Goal: Information Seeking & Learning: Learn about a topic

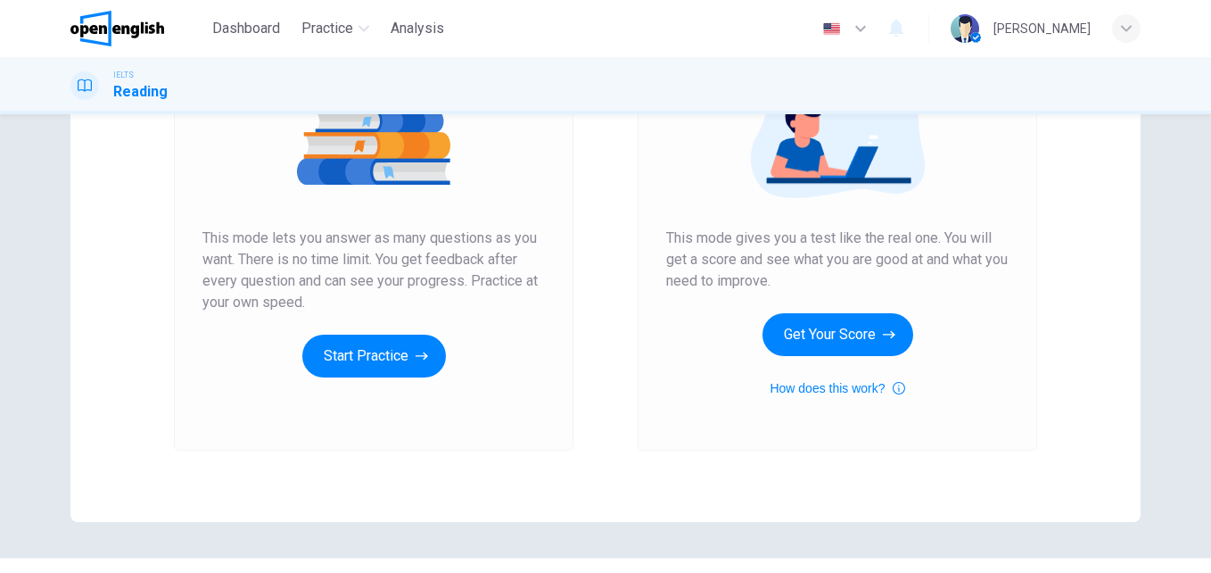
scroll to position [268, 0]
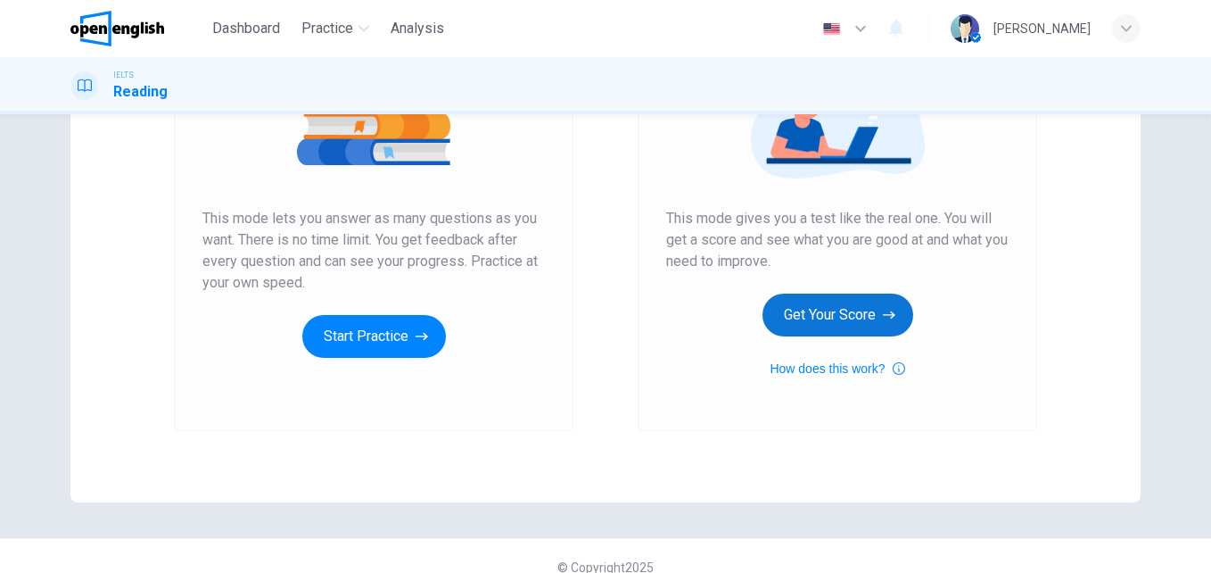
click at [872, 319] on button "Get Your Score" at bounding box center [838, 314] width 151 height 43
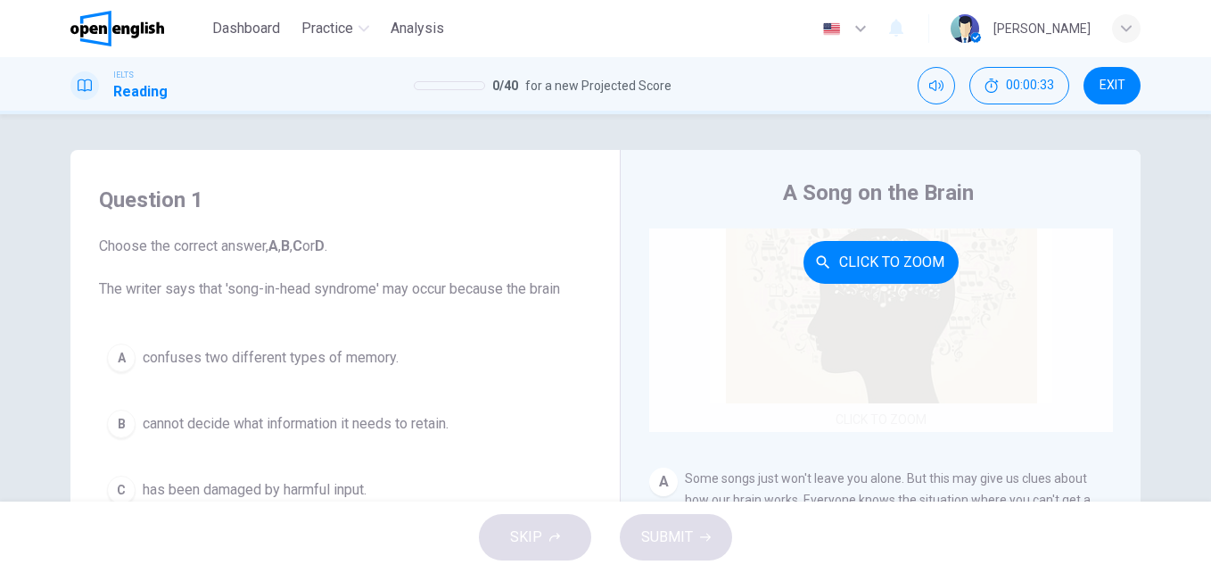
scroll to position [0, 0]
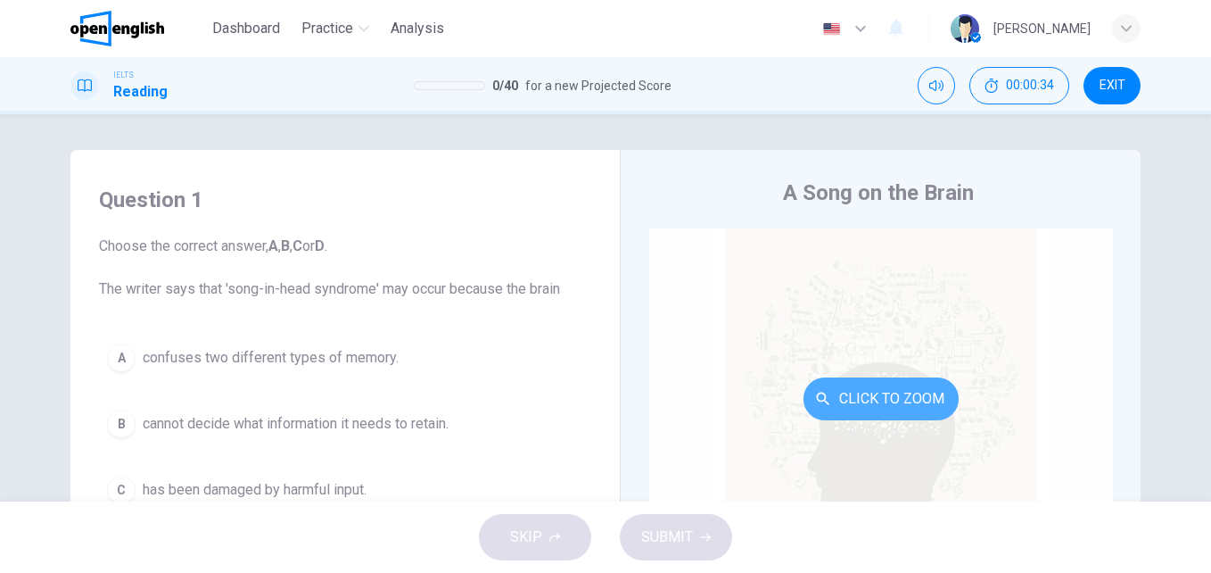
click at [854, 385] on button "Click to Zoom" at bounding box center [881, 398] width 155 height 43
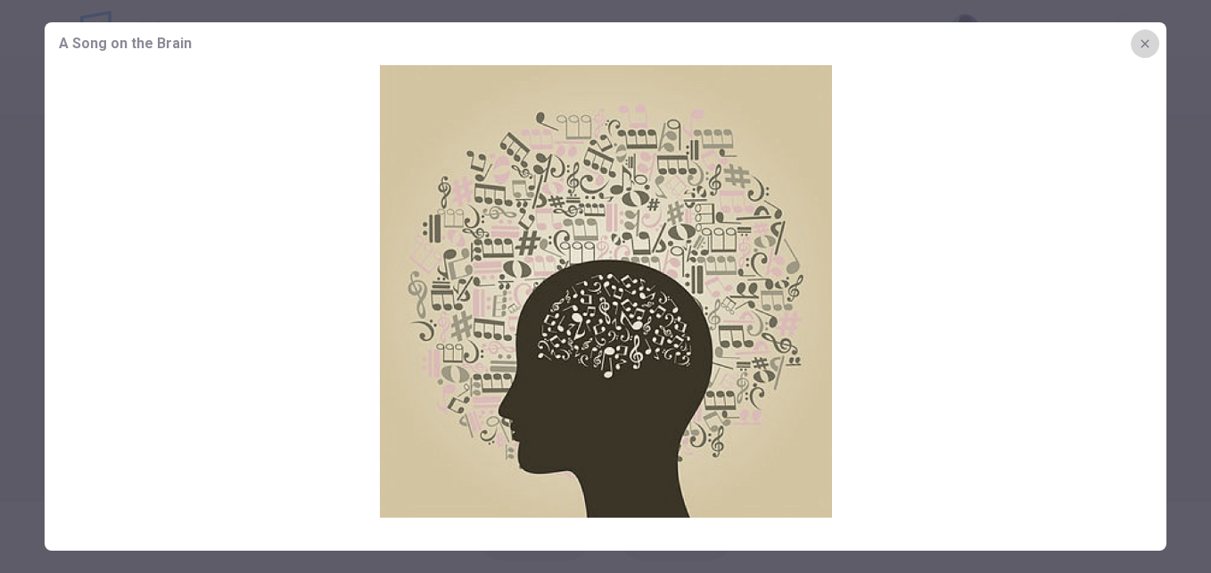
click at [1144, 33] on button "button" at bounding box center [1145, 43] width 29 height 29
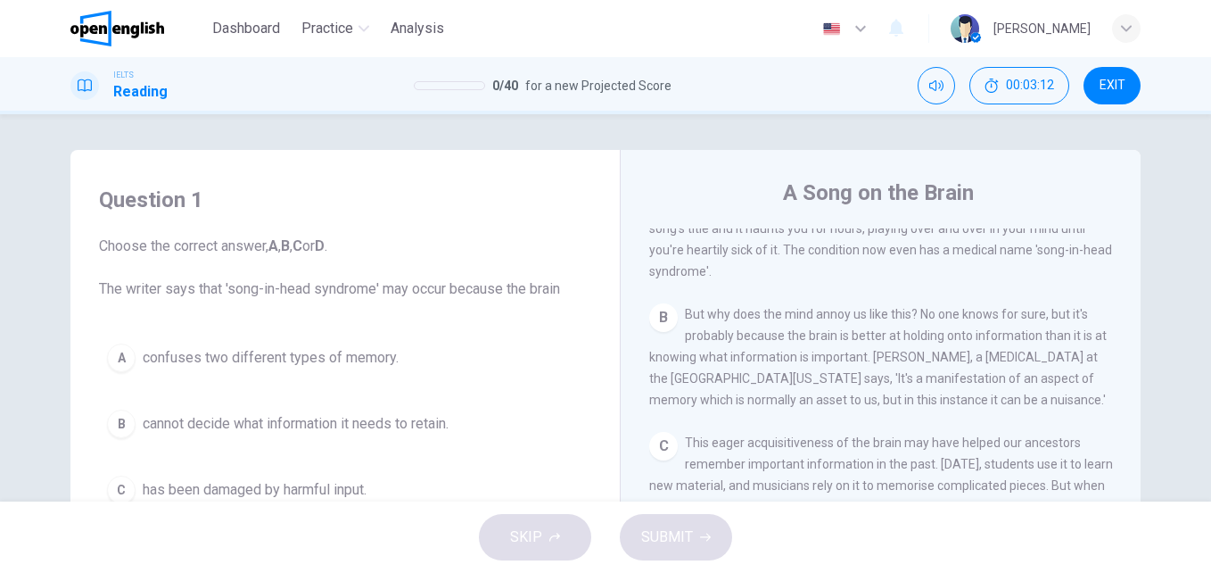
scroll to position [89, 0]
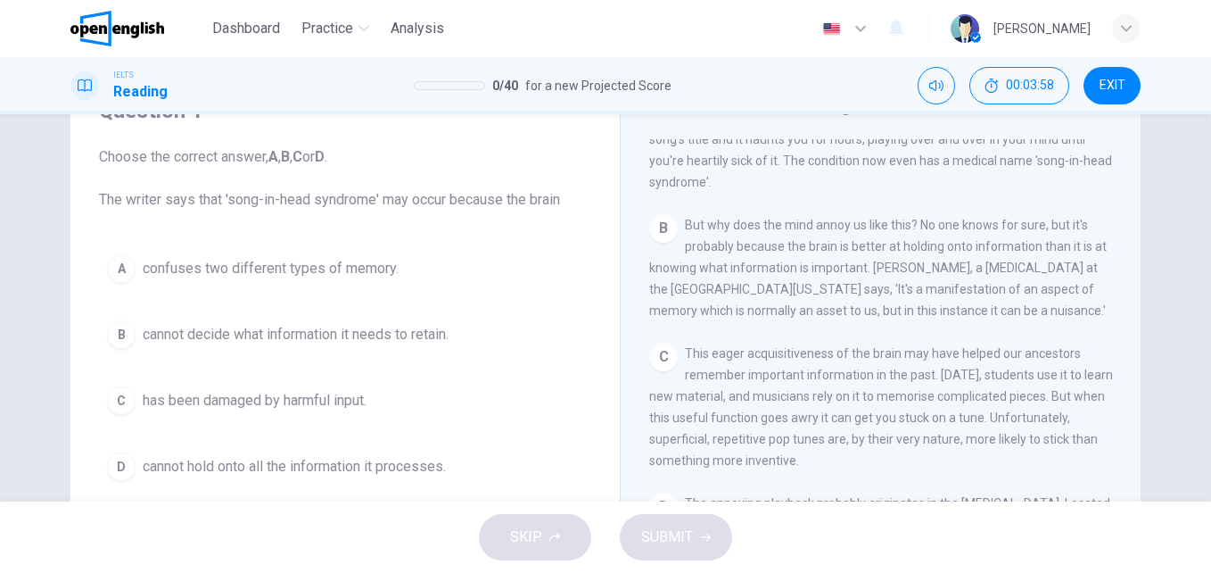
drag, startPoint x: 741, startPoint y: 364, endPoint x: 825, endPoint y: 358, distance: 84.1
click at [825, 358] on span "This eager acquisitiveness of the brain may have helped our ancestors remember …" at bounding box center [881, 406] width 464 height 121
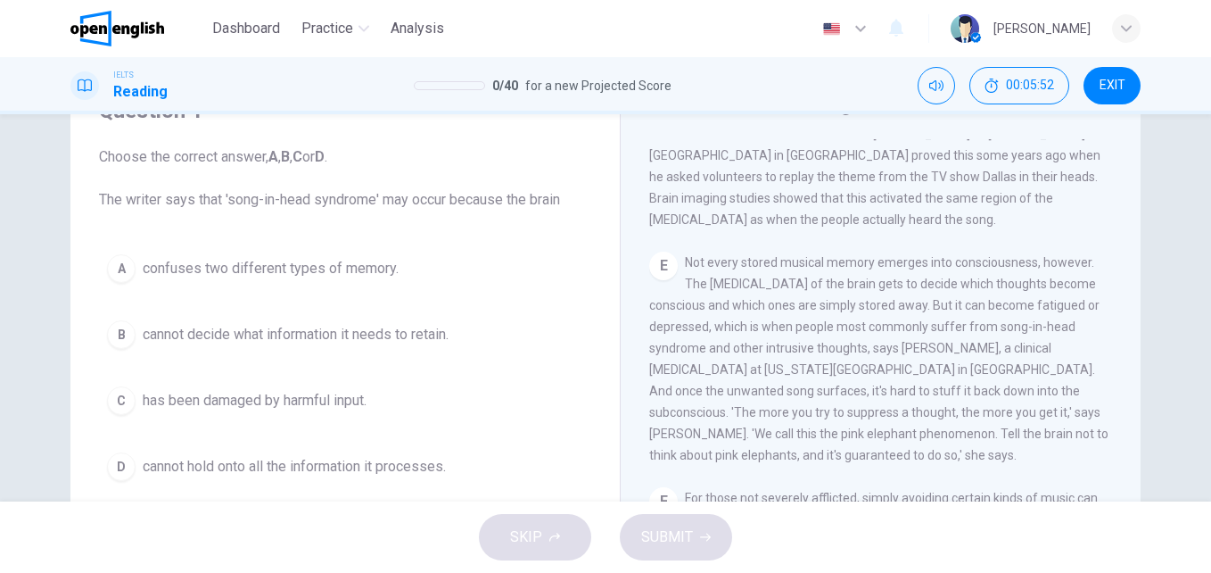
scroll to position [879, 0]
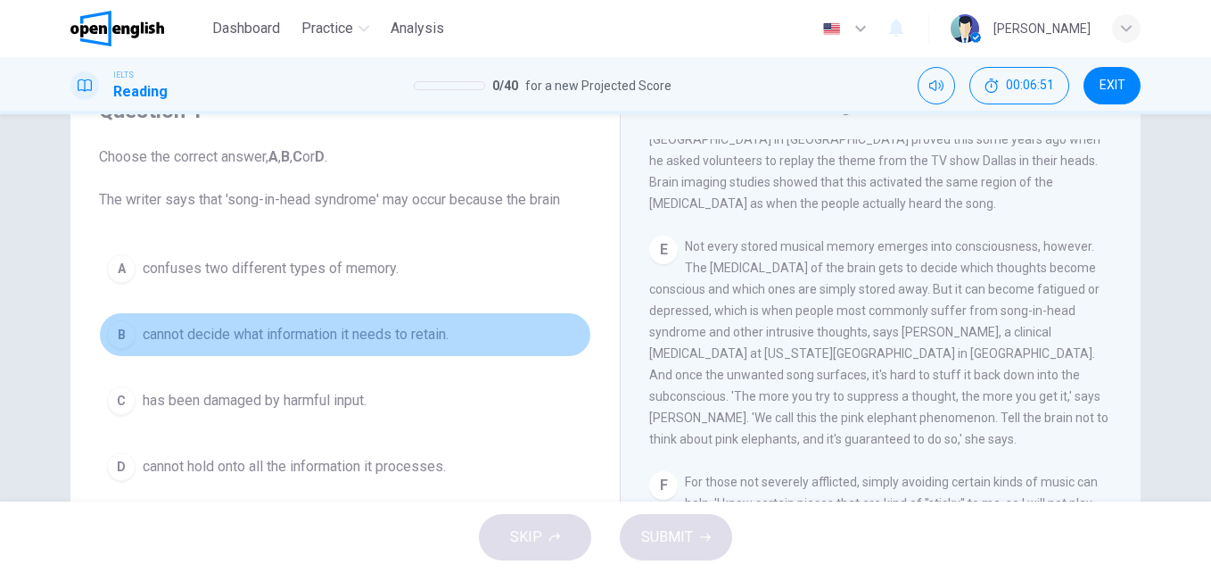
click at [242, 328] on span "cannot decide what information it needs to retain." at bounding box center [296, 334] width 306 height 21
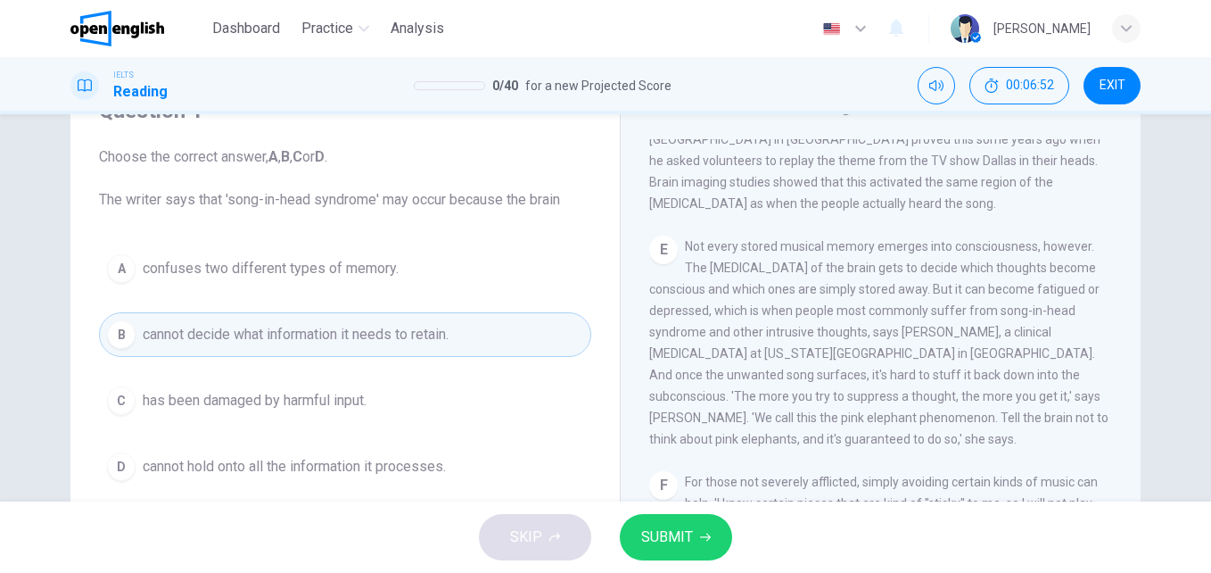
click at [696, 534] on button "SUBMIT" at bounding box center [676, 537] width 112 height 46
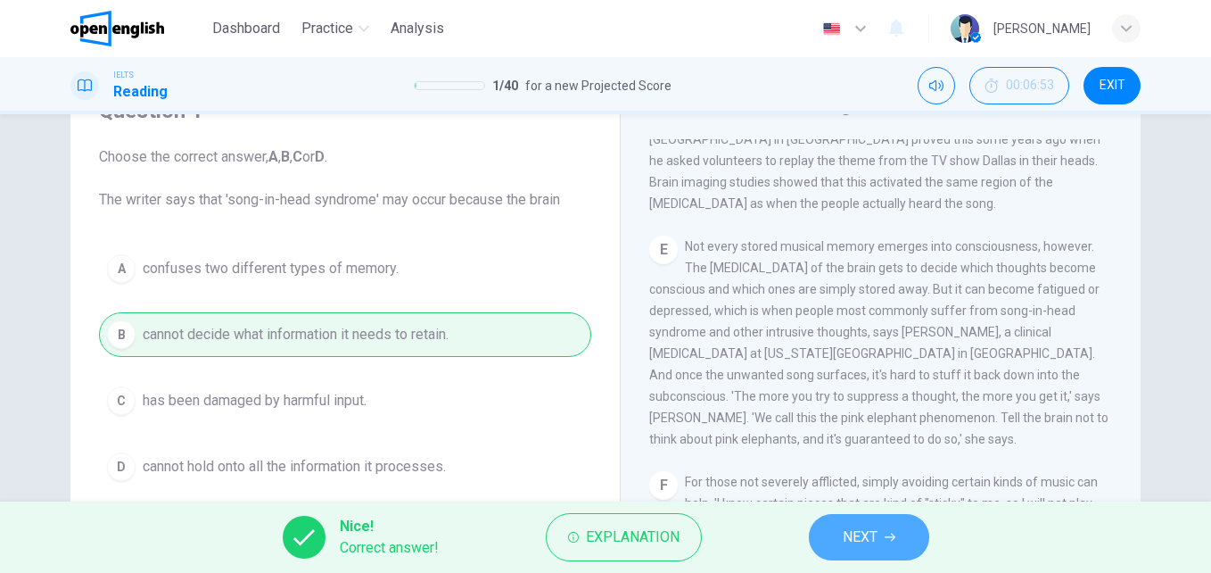
click at [888, 518] on button "NEXT" at bounding box center [869, 537] width 120 height 46
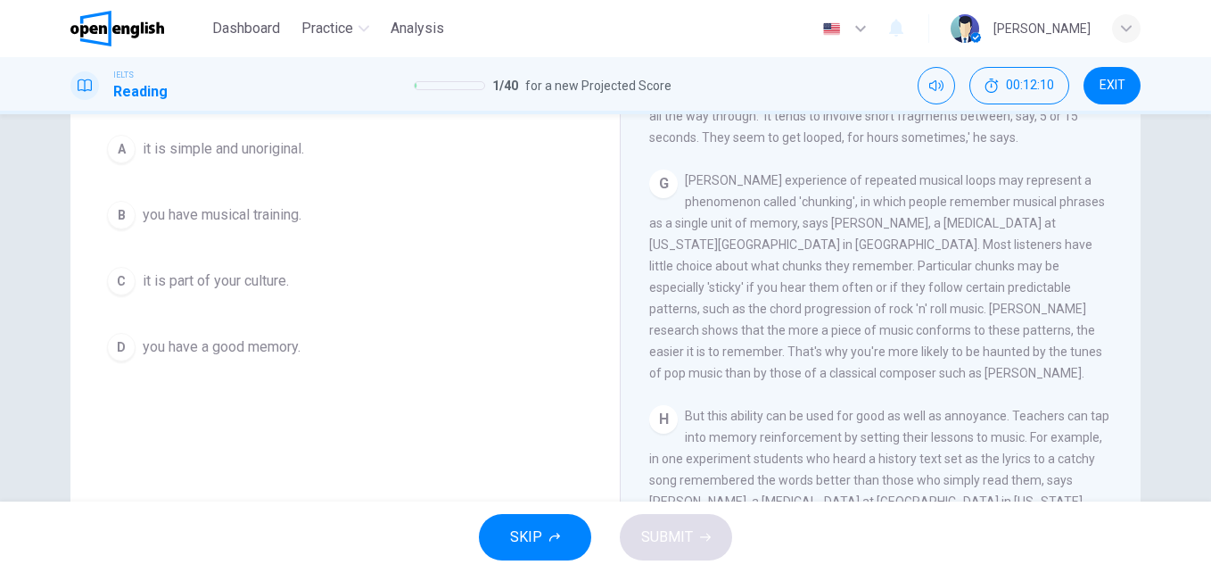
scroll to position [178, 0]
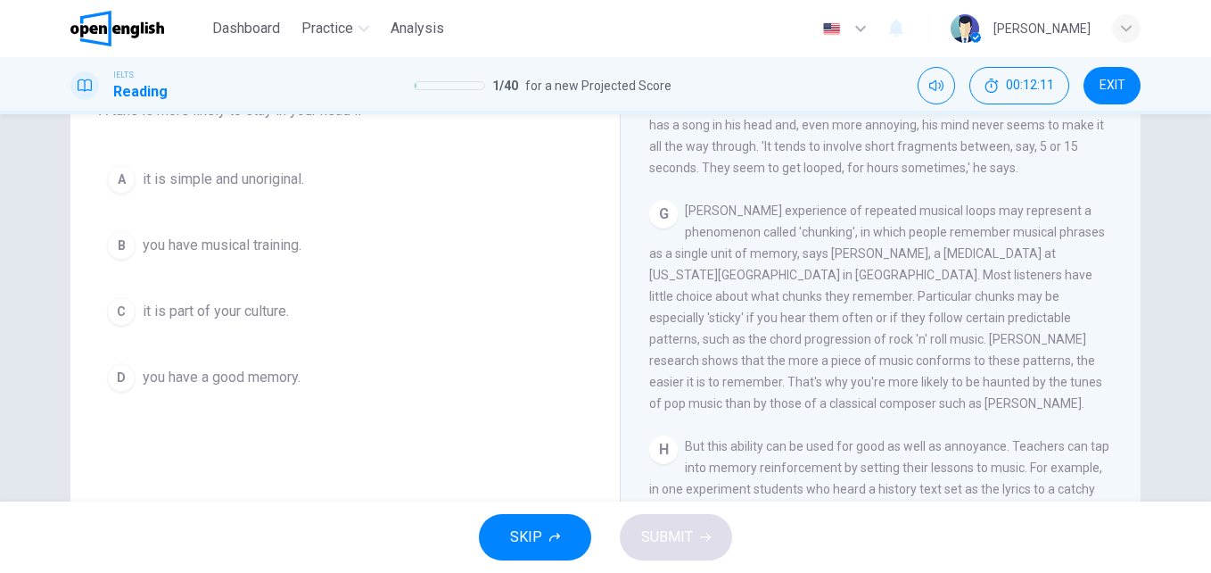
click at [244, 175] on span "it is simple and unoriginal." at bounding box center [223, 179] width 161 height 21
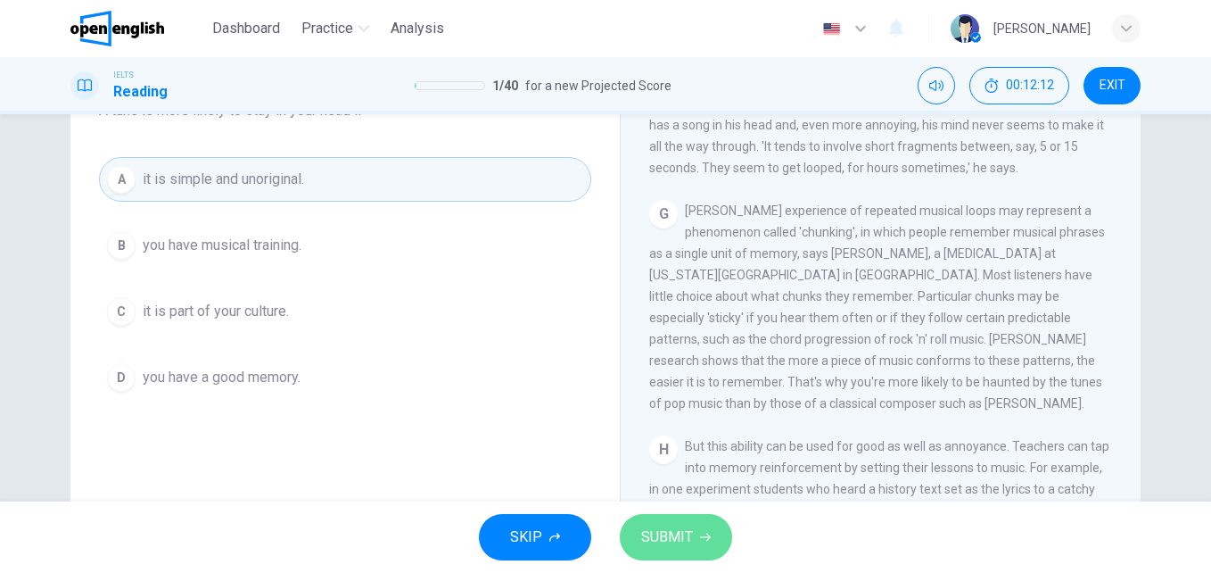
click at [724, 539] on button "SUBMIT" at bounding box center [676, 537] width 112 height 46
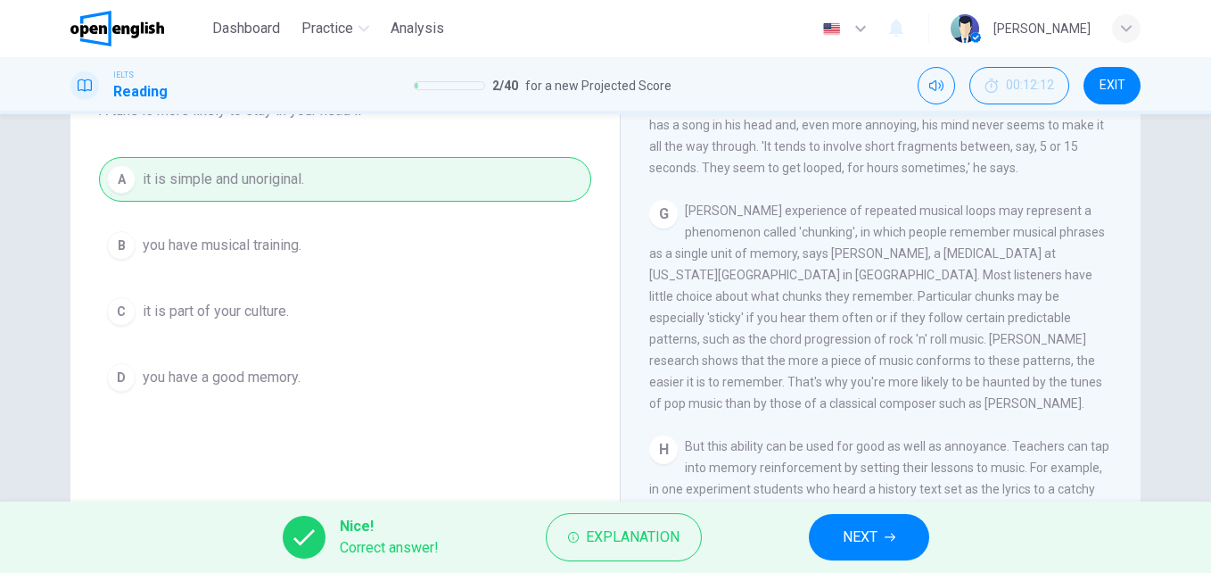
click at [843, 532] on span "NEXT" at bounding box center [860, 537] width 35 height 25
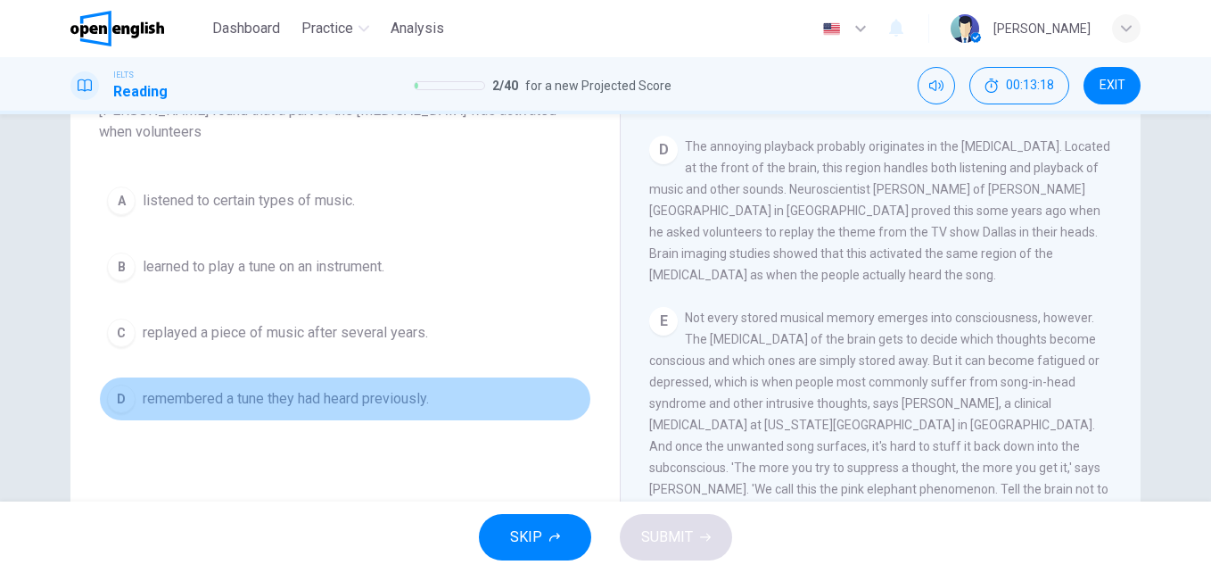
click at [349, 408] on span "remembered a tune they had heard previously." at bounding box center [286, 398] width 286 height 21
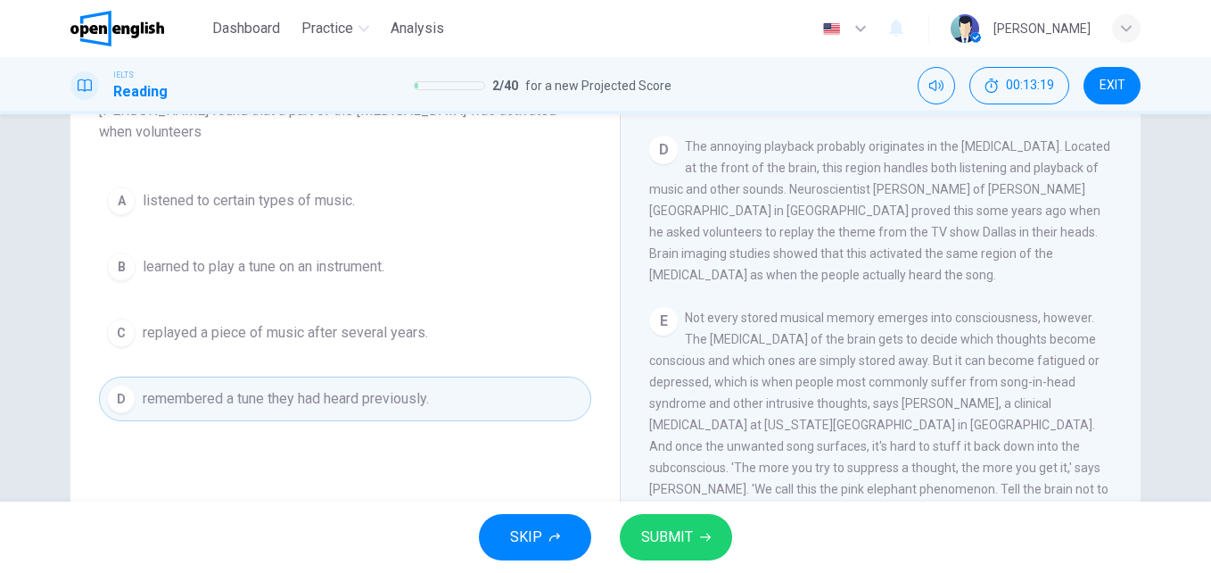
click at [673, 549] on button "SUBMIT" at bounding box center [676, 537] width 112 height 46
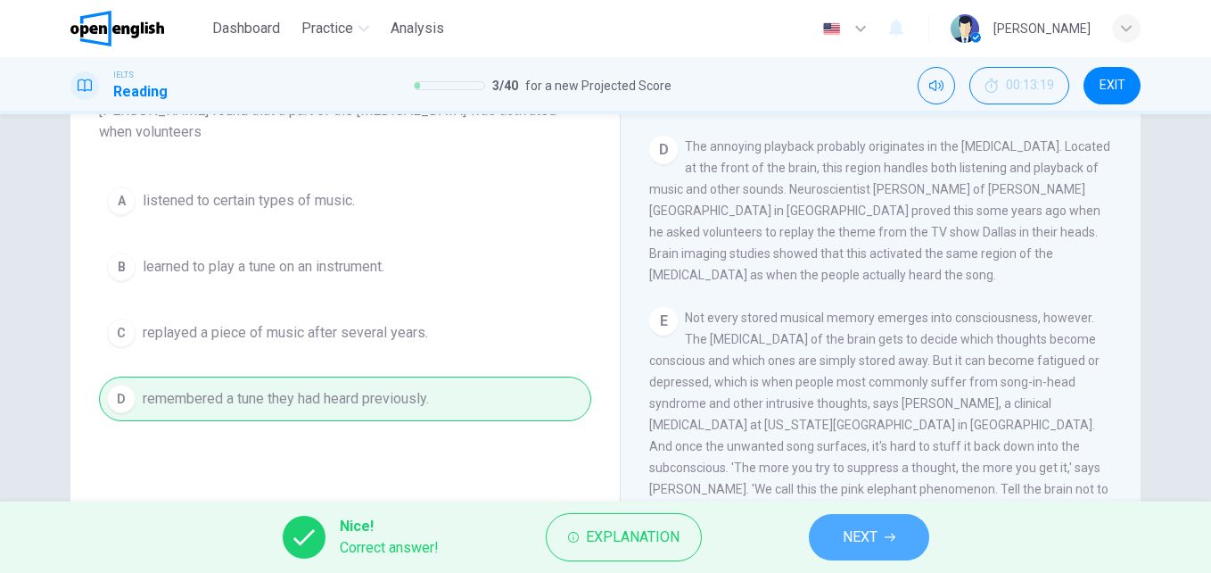
click at [870, 530] on span "NEXT" at bounding box center [860, 537] width 35 height 25
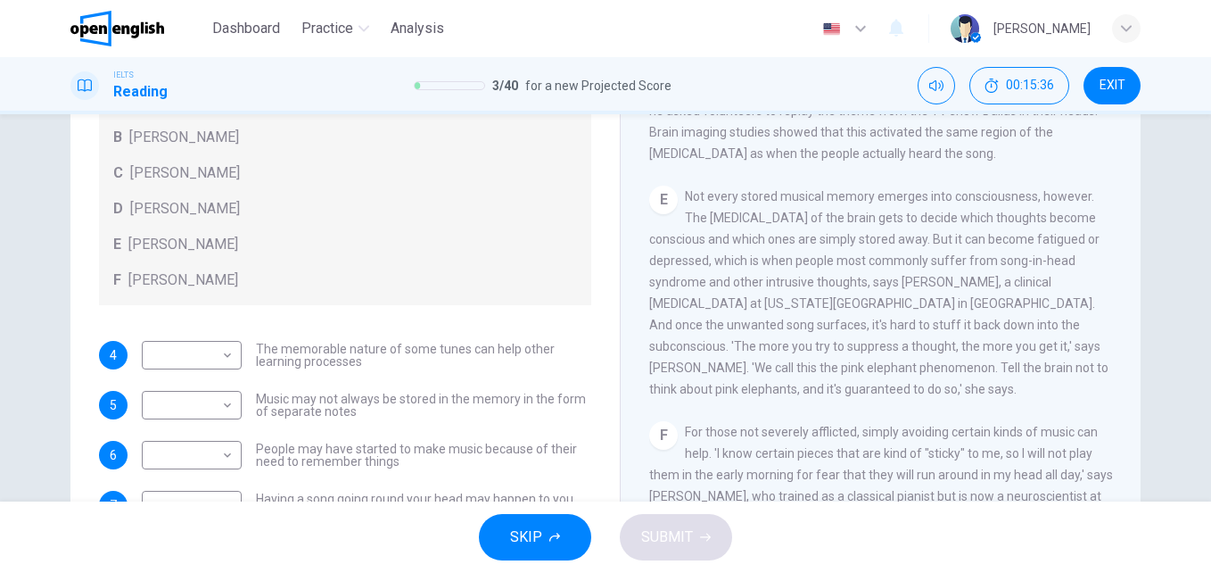
scroll to position [304, 0]
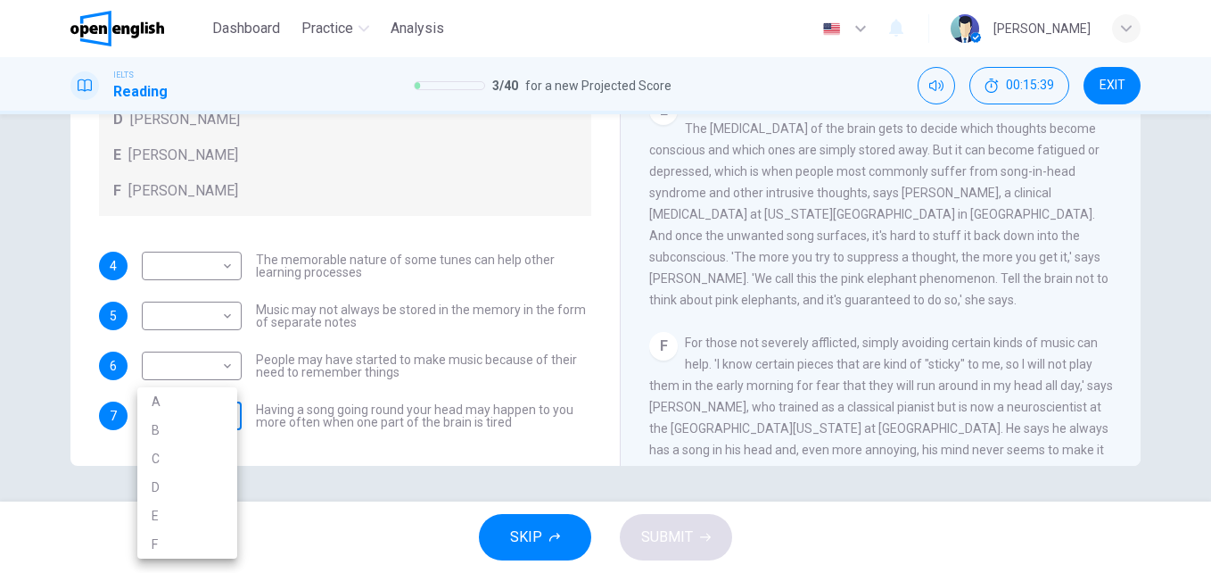
click at [227, 421] on body "This site uses cookies, as explained in our Privacy Policy . If you agree to th…" at bounding box center [605, 286] width 1211 height 573
click at [503, 185] on div at bounding box center [605, 286] width 1211 height 573
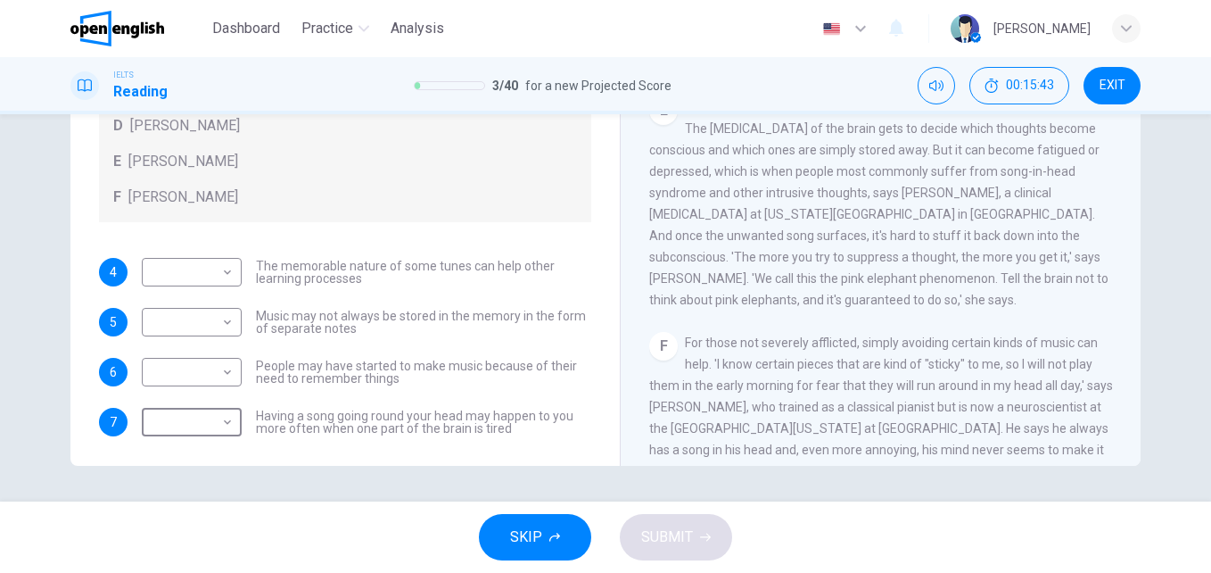
scroll to position [101, 0]
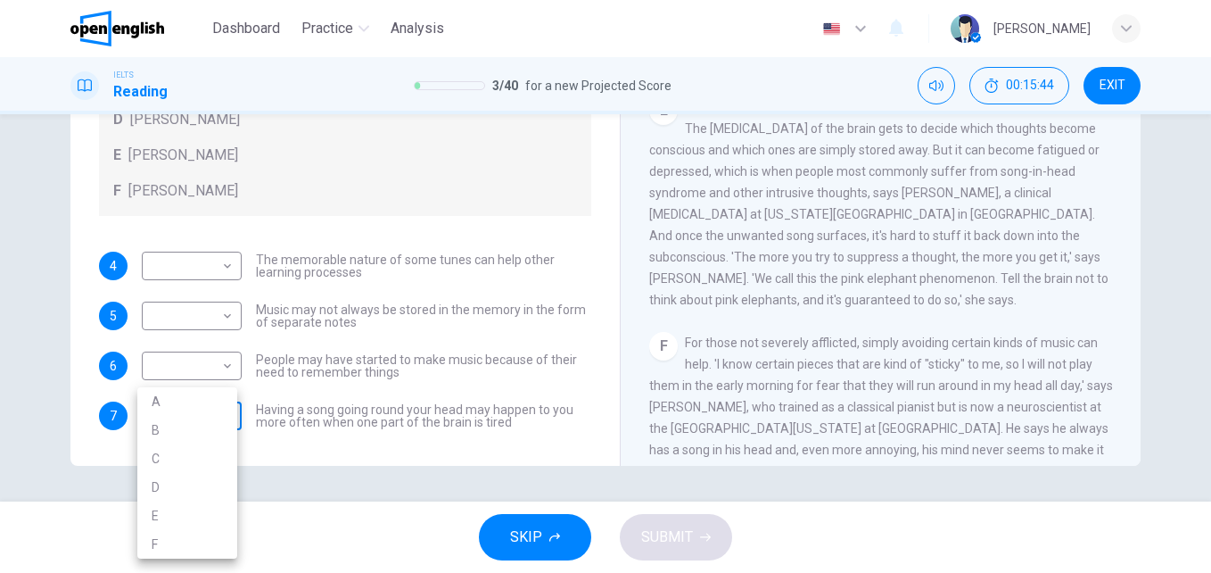
click at [225, 409] on body "This site uses cookies, as explained in our Privacy Policy . If you agree to th…" at bounding box center [605, 286] width 1211 height 573
click at [215, 421] on li "B" at bounding box center [187, 430] width 100 height 29
type input "*"
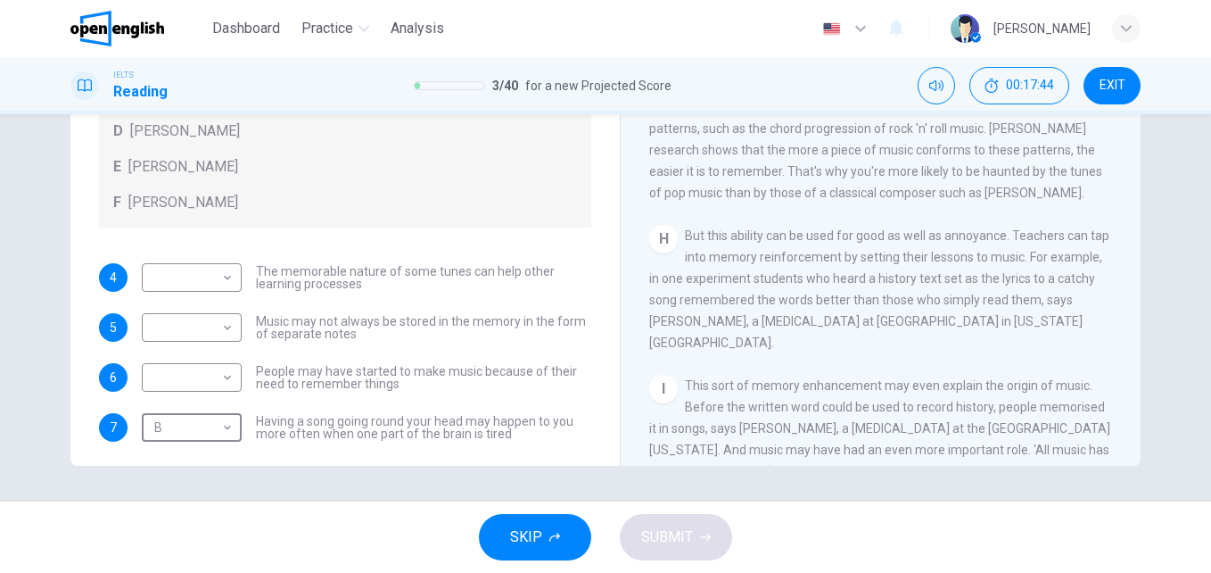
scroll to position [1427, 0]
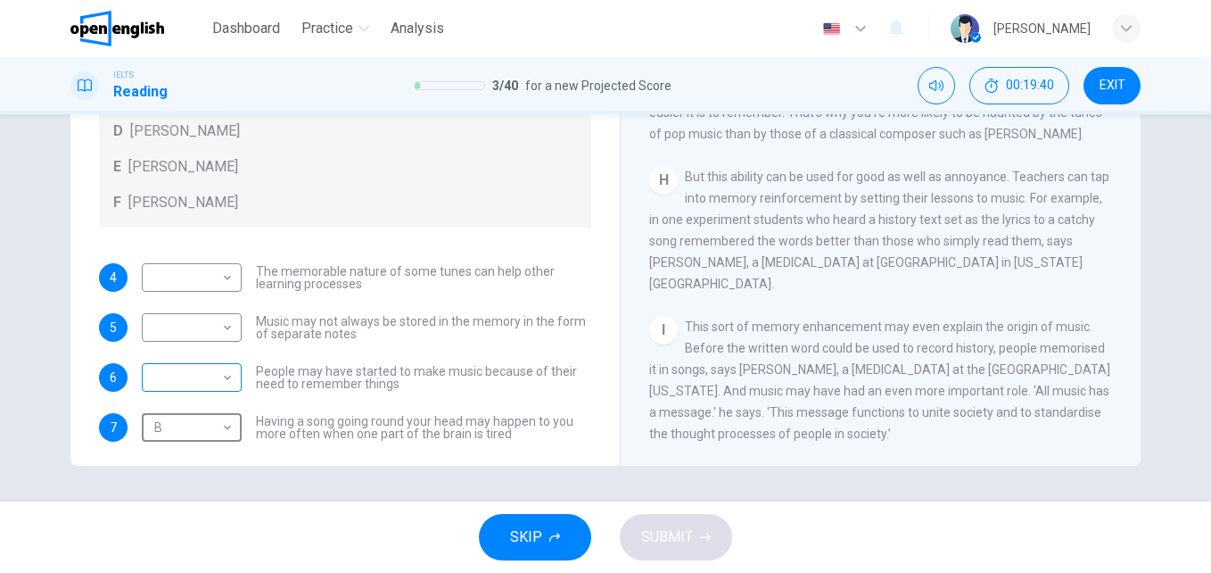
click at [229, 377] on body "This site uses cookies, as explained in our Privacy Policy . If you agree to th…" at bounding box center [605, 286] width 1211 height 573
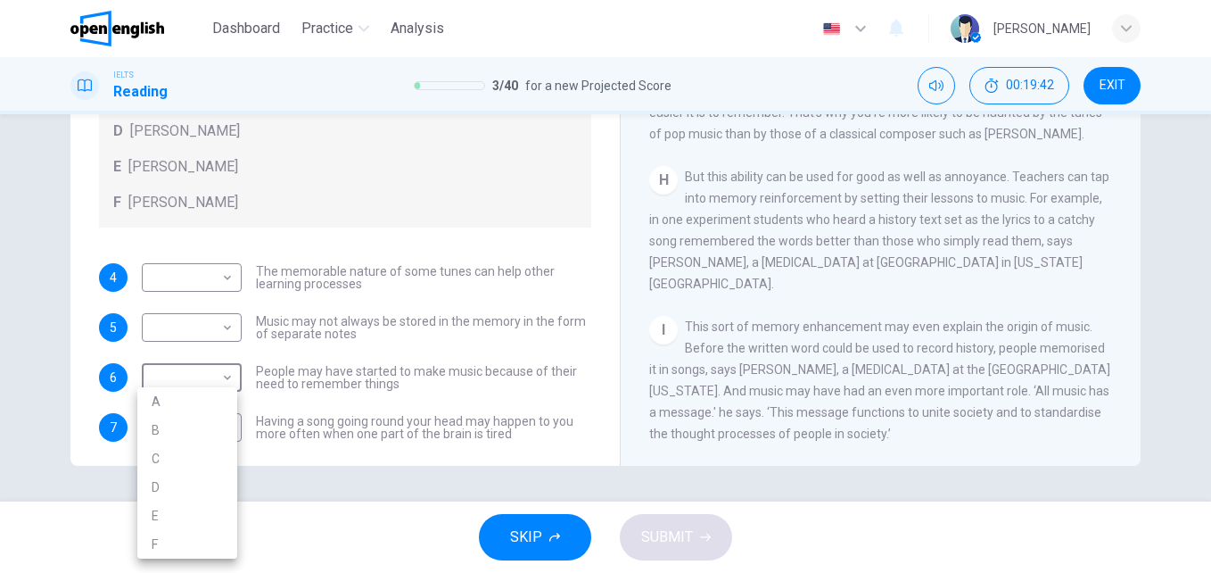
click at [194, 512] on li "E" at bounding box center [187, 515] width 100 height 29
type input "*"
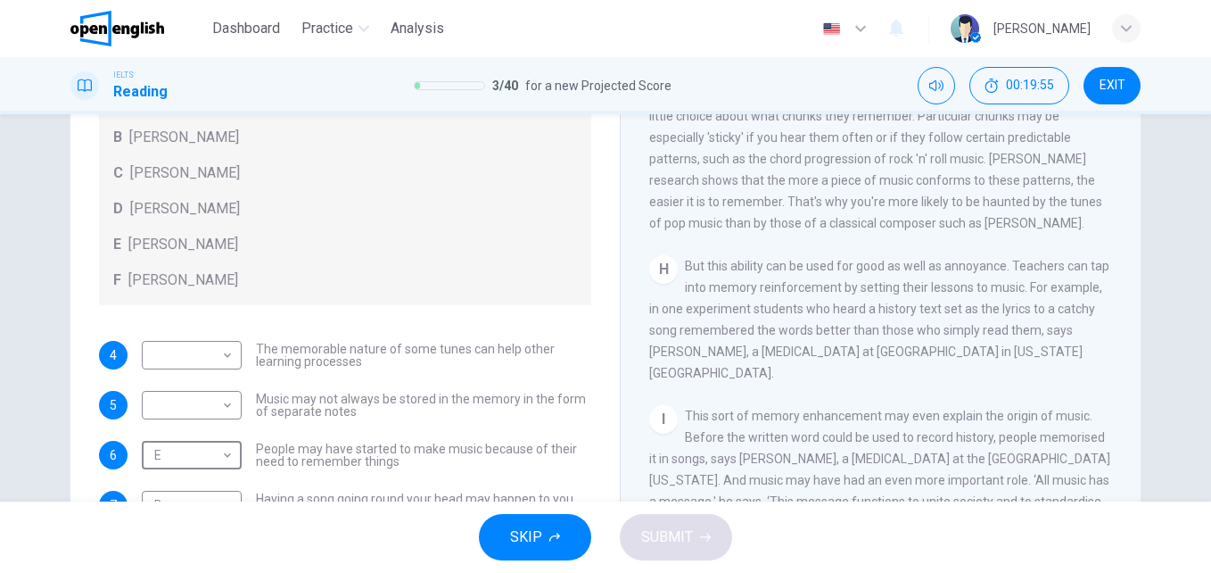
scroll to position [304, 0]
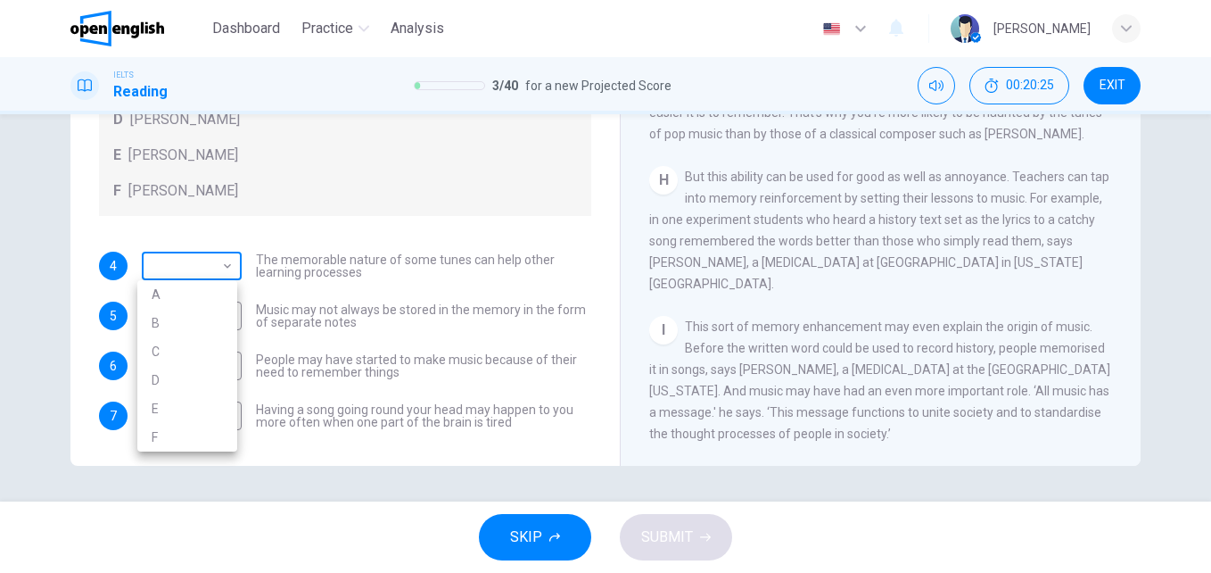
click at [229, 267] on body "This site uses cookies, as explained in our Privacy Policy . If you agree to th…" at bounding box center [605, 286] width 1211 height 573
click at [166, 403] on li "E" at bounding box center [187, 408] width 100 height 29
type input "*"
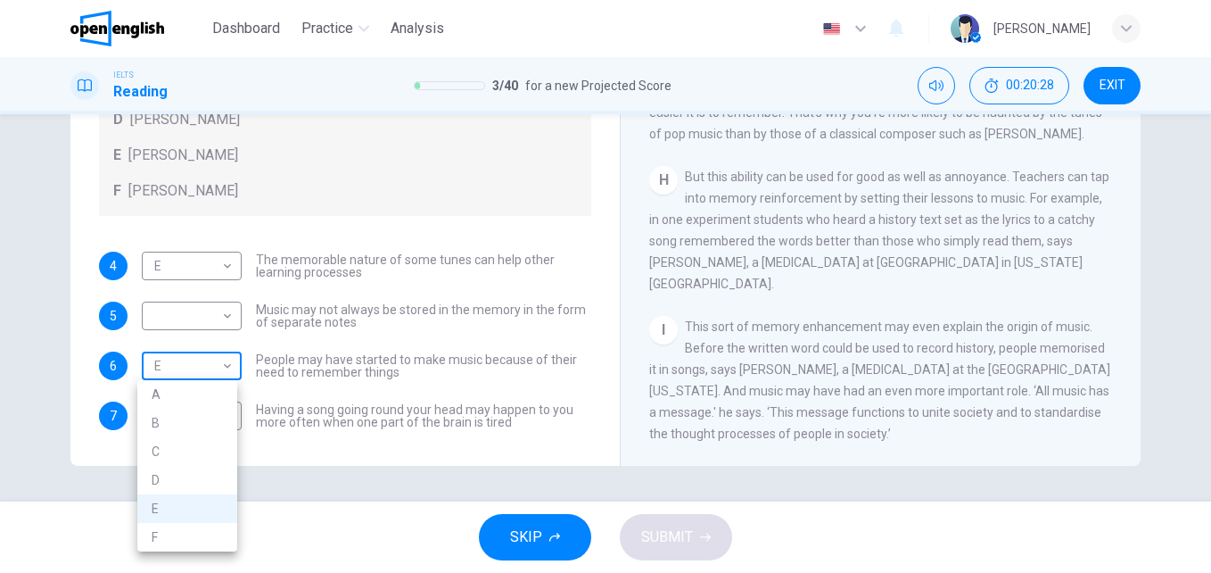
click at [228, 365] on body "This site uses cookies, as explained in our Privacy Policy . If you agree to th…" at bounding box center [605, 286] width 1211 height 573
click at [400, 190] on div at bounding box center [605, 286] width 1211 height 573
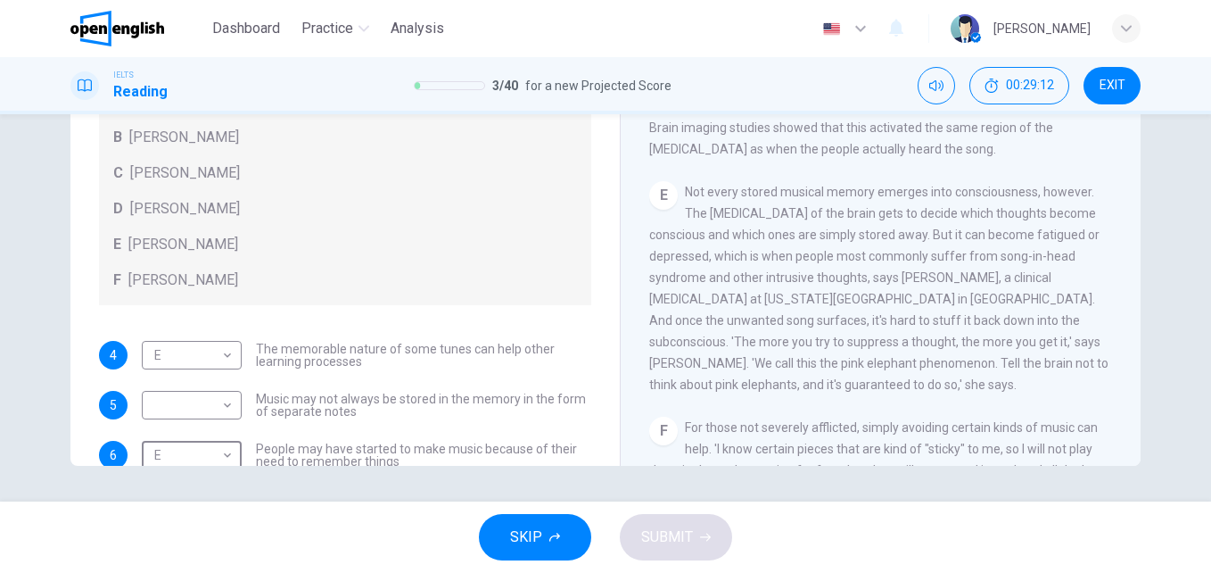
scroll to position [101, 0]
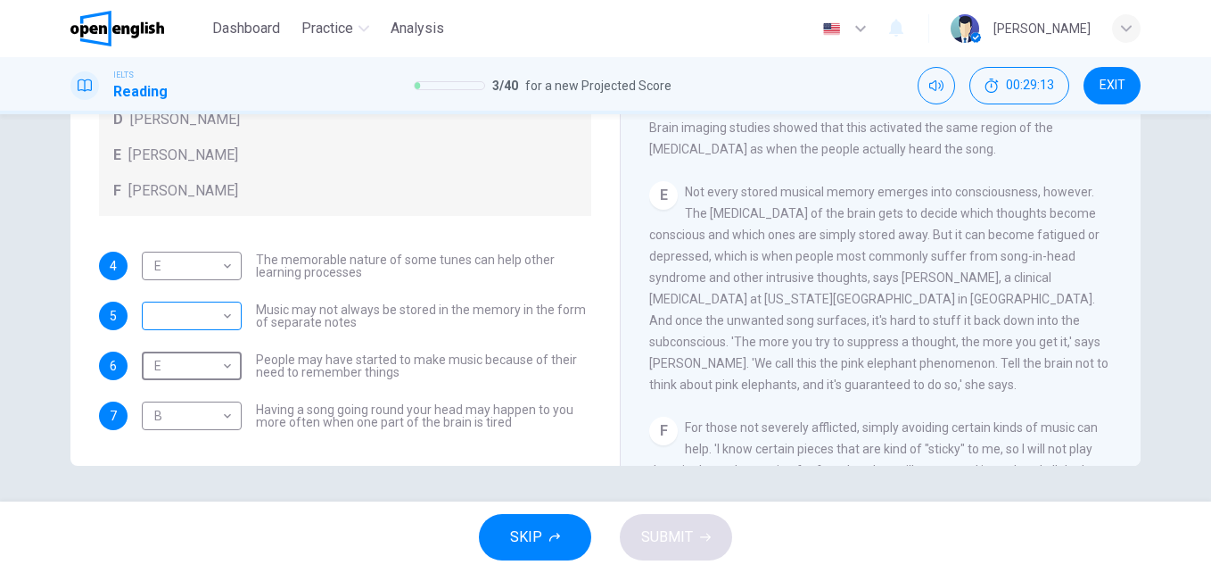
click at [226, 316] on body "This site uses cookies, as explained in our Privacy Policy . If you agree to th…" at bounding box center [605, 286] width 1211 height 573
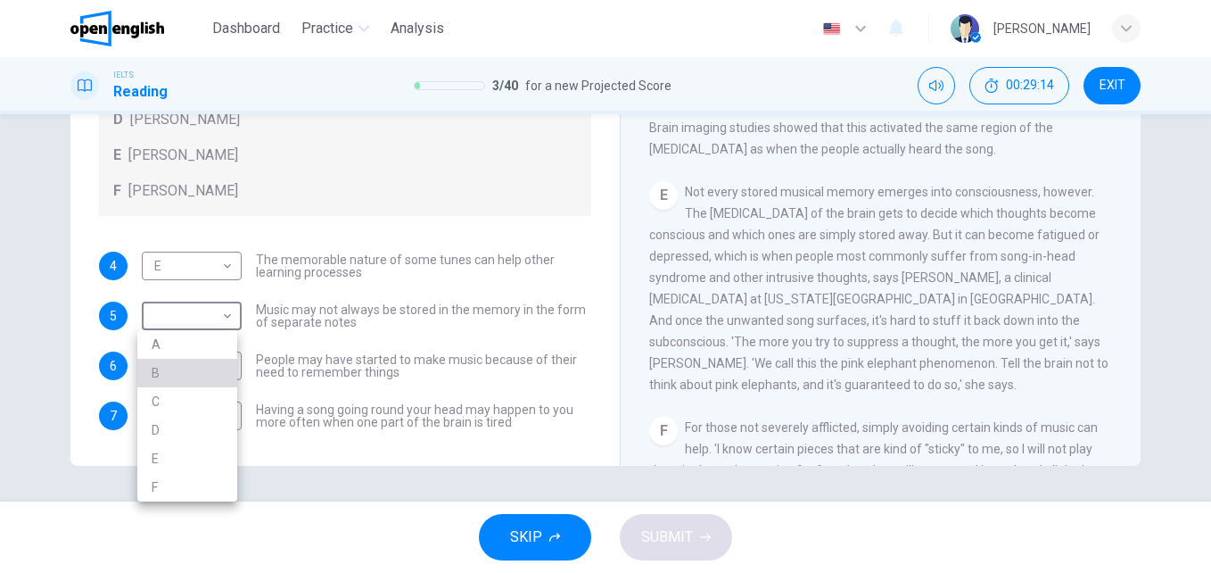
click at [169, 363] on li "B" at bounding box center [187, 373] width 100 height 29
type input "*"
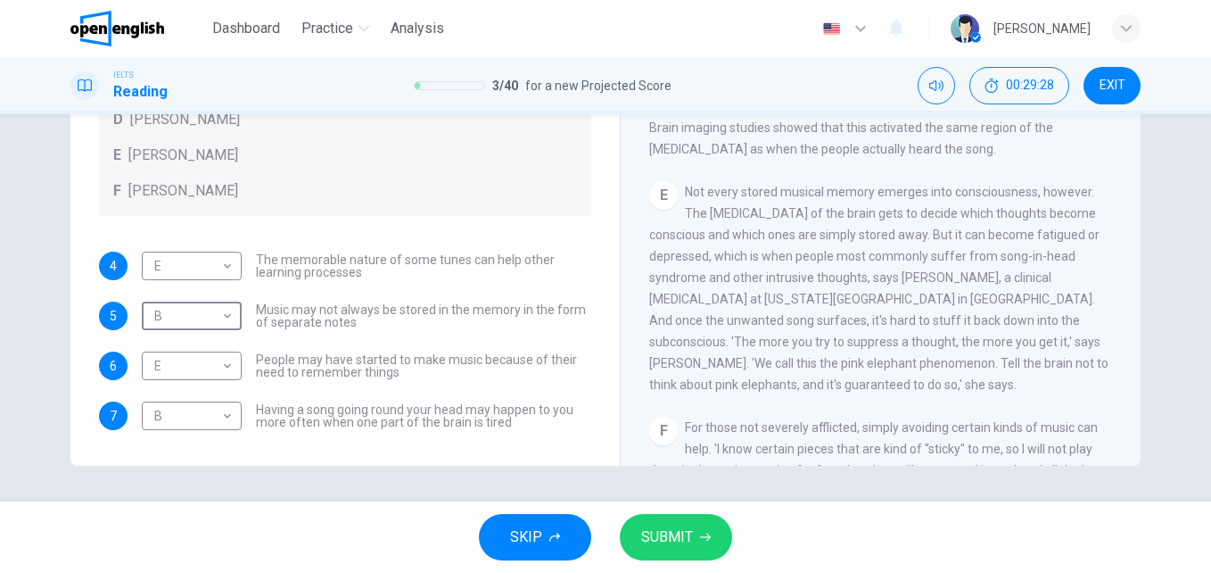
click at [690, 541] on span "SUBMIT" at bounding box center [667, 537] width 52 height 25
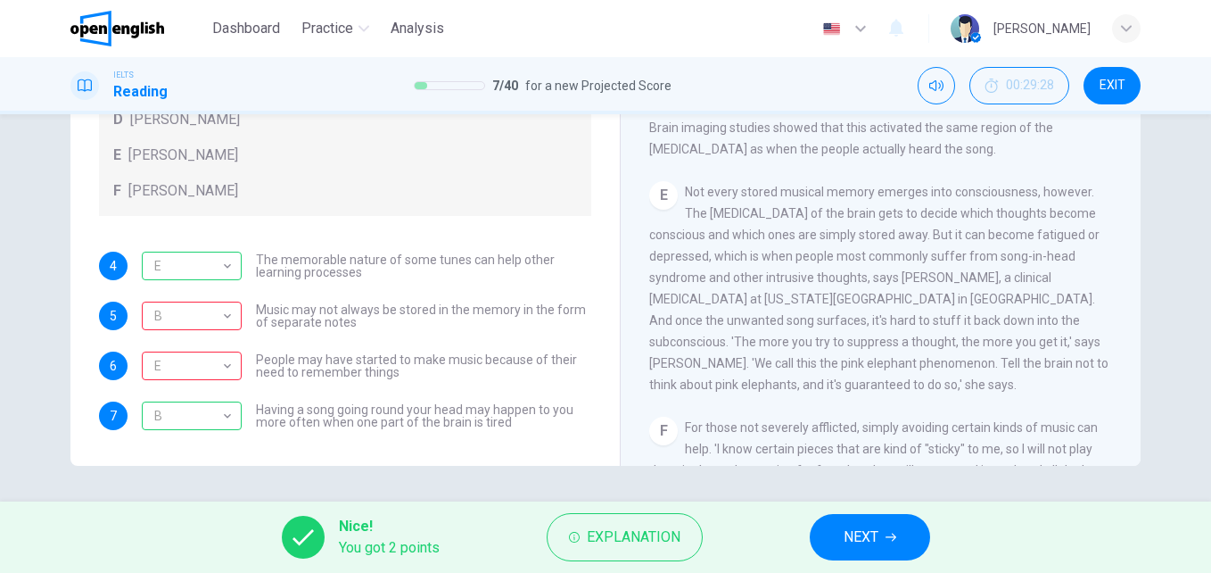
click at [881, 527] on button "NEXT" at bounding box center [870, 537] width 120 height 46
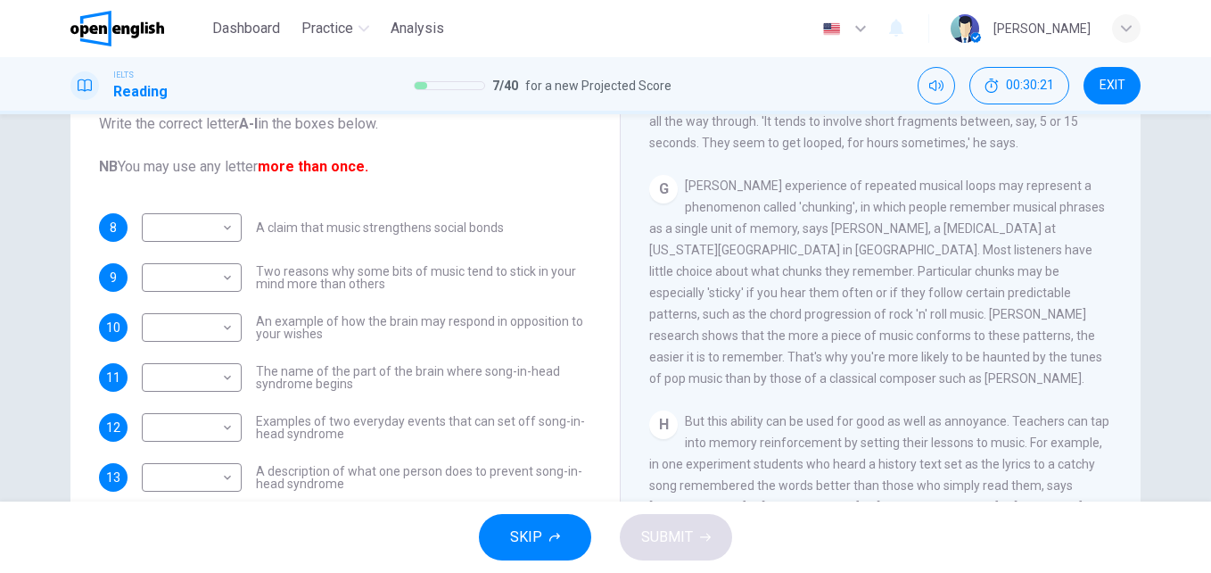
scroll to position [178, 0]
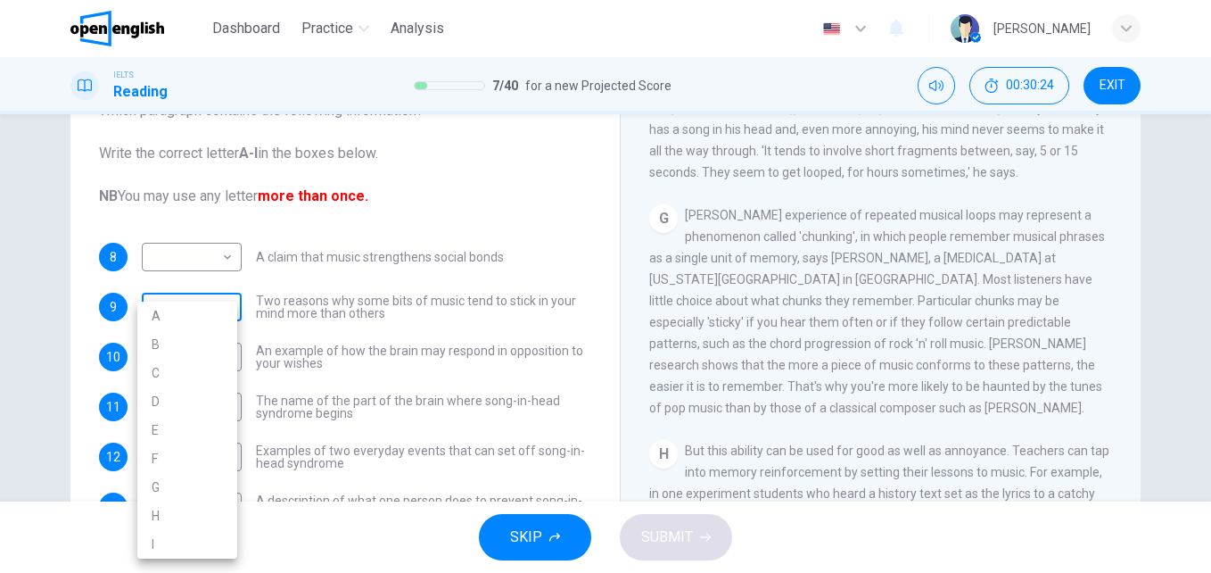
click at [222, 299] on body "This site uses cookies, as explained in our Privacy Policy . If you agree to th…" at bounding box center [605, 286] width 1211 height 573
click at [200, 484] on li "G" at bounding box center [187, 487] width 100 height 29
type input "*"
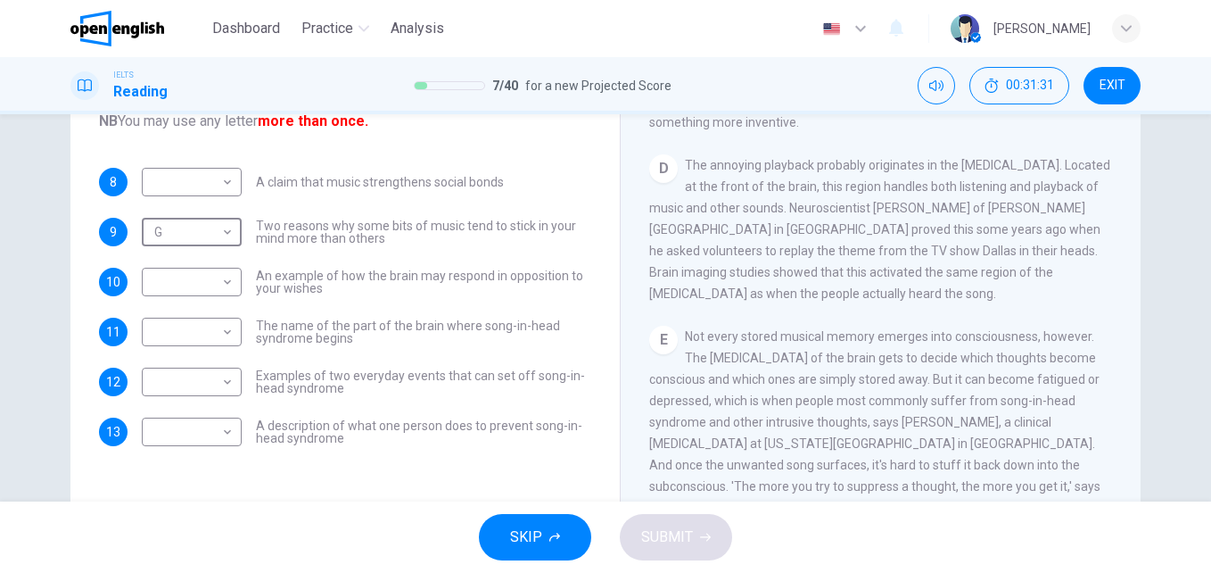
scroll to position [268, 0]
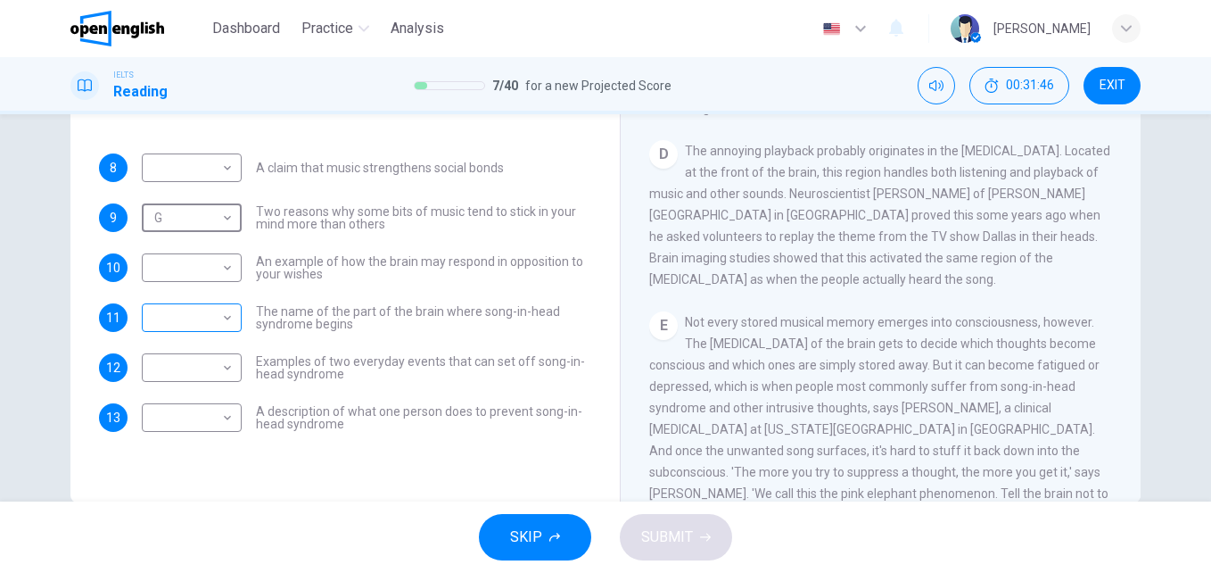
click at [220, 318] on body "This site uses cookies, as explained in our Privacy Policy . If you agree to th…" at bounding box center [605, 286] width 1211 height 573
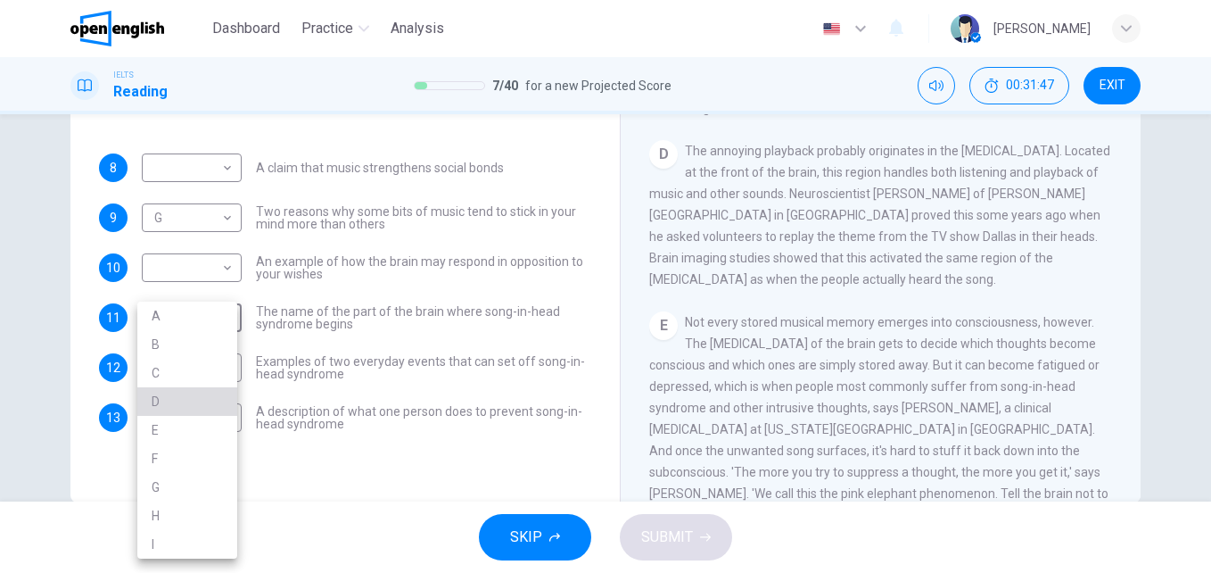
click at [183, 398] on li "D" at bounding box center [187, 401] width 100 height 29
type input "*"
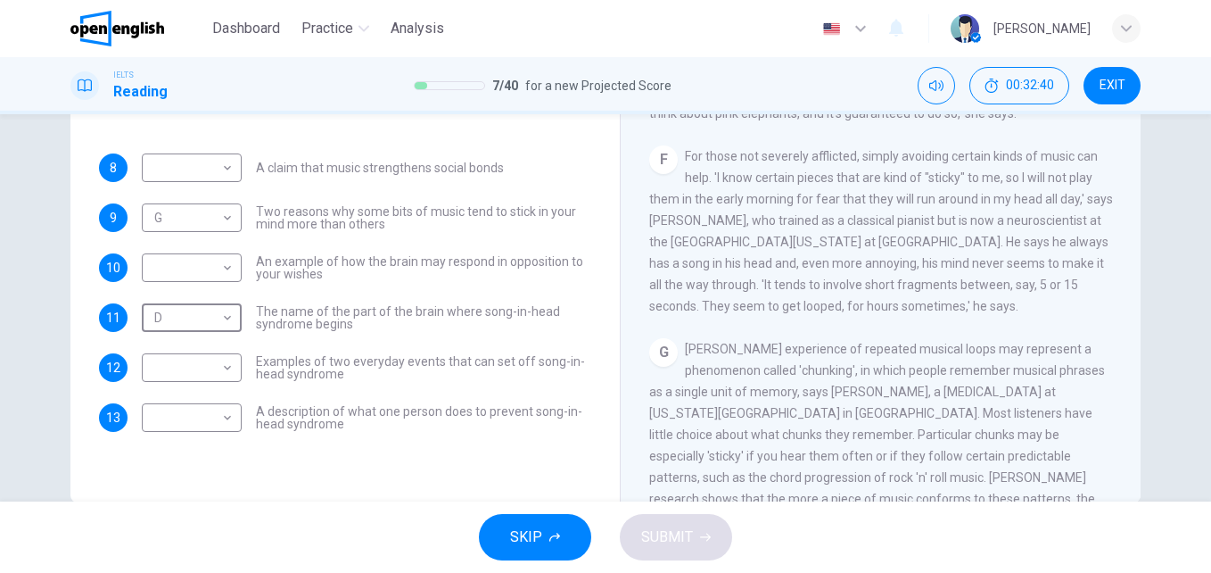
scroll to position [1070, 0]
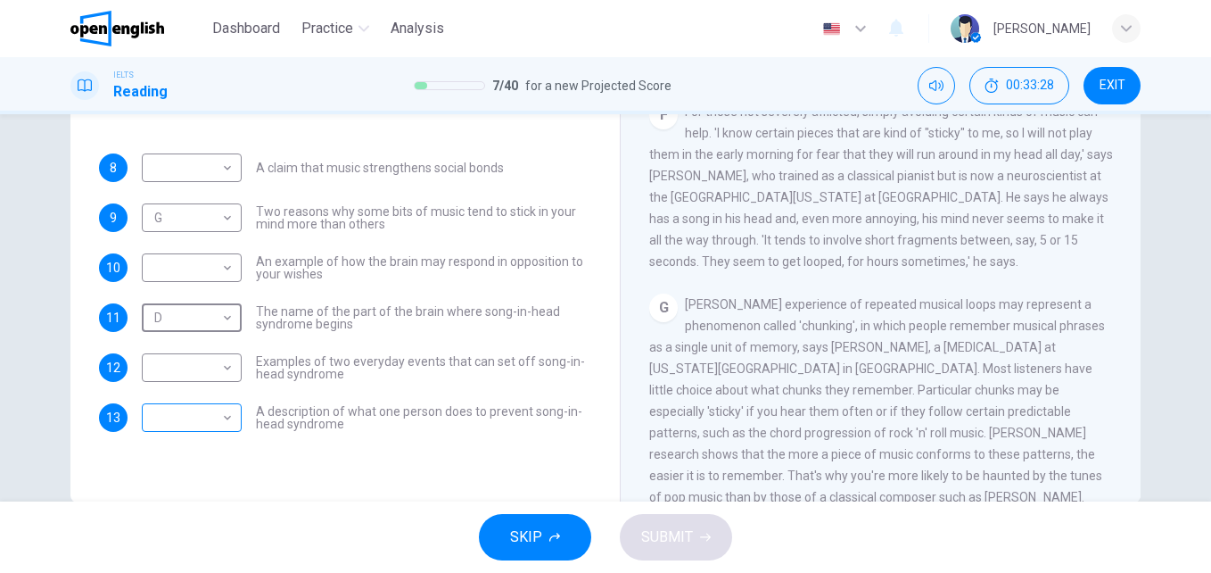
click at [227, 419] on body "This site uses cookies, as explained in our Privacy Policy . If you agree to th…" at bounding box center [605, 286] width 1211 height 573
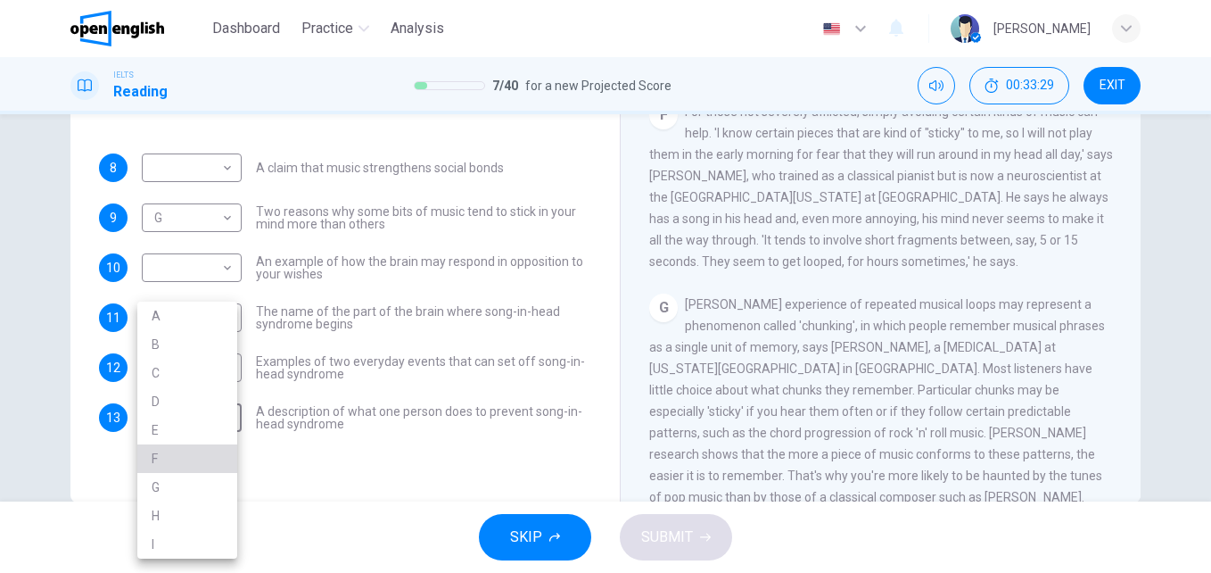
click at [188, 458] on li "F" at bounding box center [187, 458] width 100 height 29
type input "*"
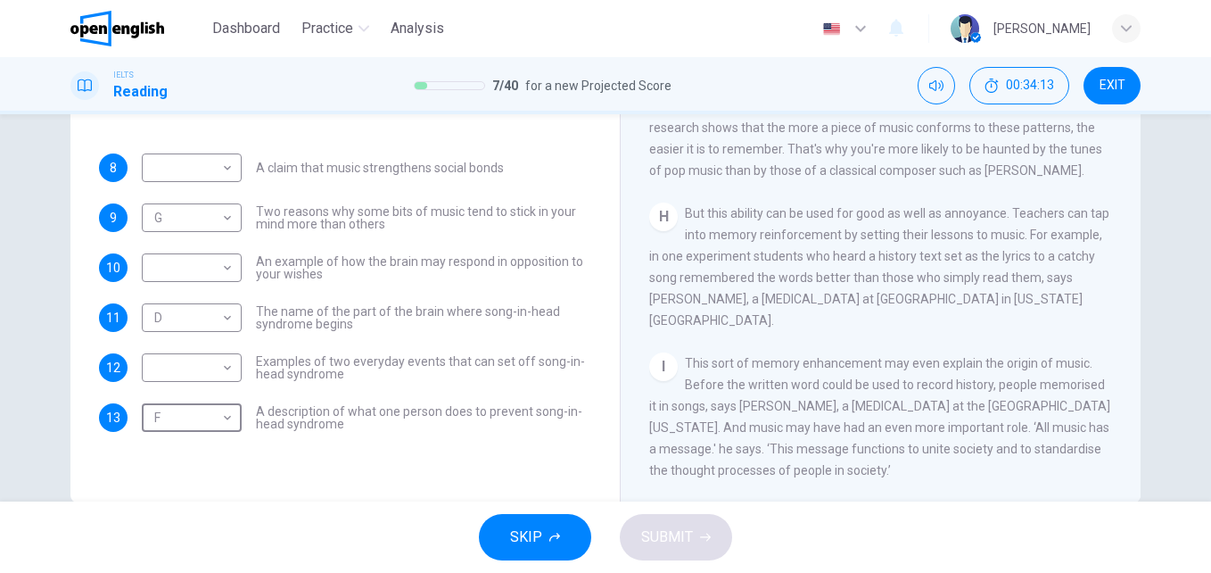
scroll to position [304, 0]
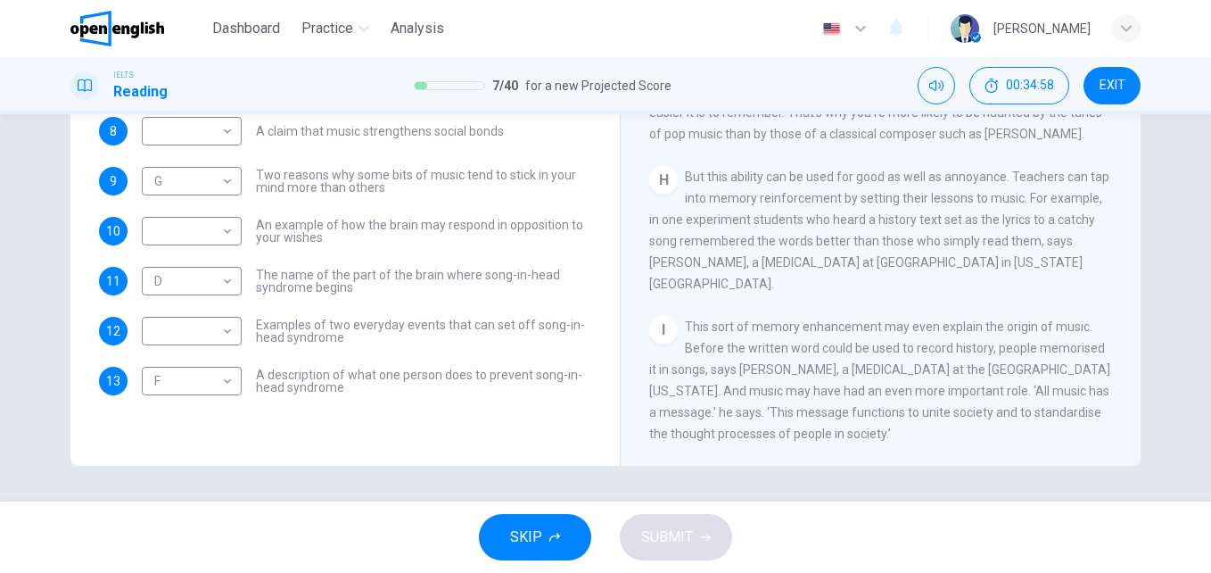
drag, startPoint x: 335, startPoint y: 335, endPoint x: 268, endPoint y: 320, distance: 69.5
click at [268, 320] on span "Examples of two everyday events that can set off song-in-head syndrome" at bounding box center [423, 330] width 335 height 25
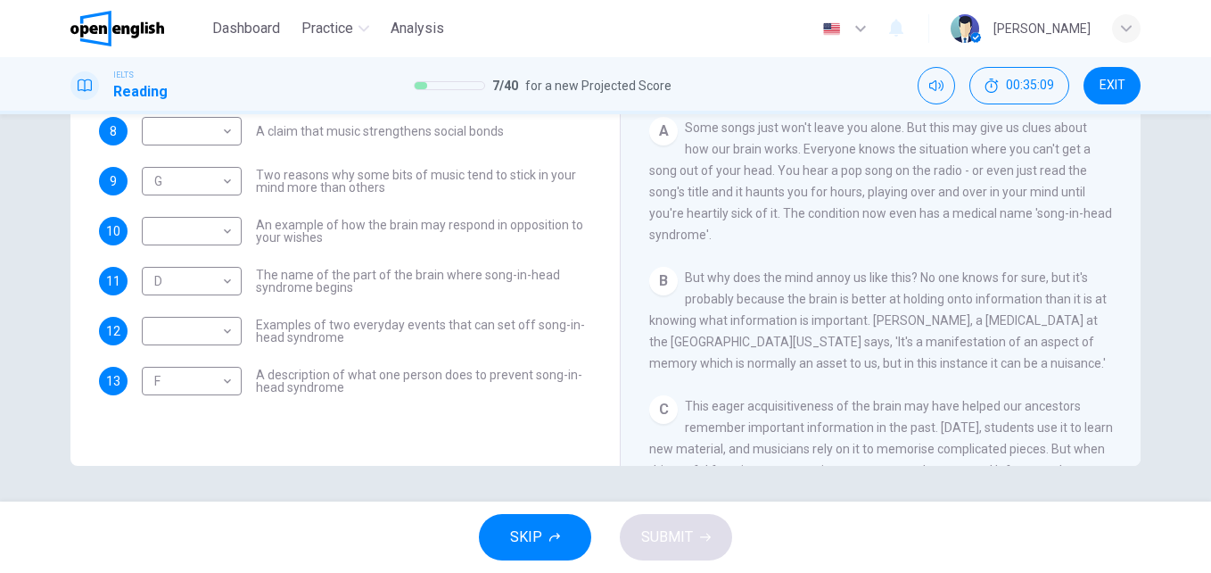
scroll to position [94, 0]
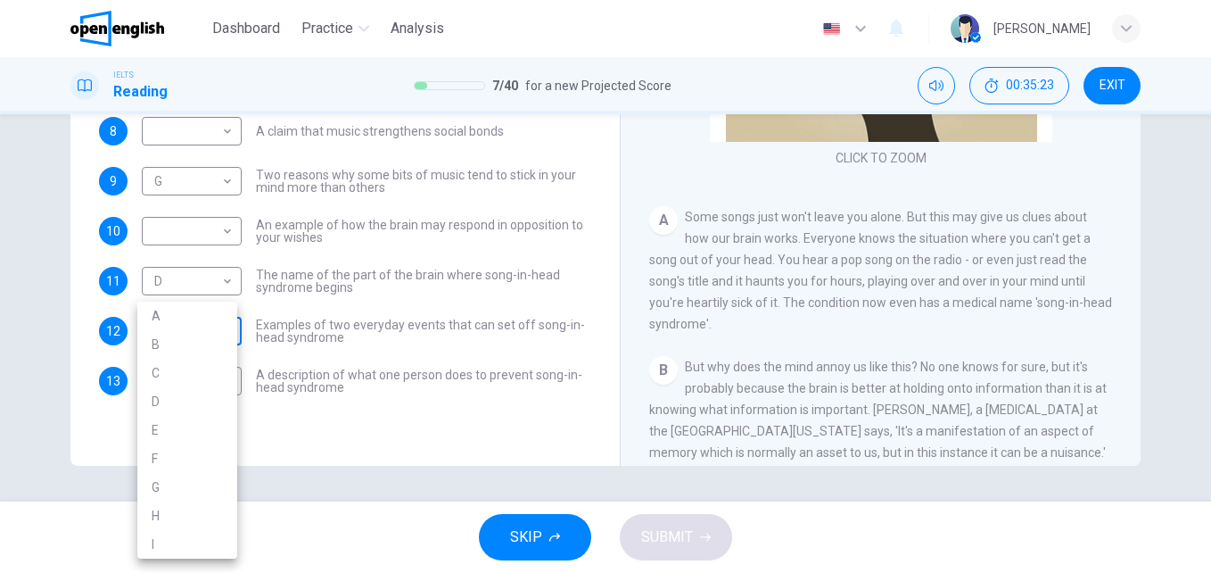
click at [222, 335] on body "This site uses cookies, as explained in our Privacy Policy . If you agree to th…" at bounding box center [605, 286] width 1211 height 573
click at [200, 320] on li "A" at bounding box center [187, 316] width 100 height 29
type input "*"
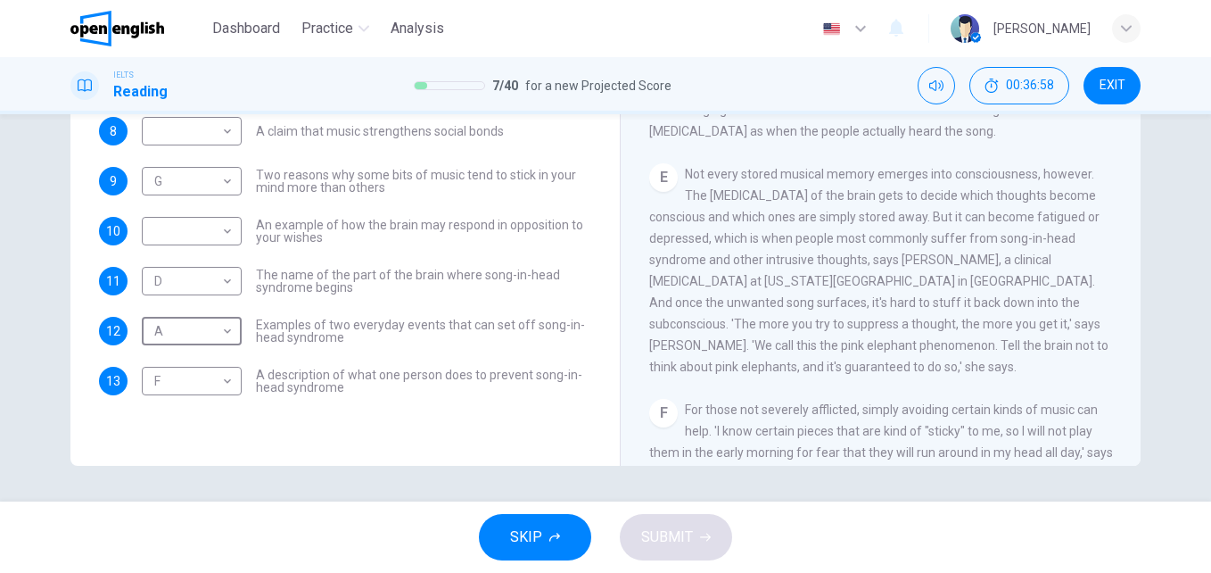
scroll to position [718, 0]
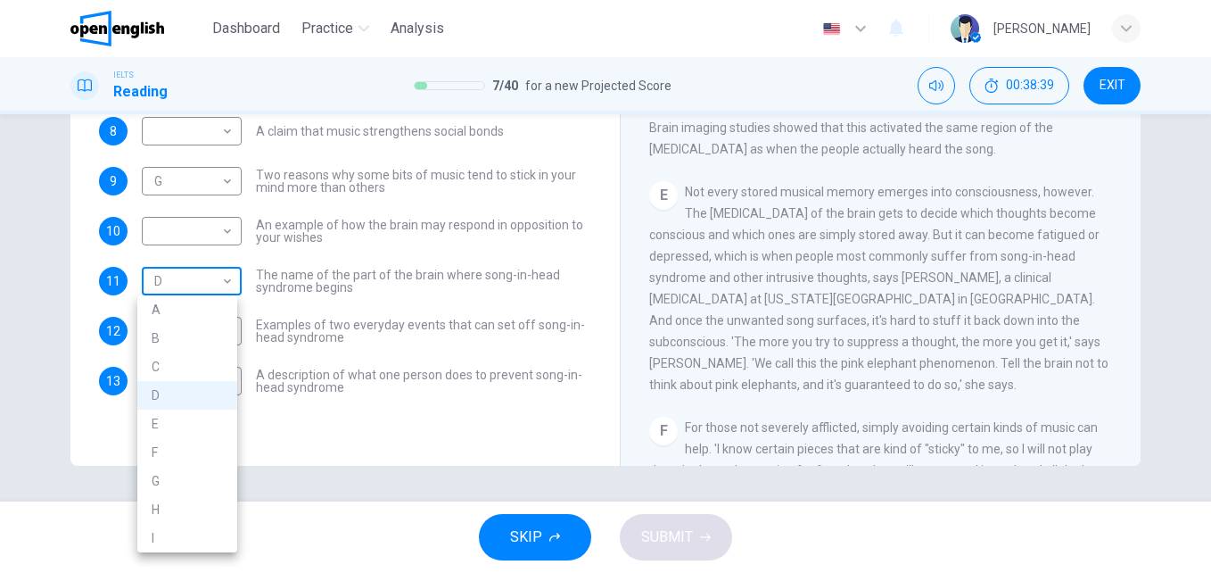
click at [228, 285] on body "This site uses cookies, as explained in our Privacy Policy . If you agree to th…" at bounding box center [605, 286] width 1211 height 573
click at [180, 424] on li "E" at bounding box center [187, 423] width 100 height 29
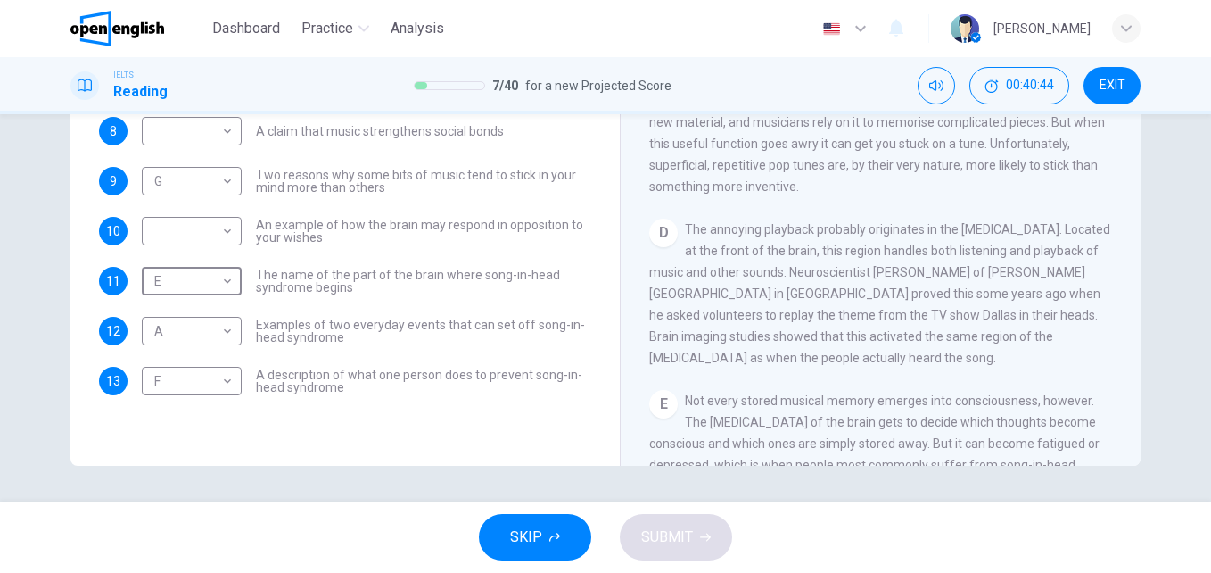
scroll to position [540, 0]
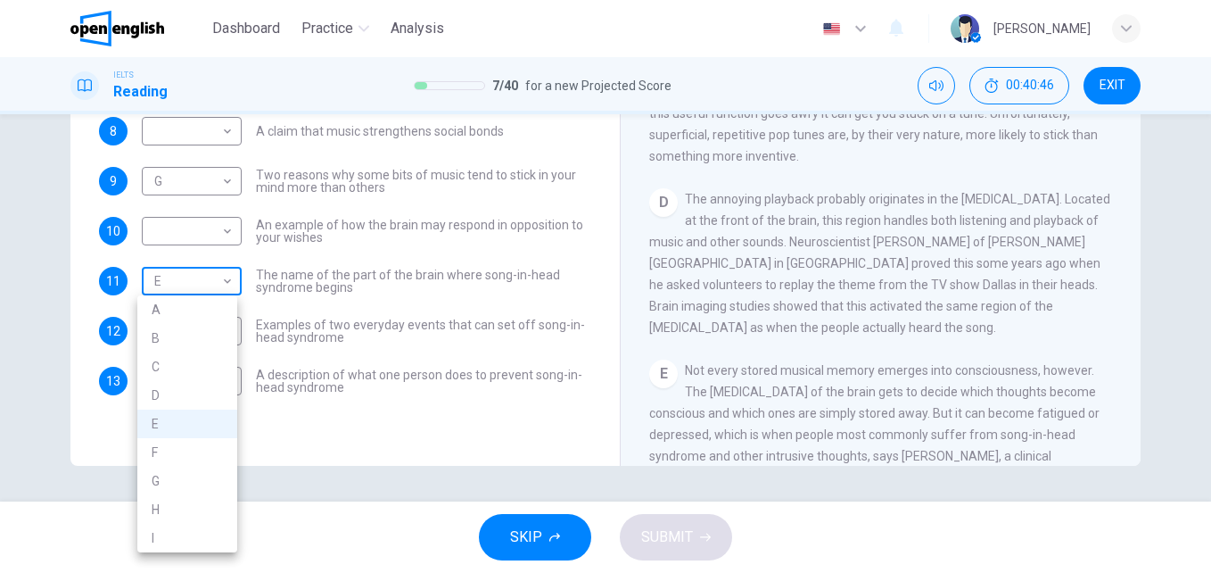
click at [210, 275] on body "This site uses cookies, as explained in our Privacy Policy . If you agree to th…" at bounding box center [605, 286] width 1211 height 573
click at [169, 399] on li "D" at bounding box center [187, 395] width 100 height 29
type input "*"
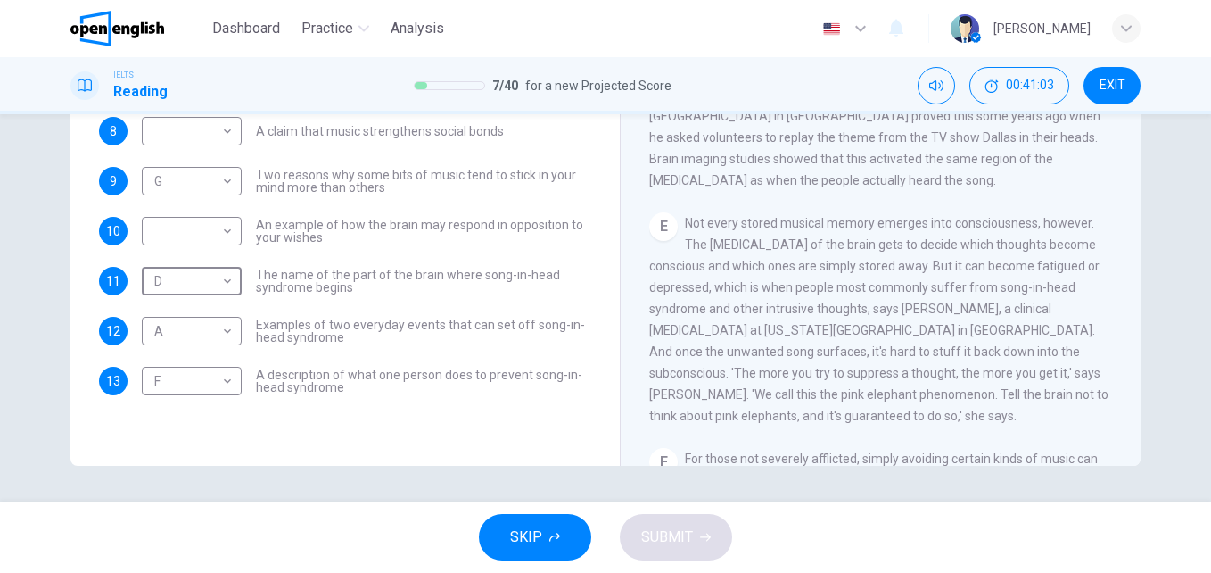
scroll to position [718, 0]
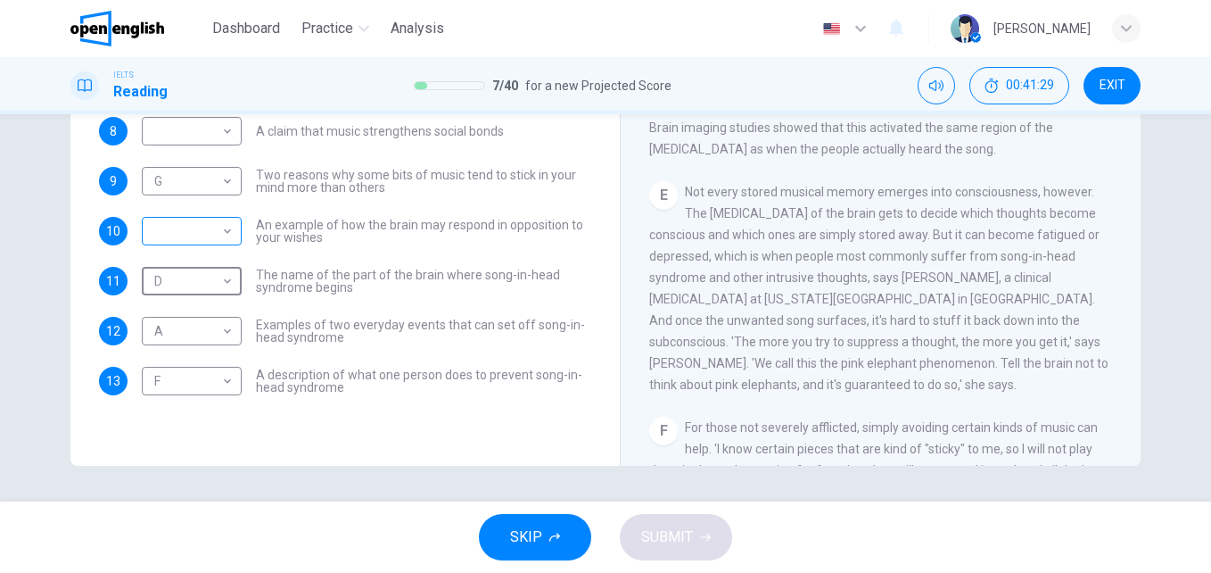
click at [227, 236] on div "​ ​" at bounding box center [192, 231] width 100 height 29
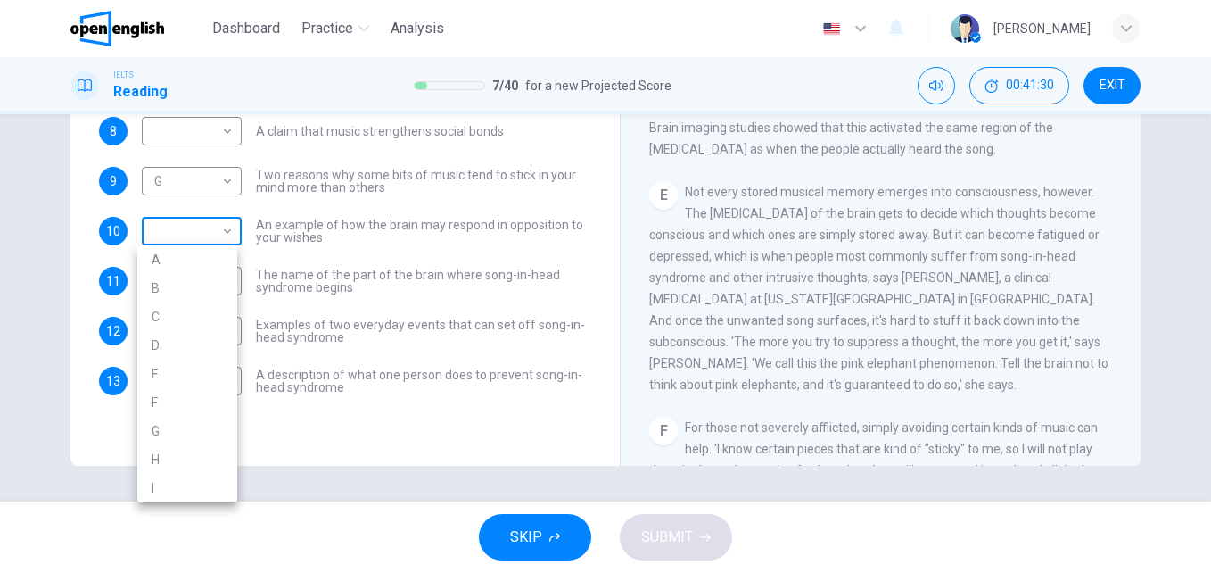
click at [226, 236] on body "This site uses cookies, as explained in our Privacy Policy . If you agree to th…" at bounding box center [605, 286] width 1211 height 573
click at [169, 373] on li "E" at bounding box center [187, 373] width 100 height 29
type input "*"
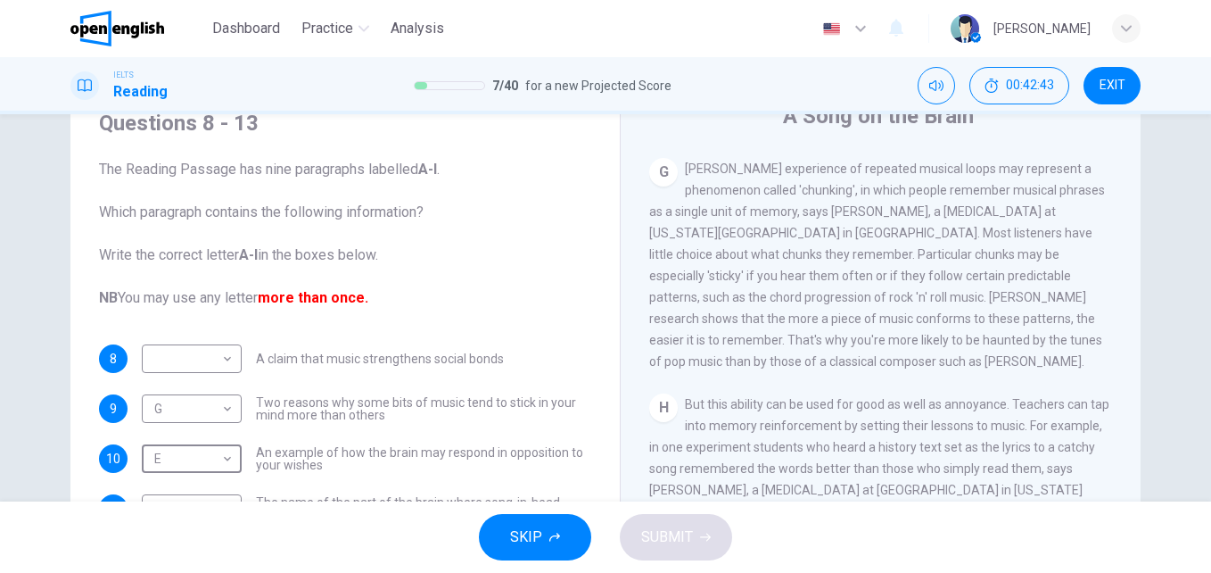
scroll to position [37, 0]
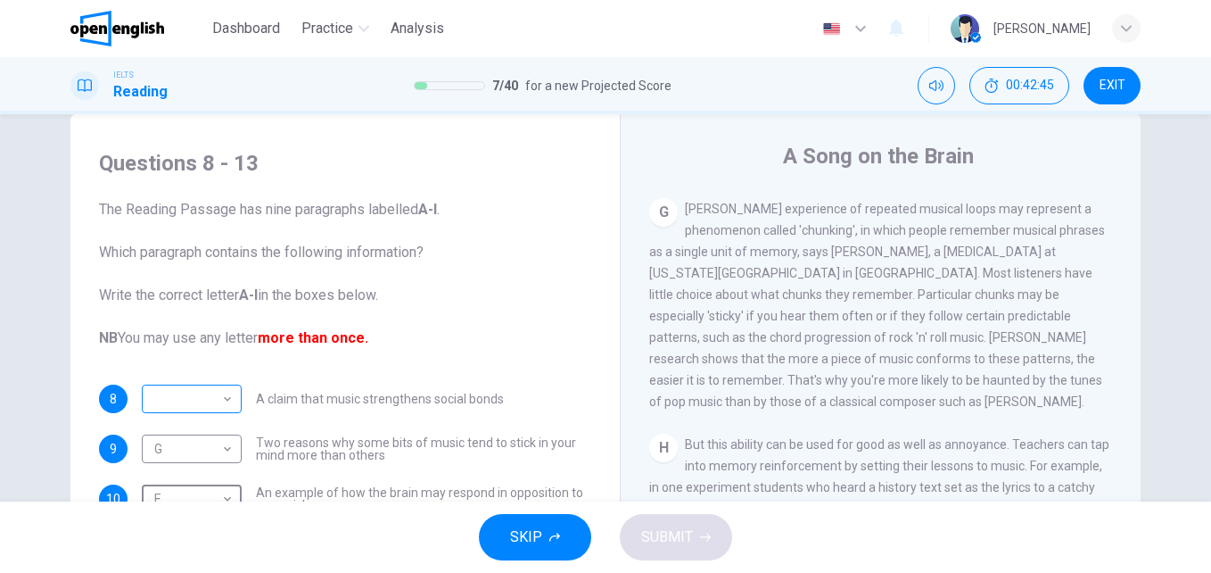
click at [231, 398] on div "​ ​" at bounding box center [192, 398] width 100 height 29
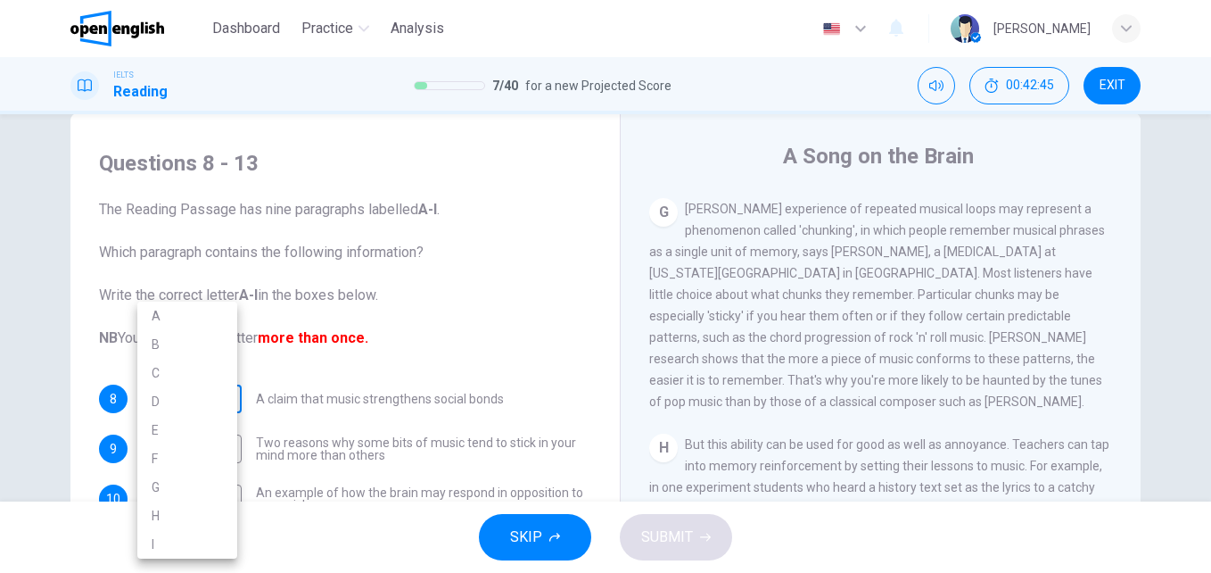
click at [227, 399] on body "This site uses cookies, as explained in our Privacy Policy . If you agree to th…" at bounding box center [605, 286] width 1211 height 573
drag, startPoint x: 176, startPoint y: 545, endPoint x: 243, endPoint y: 538, distance: 67.3
click at [177, 545] on li "I" at bounding box center [187, 544] width 100 height 29
type input "*"
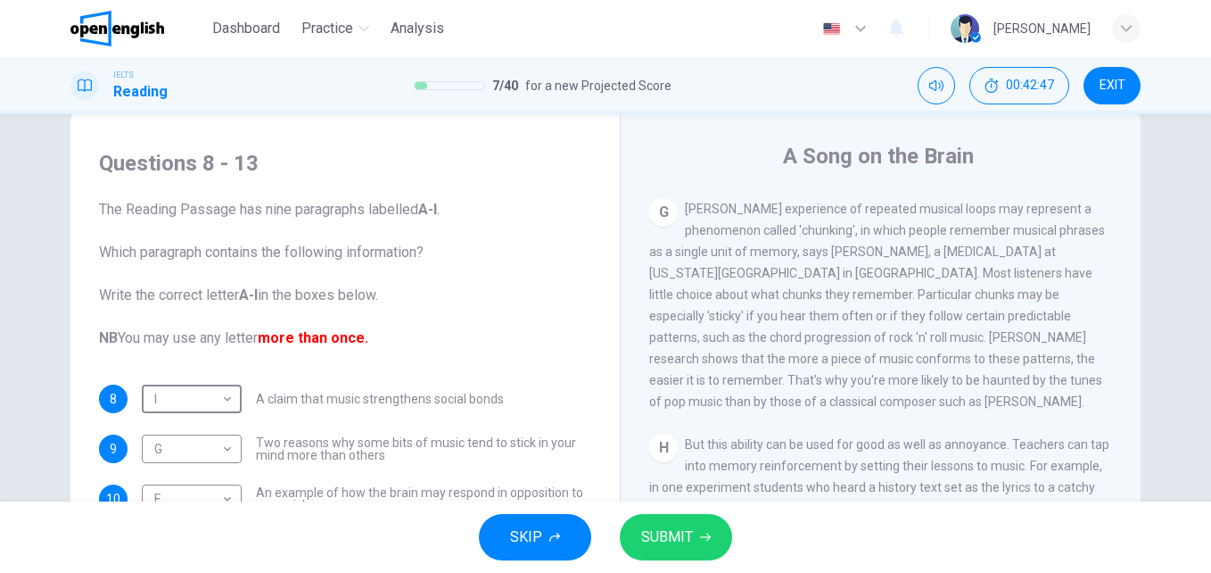
click at [715, 540] on button "SUBMIT" at bounding box center [676, 537] width 112 height 46
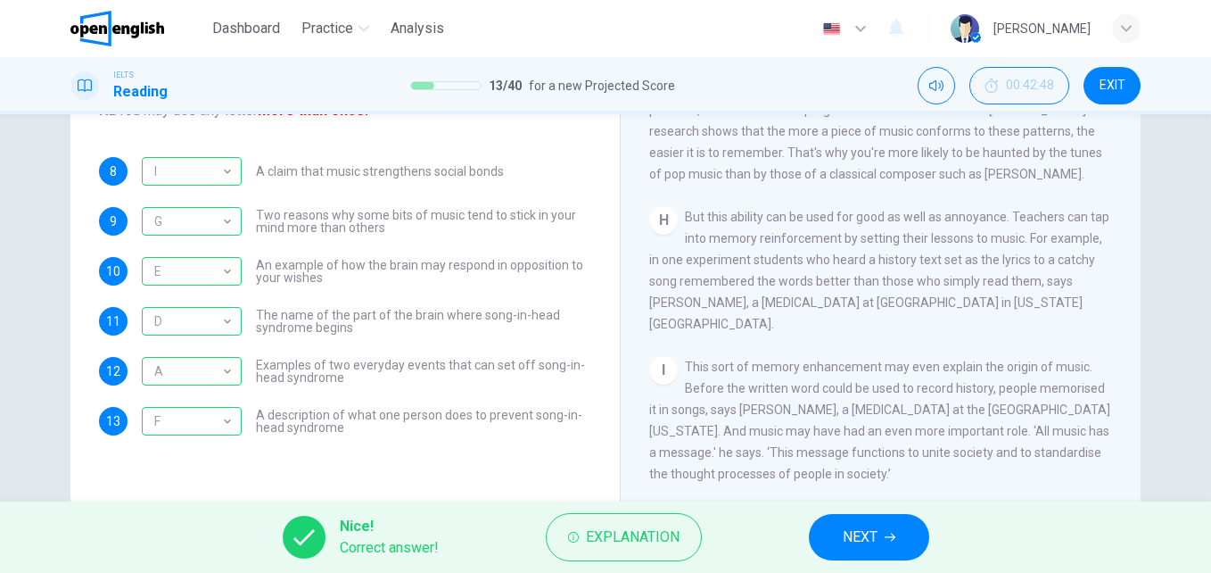
scroll to position [304, 0]
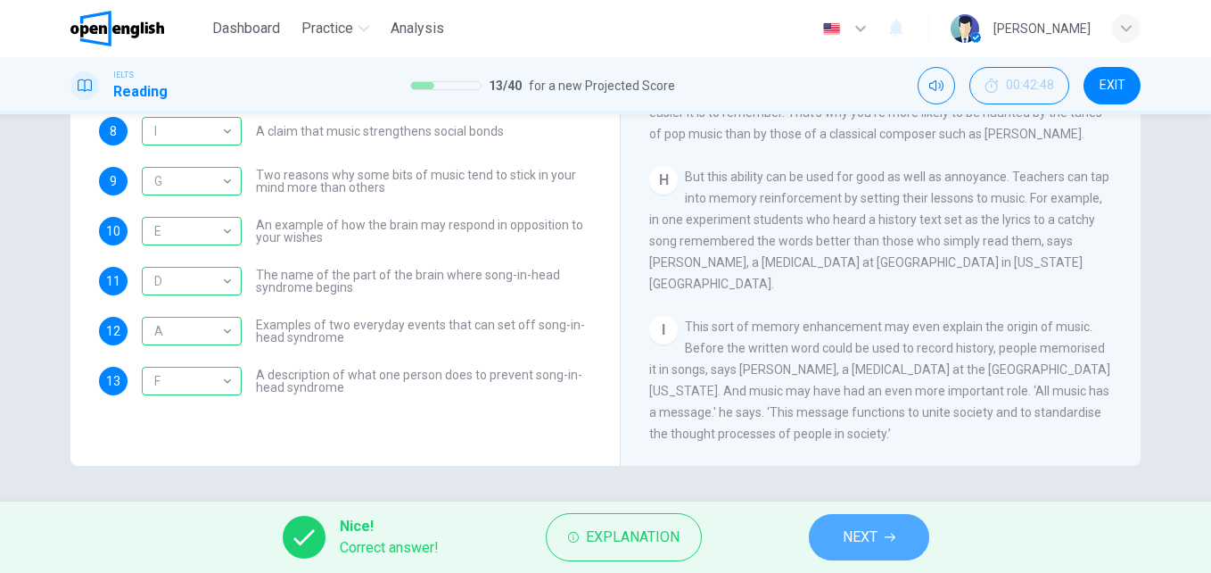
click at [851, 541] on span "NEXT" at bounding box center [860, 537] width 35 height 25
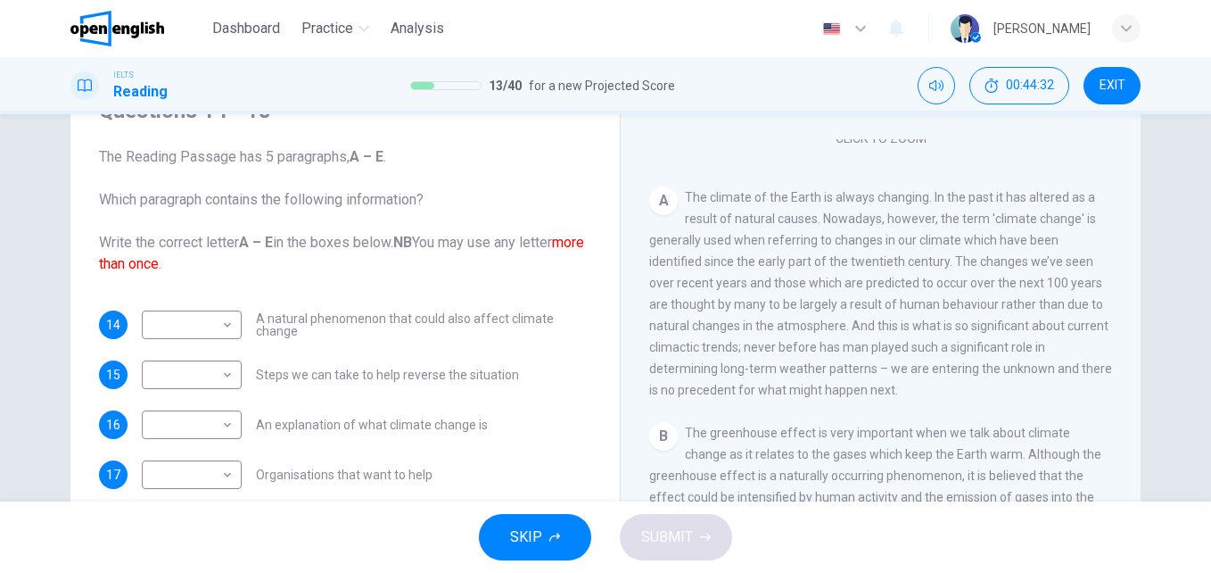
scroll to position [357, 0]
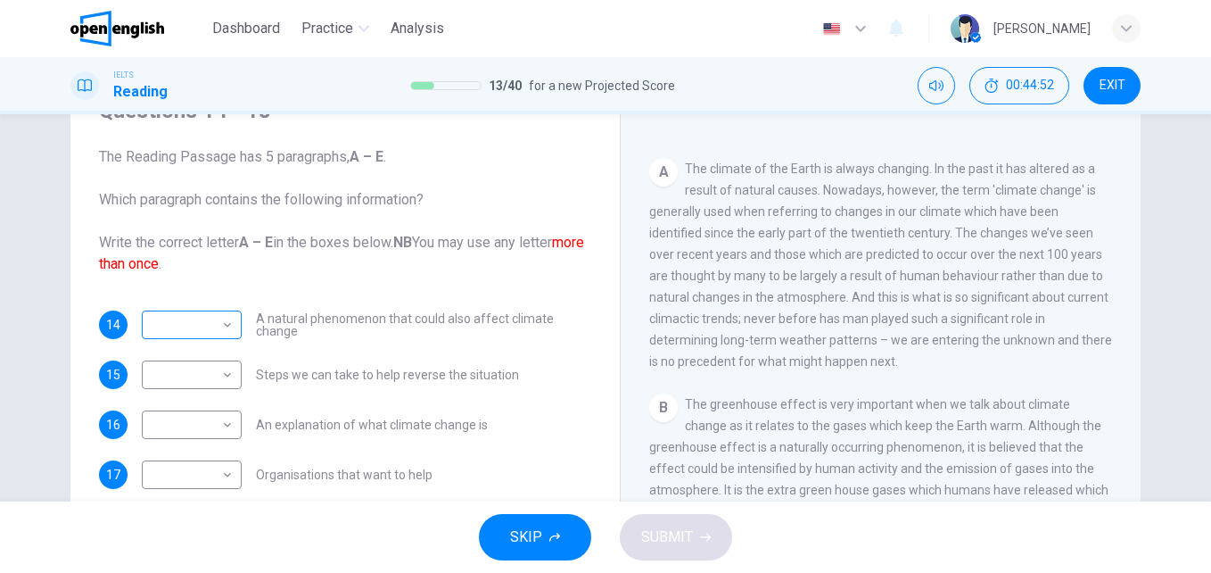
click at [220, 326] on body "This site uses cookies, as explained in our Privacy Policy . If you agree to th…" at bounding box center [605, 286] width 1211 height 573
click at [468, 336] on div at bounding box center [605, 286] width 1211 height 573
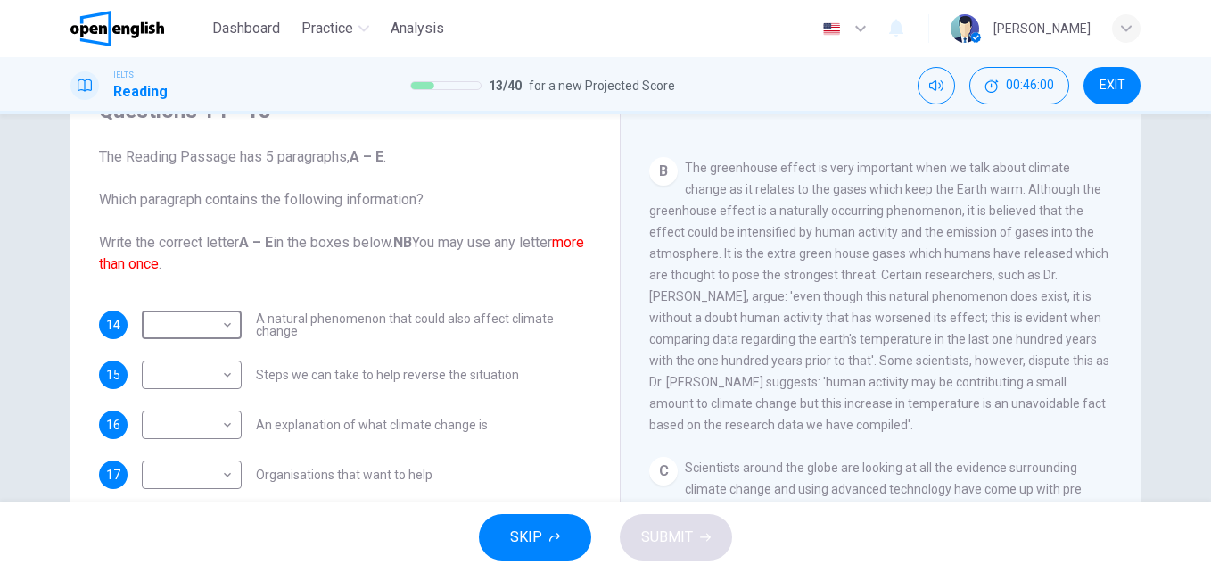
scroll to position [624, 0]
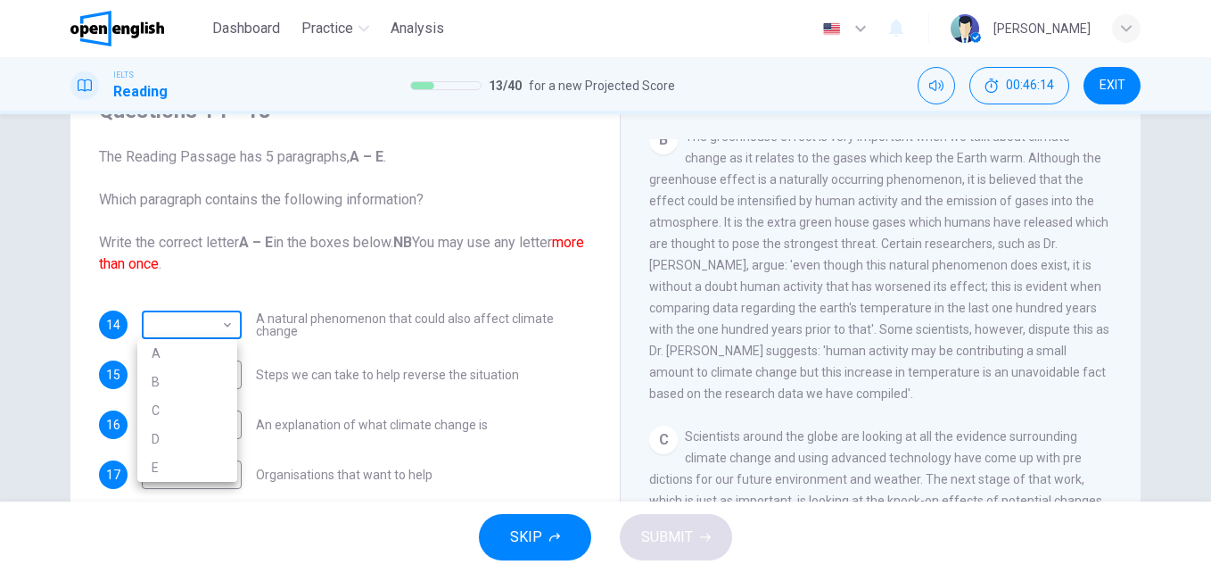
click at [227, 326] on body "This site uses cookies, as explained in our Privacy Policy . If you agree to th…" at bounding box center [605, 286] width 1211 height 573
click at [211, 368] on li "B" at bounding box center [187, 382] width 100 height 29
type input "*"
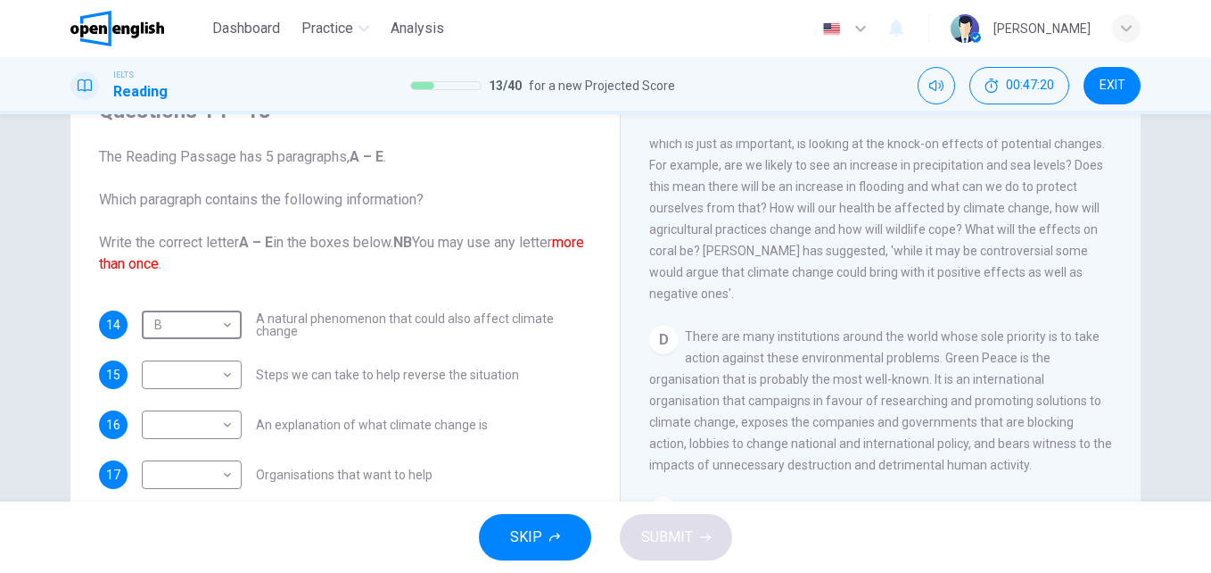
scroll to position [1070, 0]
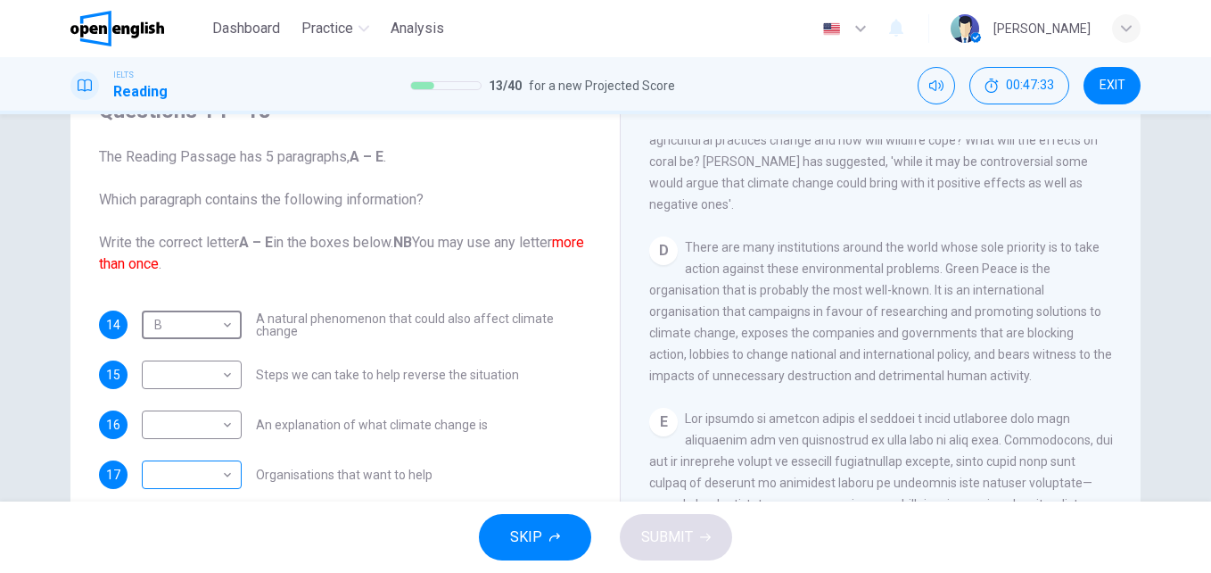
click at [221, 482] on body "This site uses cookies, as explained in our Privacy Policy . If you agree to th…" at bounding box center [605, 286] width 1211 height 573
click at [198, 514] on li "D" at bounding box center [187, 515] width 100 height 29
type input "*"
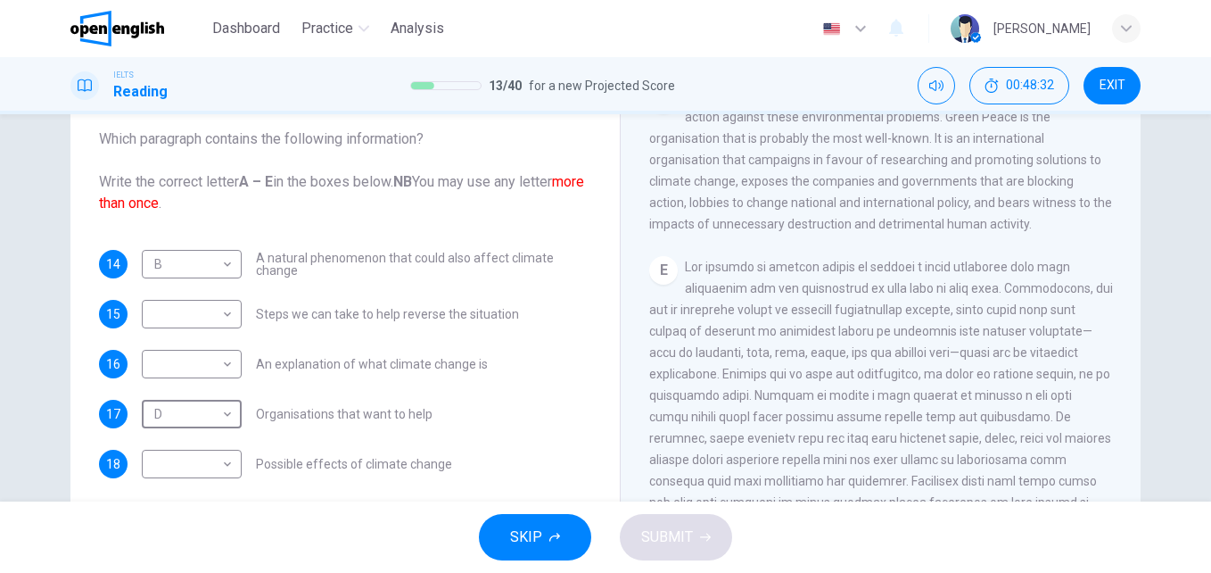
scroll to position [178, 0]
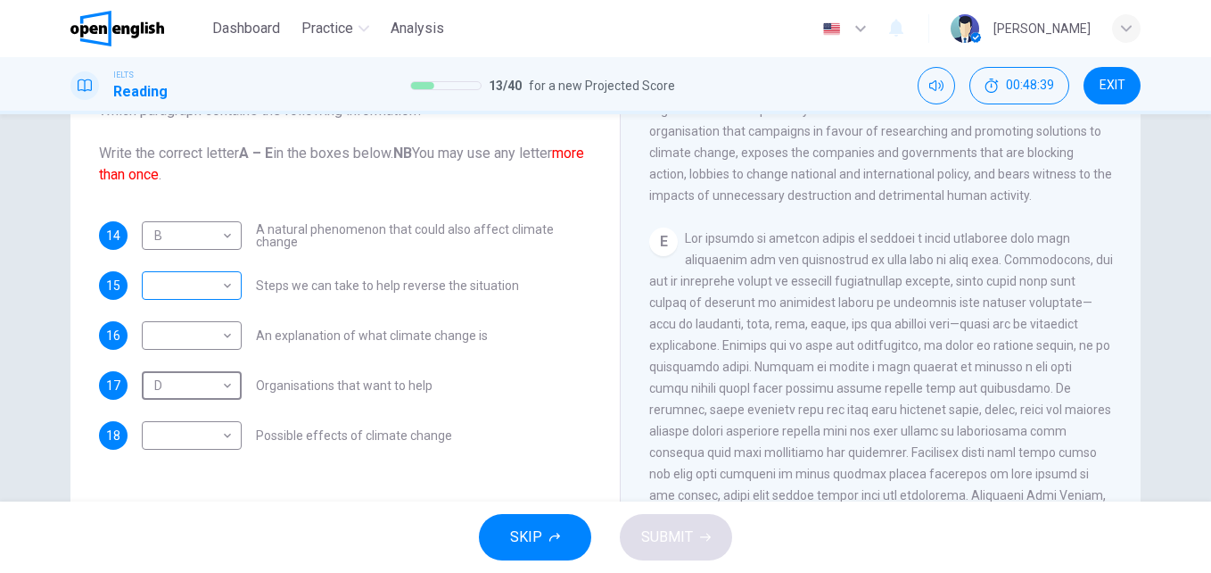
click at [226, 285] on body "This site uses cookies, as explained in our Privacy Policy . If you agree to th…" at bounding box center [605, 286] width 1211 height 573
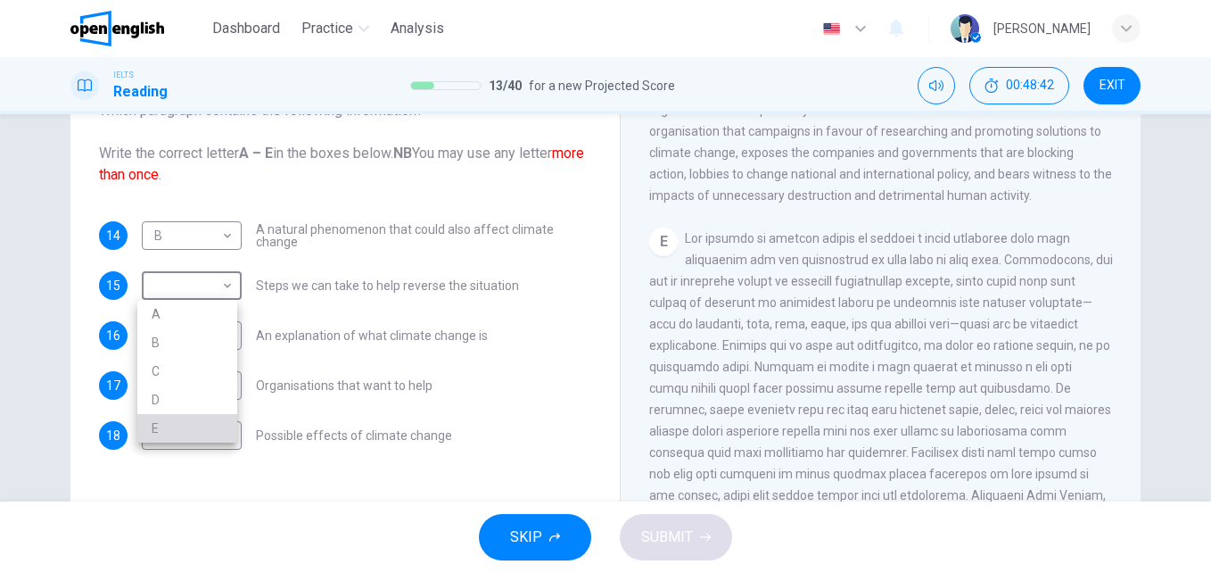
click at [179, 421] on li "E" at bounding box center [187, 428] width 100 height 29
type input "*"
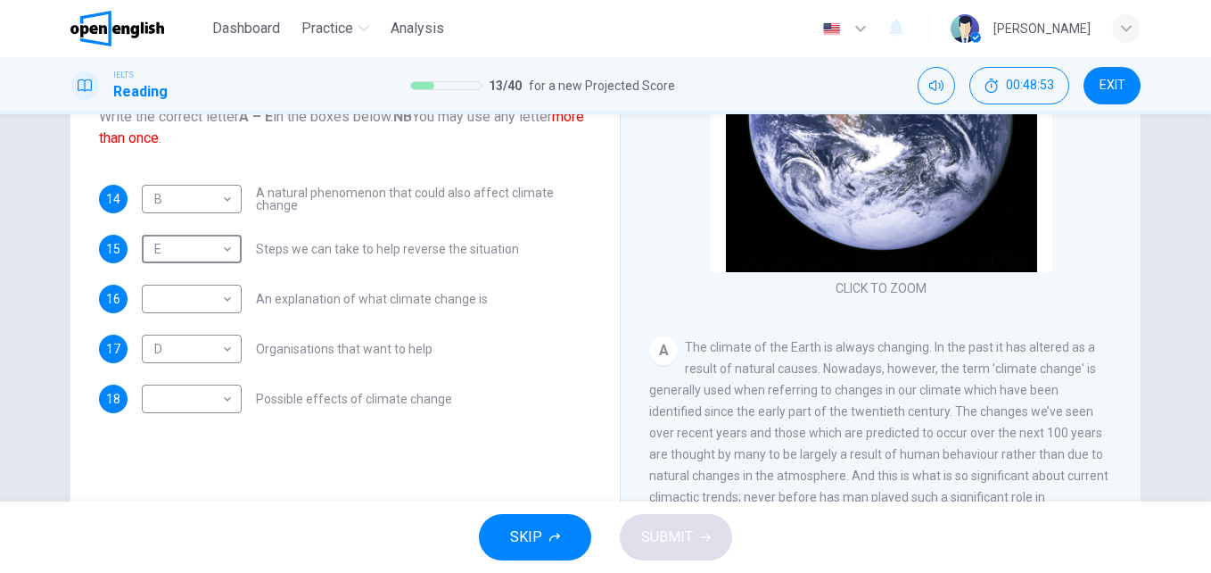
scroll to position [142, 0]
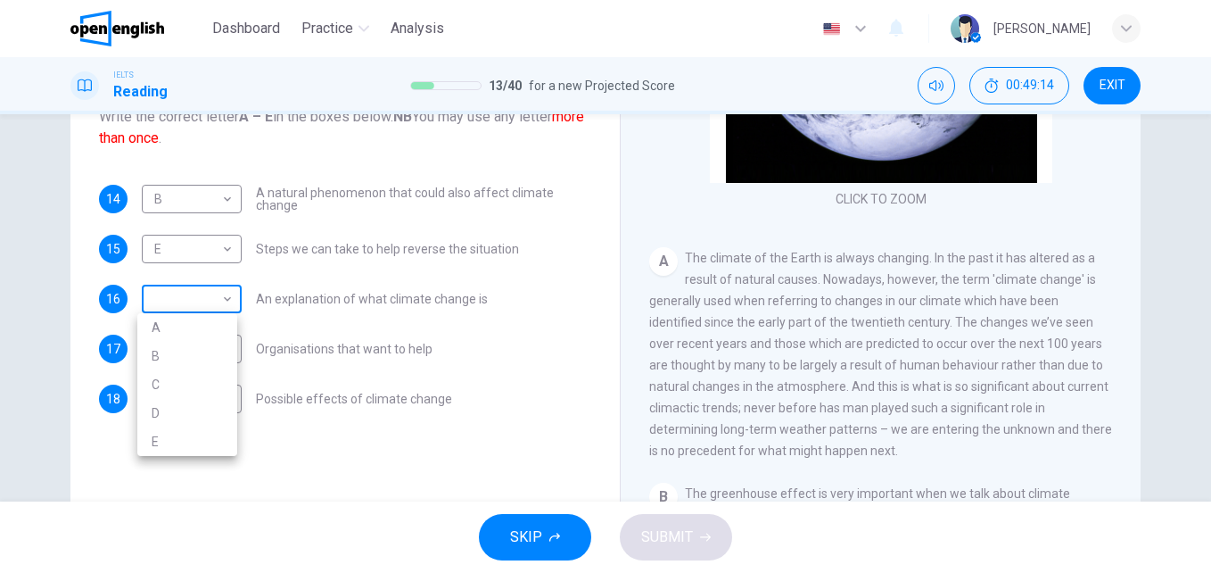
click at [204, 311] on body "This site uses cookies, as explained in our Privacy Policy . If you agree to th…" at bounding box center [605, 286] width 1211 height 573
click at [203, 318] on li "A" at bounding box center [187, 327] width 100 height 29
type input "*"
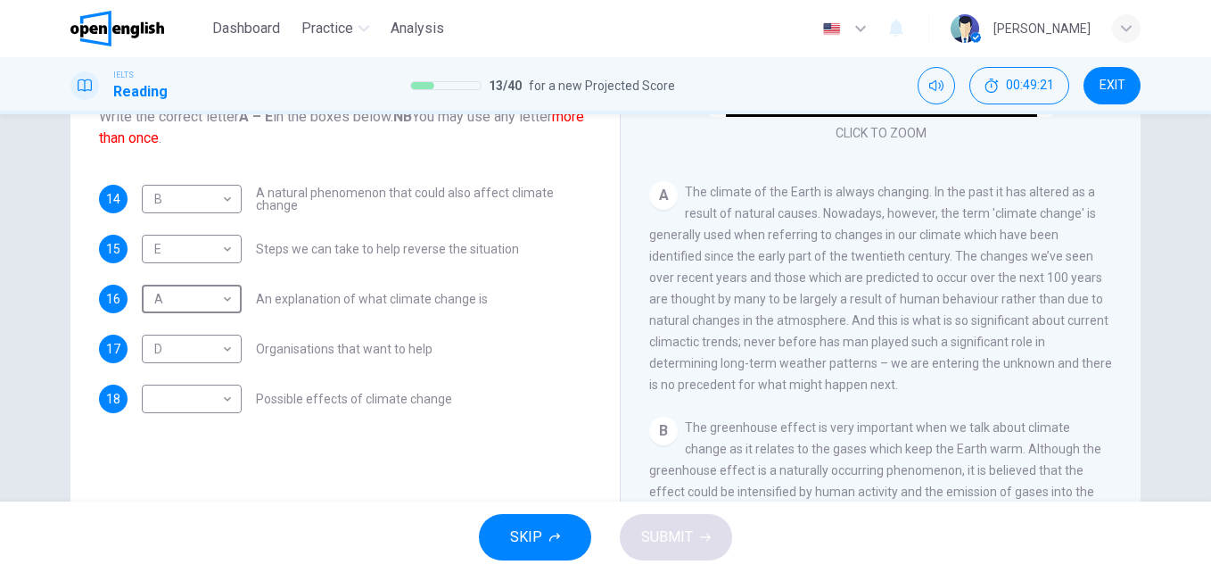
scroll to position [231, 0]
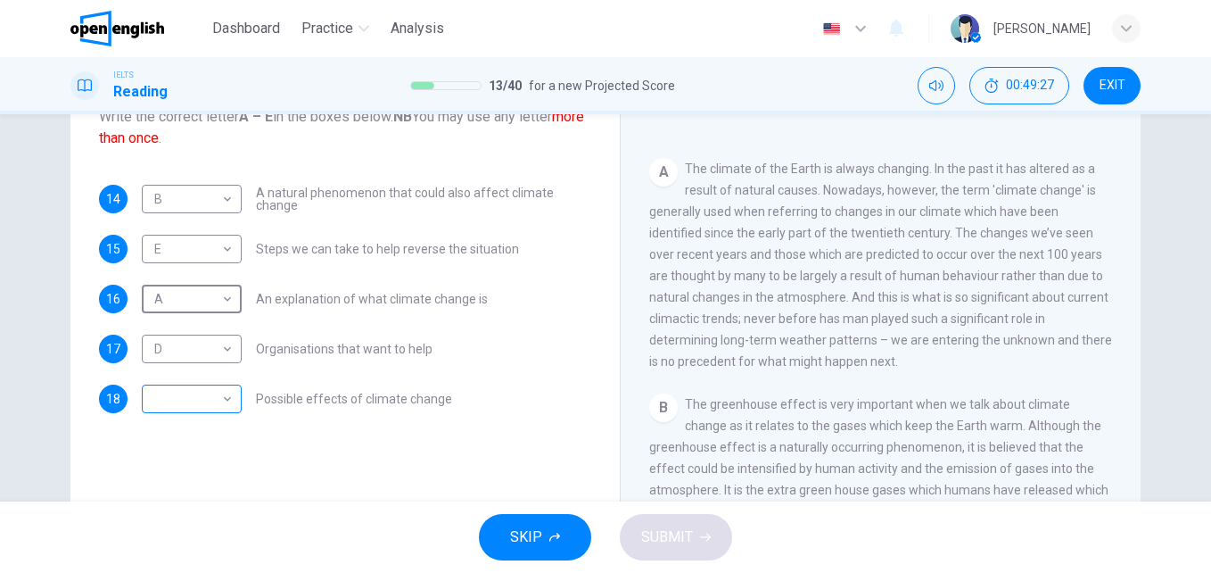
click at [214, 396] on body "This site uses cookies, as explained in our Privacy Policy . If you agree to th…" at bounding box center [605, 286] width 1211 height 573
click at [184, 477] on li "C" at bounding box center [187, 484] width 100 height 29
type input "*"
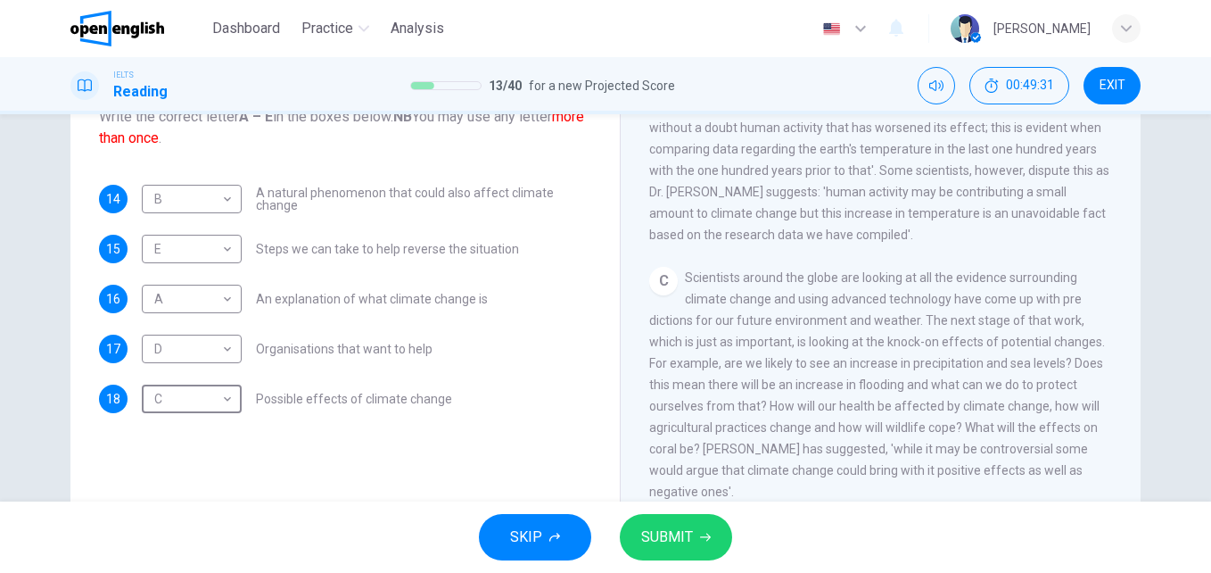
scroll to position [677, 0]
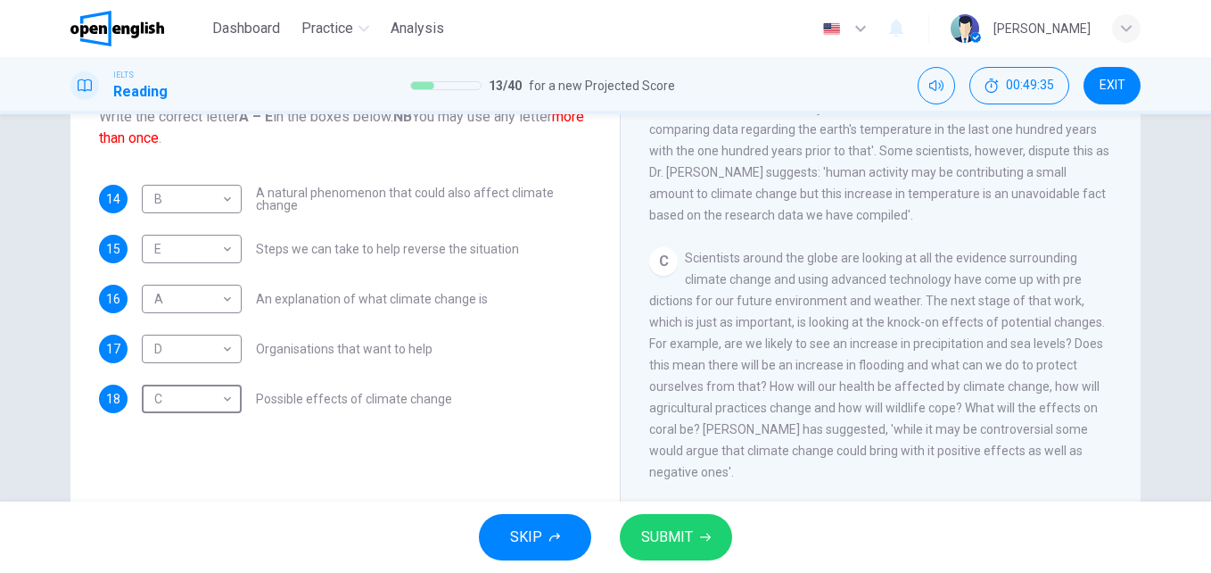
click at [689, 547] on span "SUBMIT" at bounding box center [667, 537] width 52 height 25
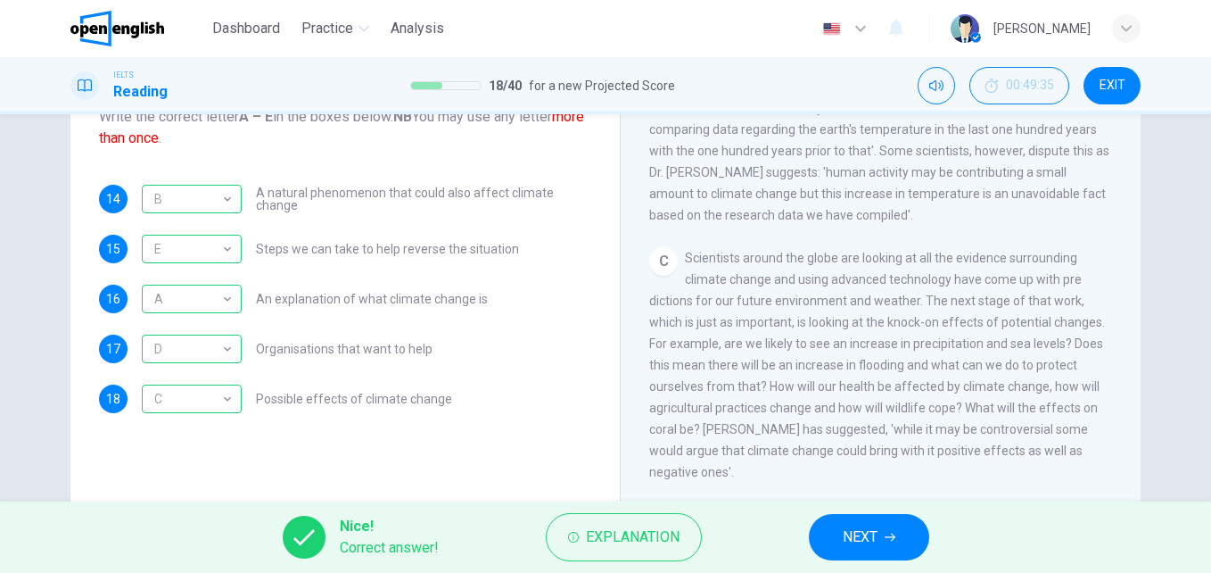
click at [871, 526] on span "NEXT" at bounding box center [860, 537] width 35 height 25
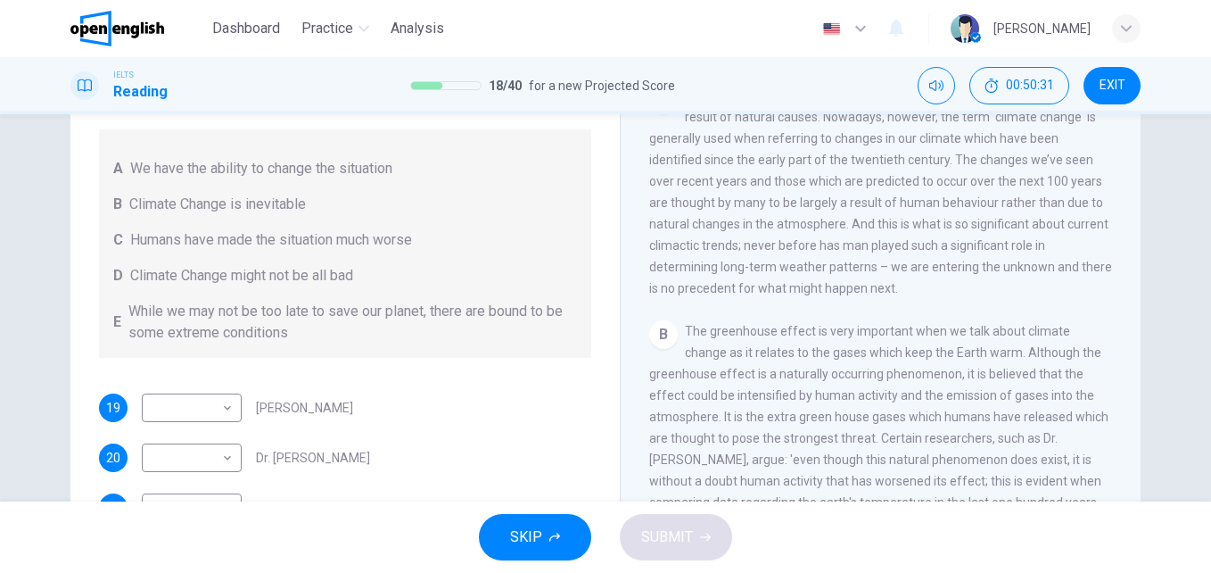
scroll to position [215, 0]
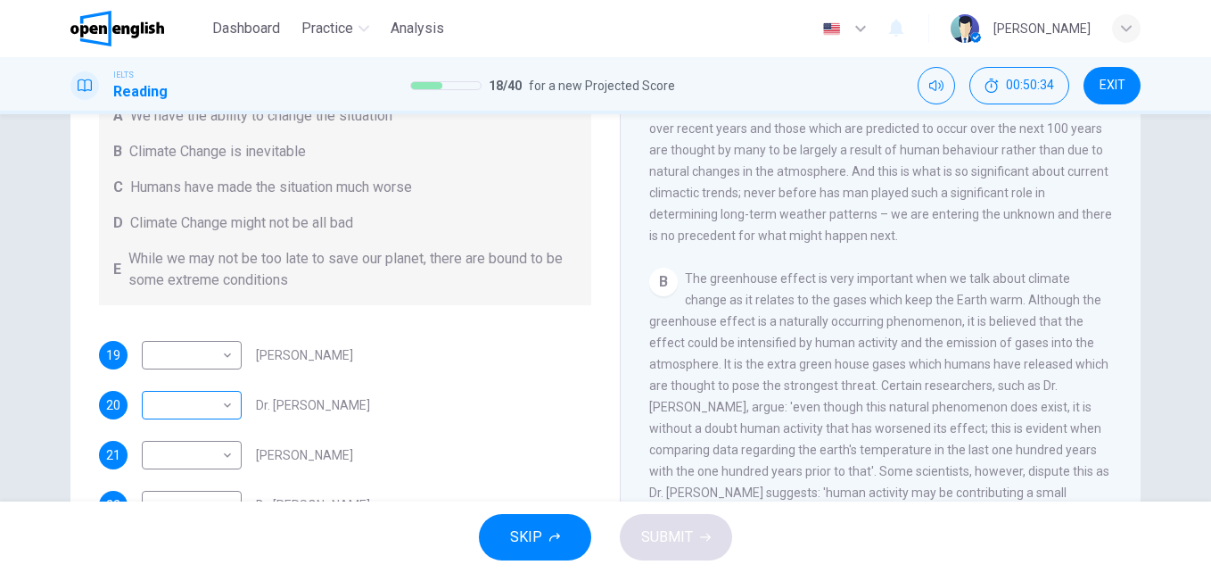
click at [222, 402] on body "This site uses cookies, as explained in our Privacy Policy . If you agree to th…" at bounding box center [605, 286] width 1211 height 573
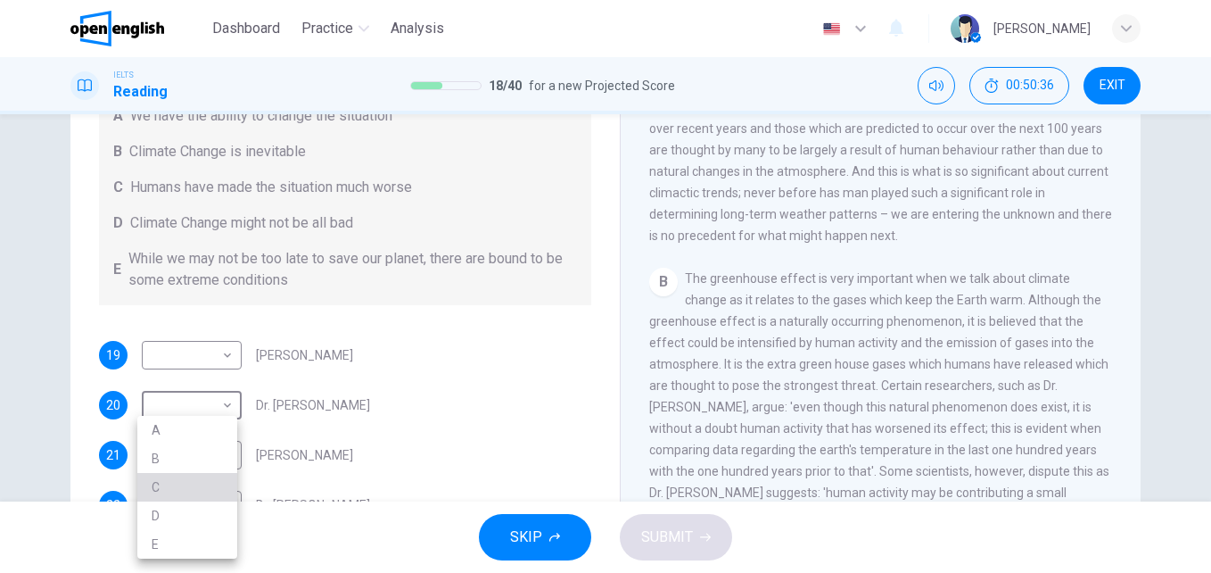
click at [195, 481] on li "C" at bounding box center [187, 487] width 100 height 29
type input "*"
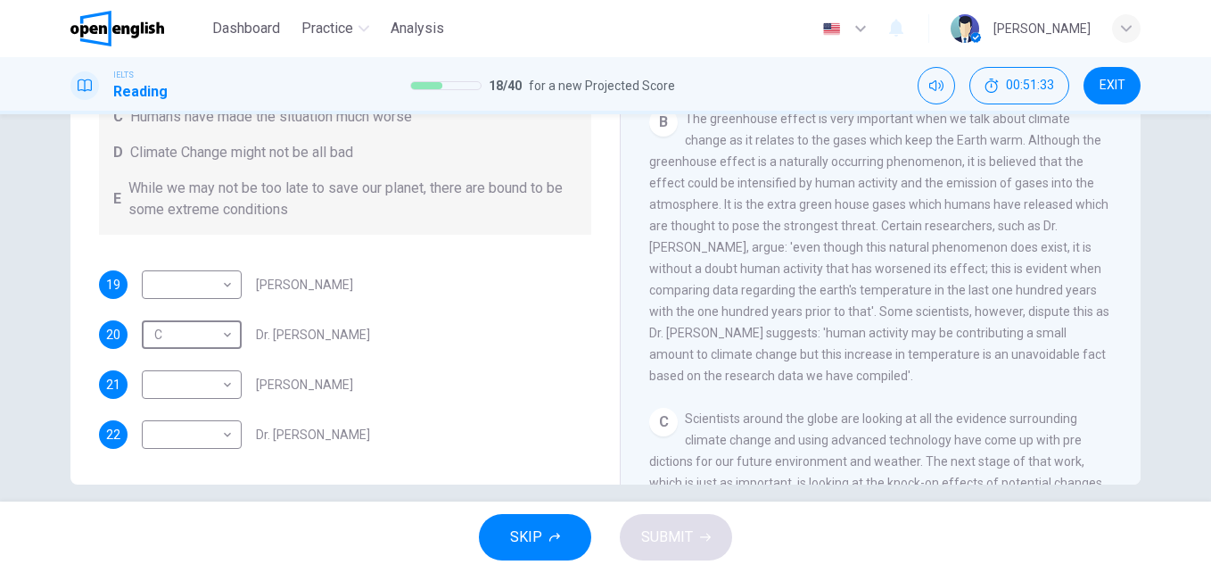
scroll to position [304, 0]
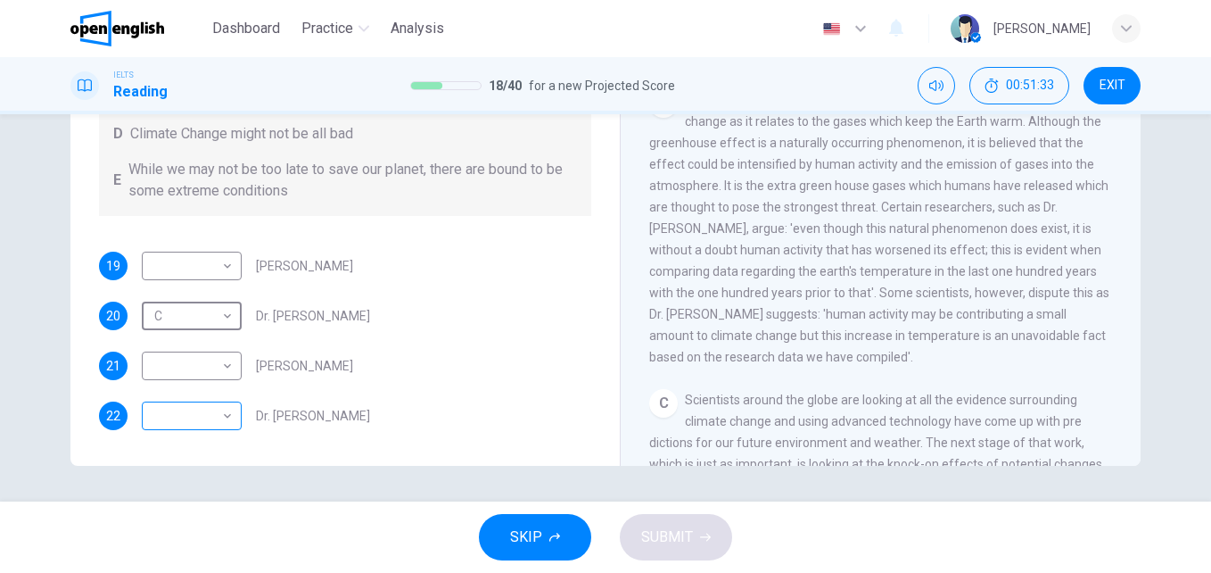
click at [211, 423] on body "This site uses cookies, as explained in our Privacy Policy . If you agree to th…" at bounding box center [605, 286] width 1211 height 573
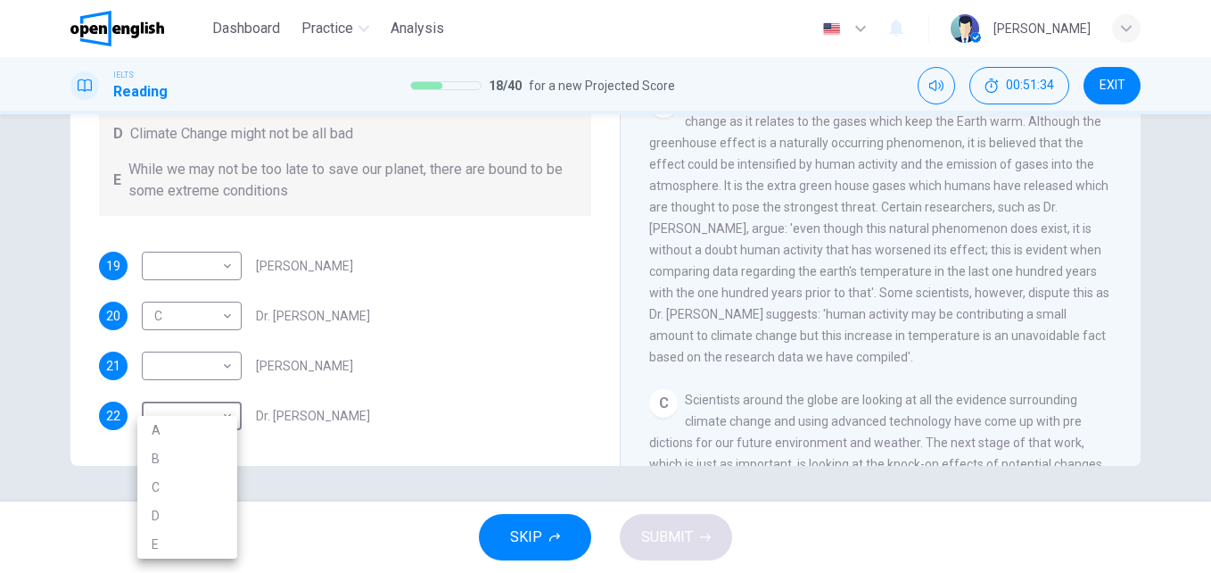
click at [197, 458] on li "B" at bounding box center [187, 458] width 100 height 29
type input "*"
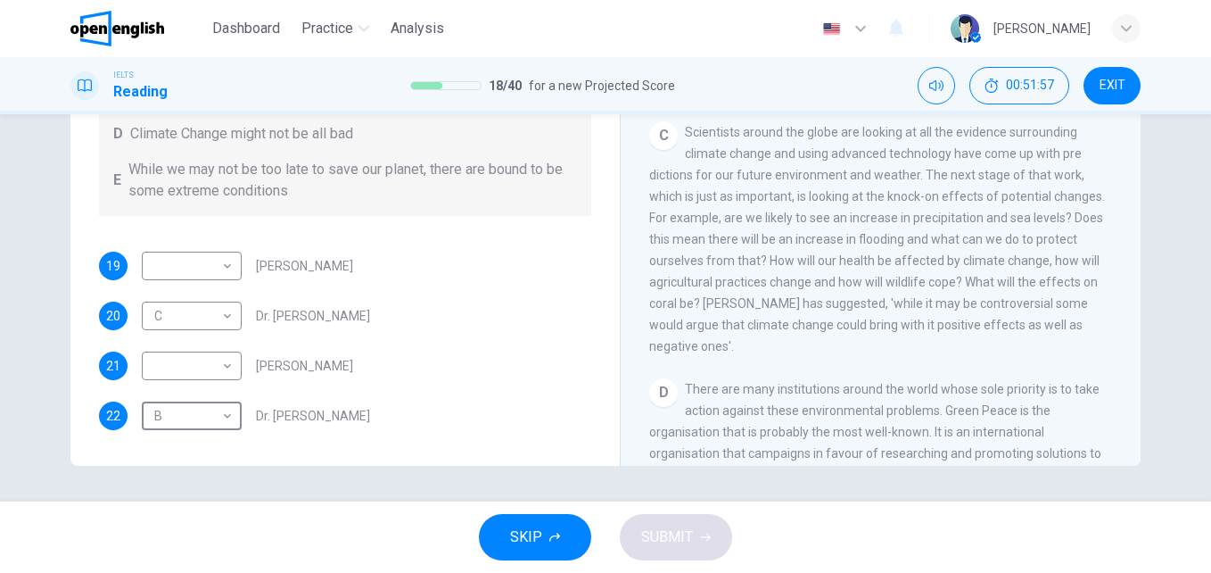
scroll to position [0, 0]
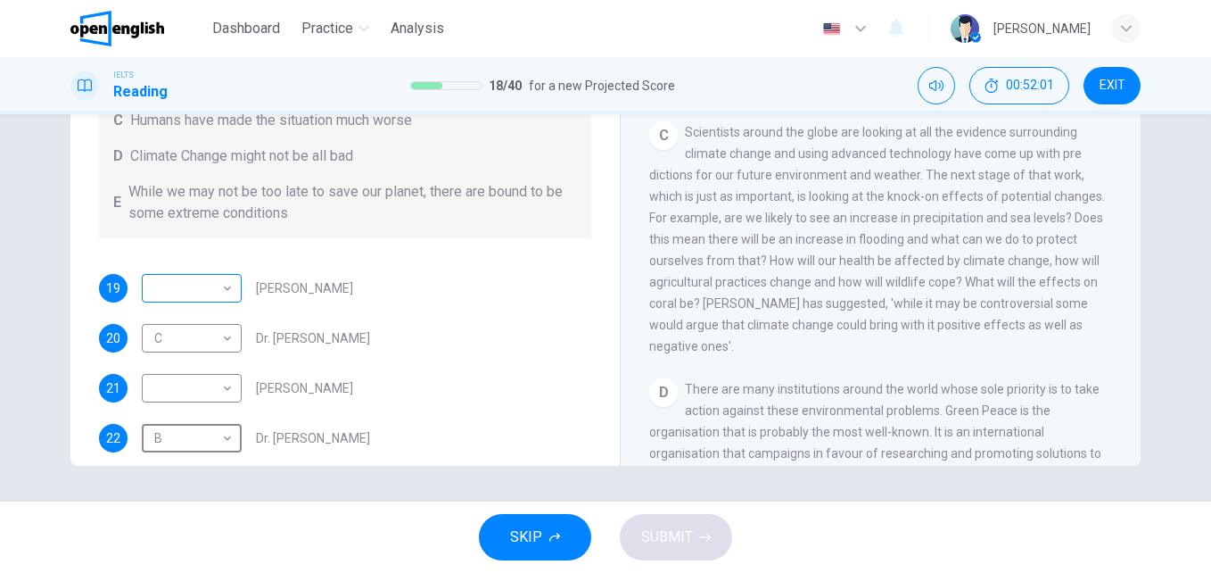
click at [203, 290] on body "This site uses cookies, as explained in our Privacy Policy . If you agree to th…" at bounding box center [605, 286] width 1211 height 573
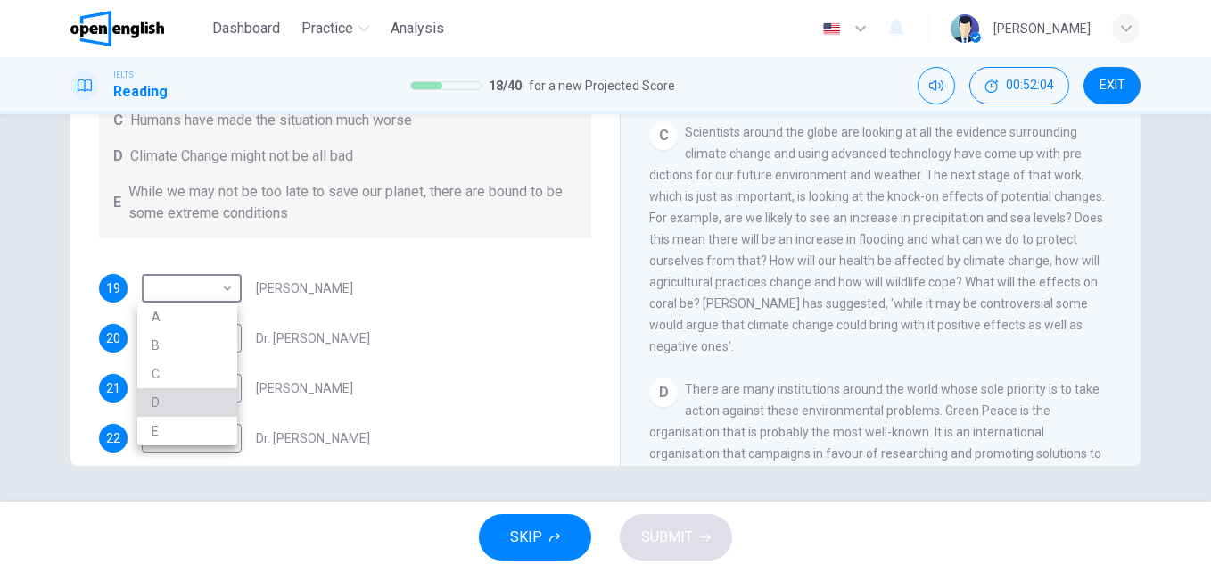
click at [172, 397] on li "D" at bounding box center [187, 402] width 100 height 29
type input "*"
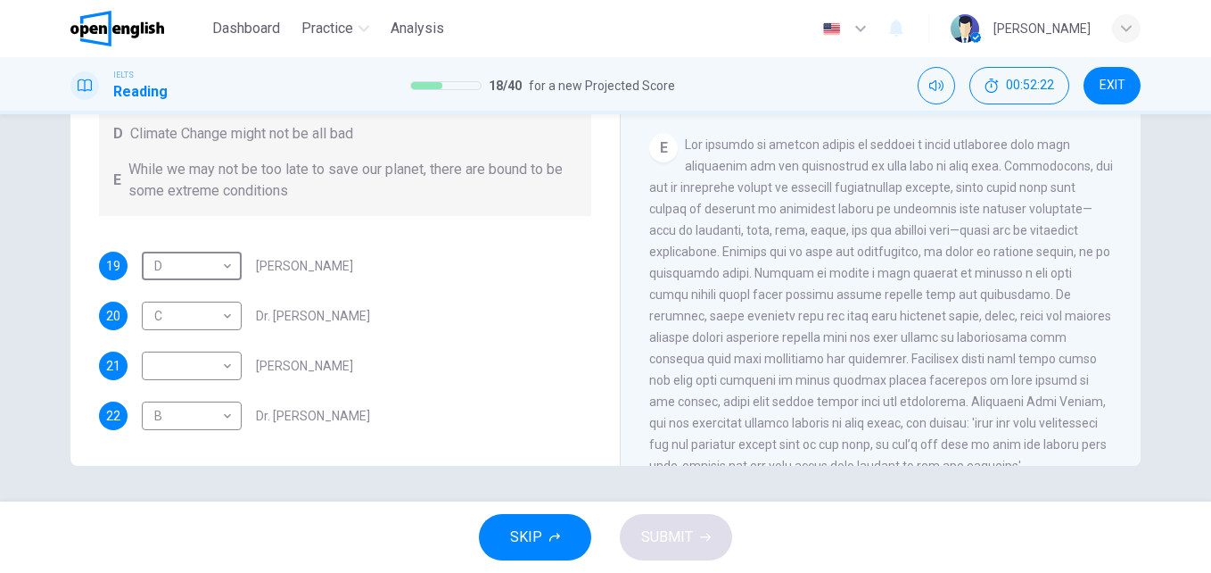
scroll to position [1212, 0]
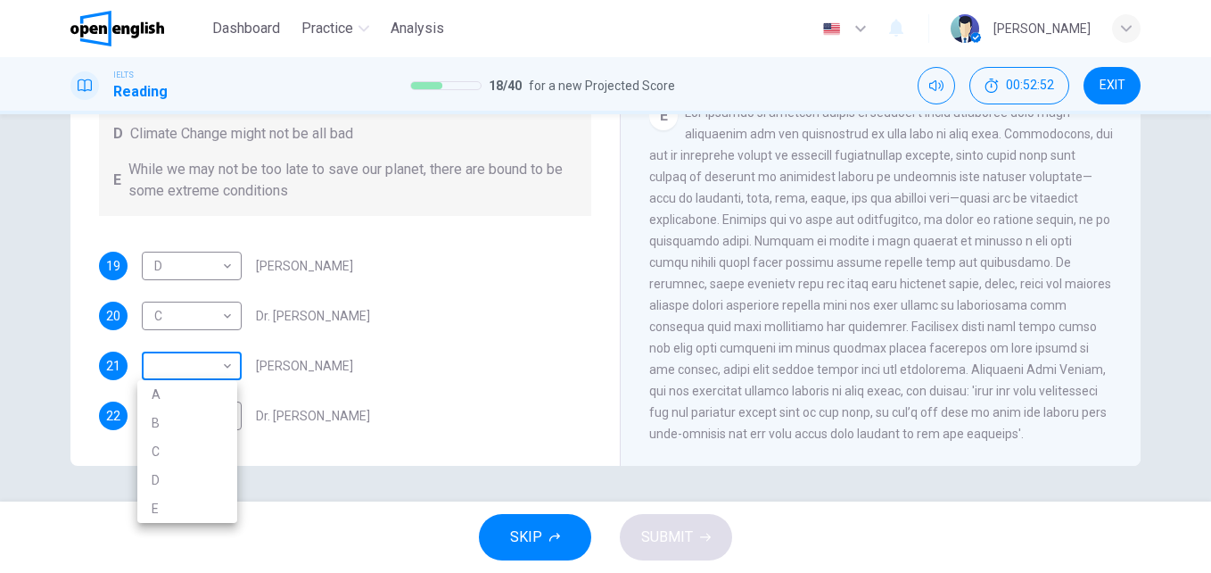
click at [220, 361] on body "This site uses cookies, as explained in our Privacy Policy . If you agree to th…" at bounding box center [605, 286] width 1211 height 573
click at [210, 508] on li "E" at bounding box center [187, 508] width 100 height 29
type input "*"
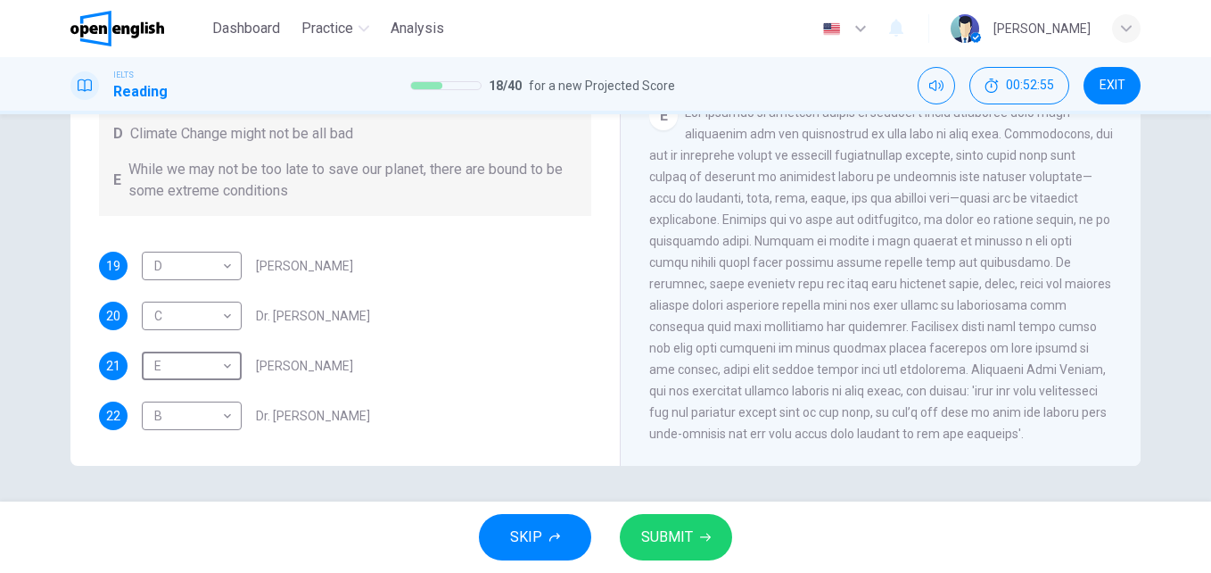
click at [706, 525] on button "SUBMIT" at bounding box center [676, 537] width 112 height 46
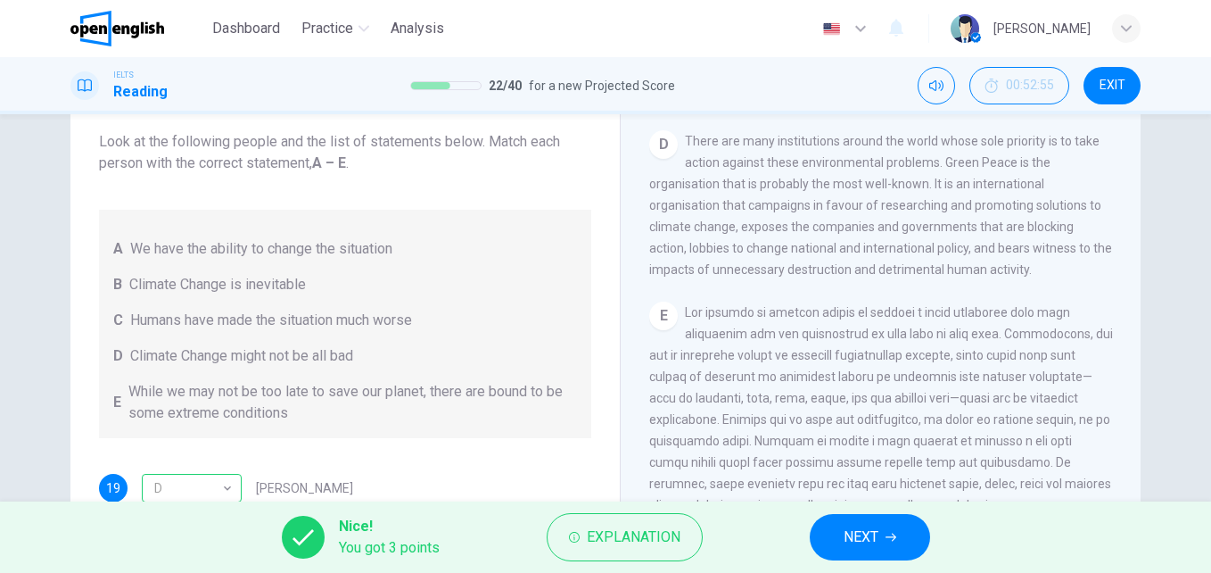
scroll to position [304, 0]
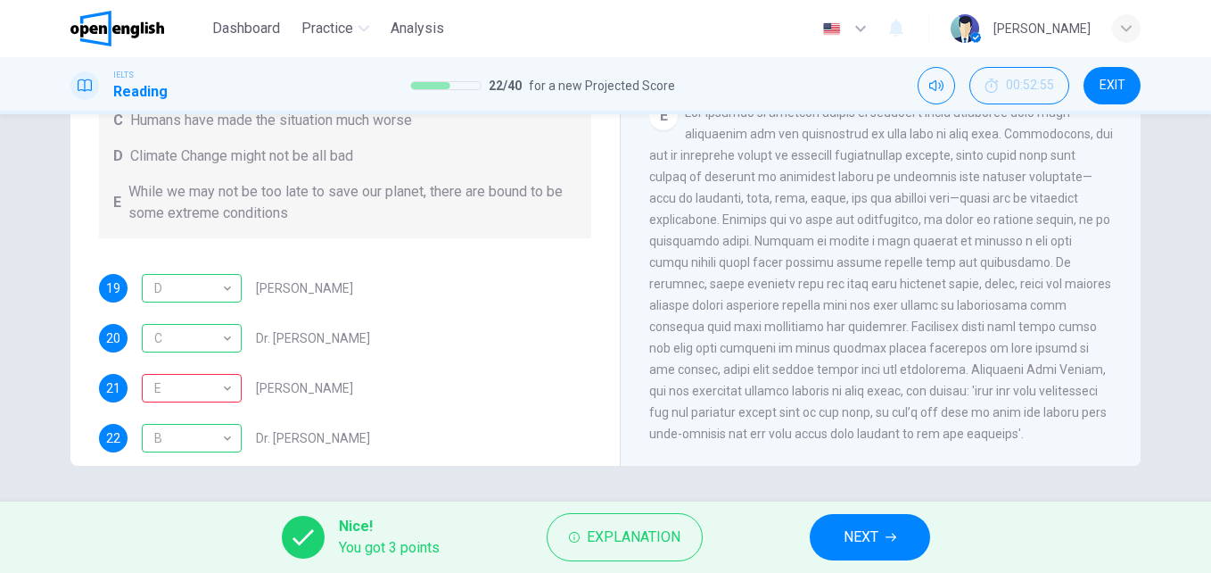
click at [889, 554] on button "NEXT" at bounding box center [870, 537] width 120 height 46
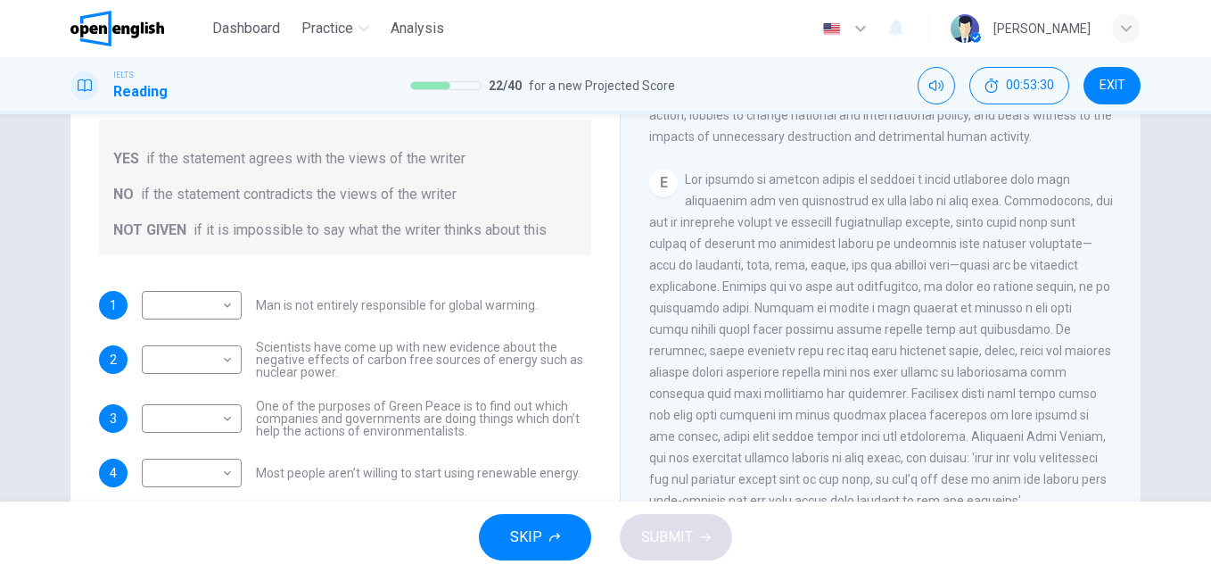
scroll to position [268, 0]
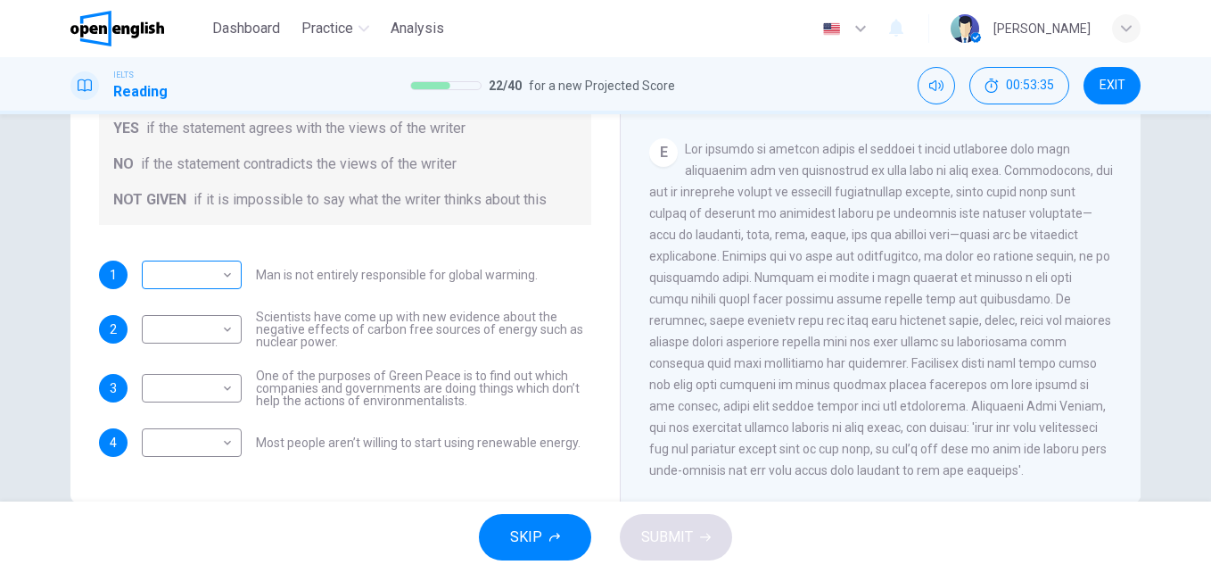
click at [226, 281] on body "This site uses cookies, as explained in our Privacy Policy . If you agree to th…" at bounding box center [605, 286] width 1211 height 573
click at [181, 301] on li "YES" at bounding box center [187, 303] width 100 height 29
type input "***"
click at [214, 334] on body "This site uses cookies, as explained in our Privacy Policy . If you agree to th…" at bounding box center [605, 286] width 1211 height 573
click at [205, 414] on li "NOT GIVEN" at bounding box center [187, 415] width 100 height 29
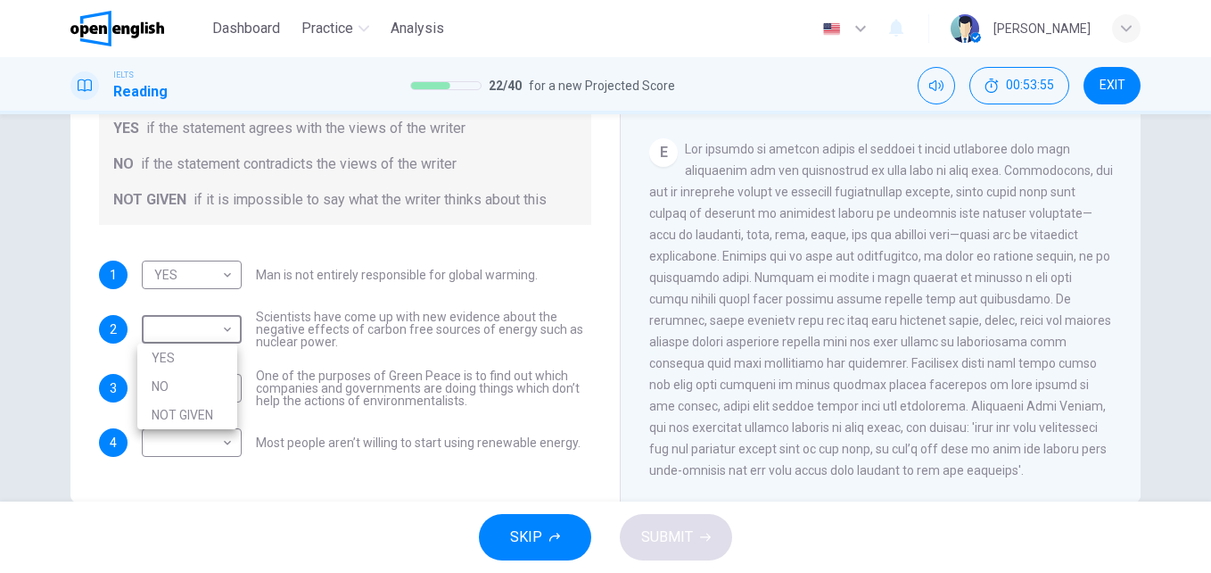
type input "*********"
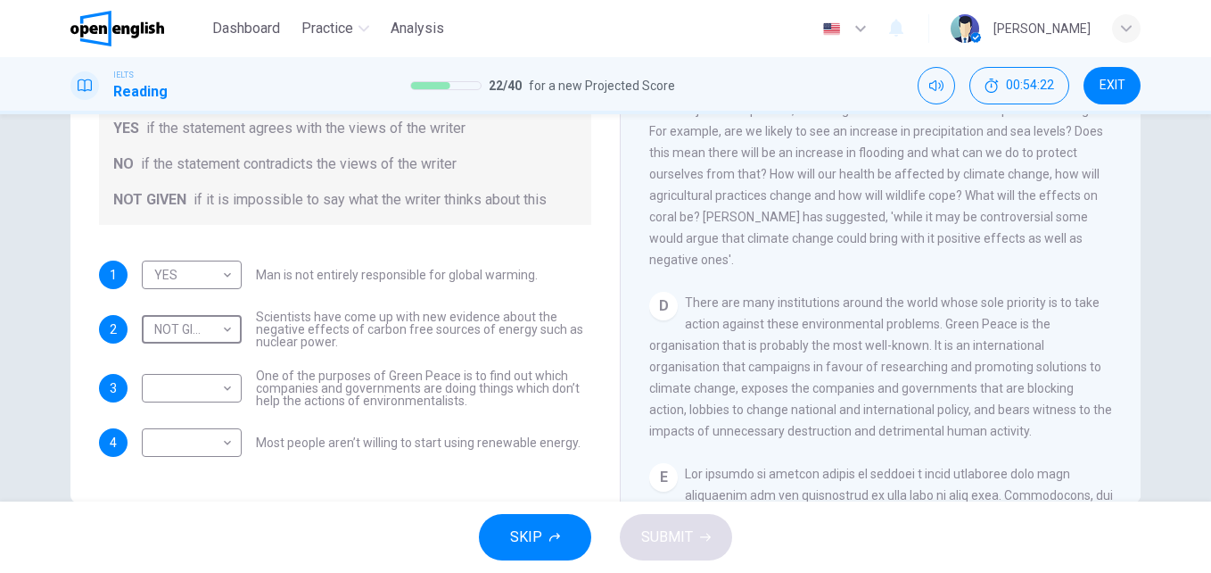
scroll to position [855, 0]
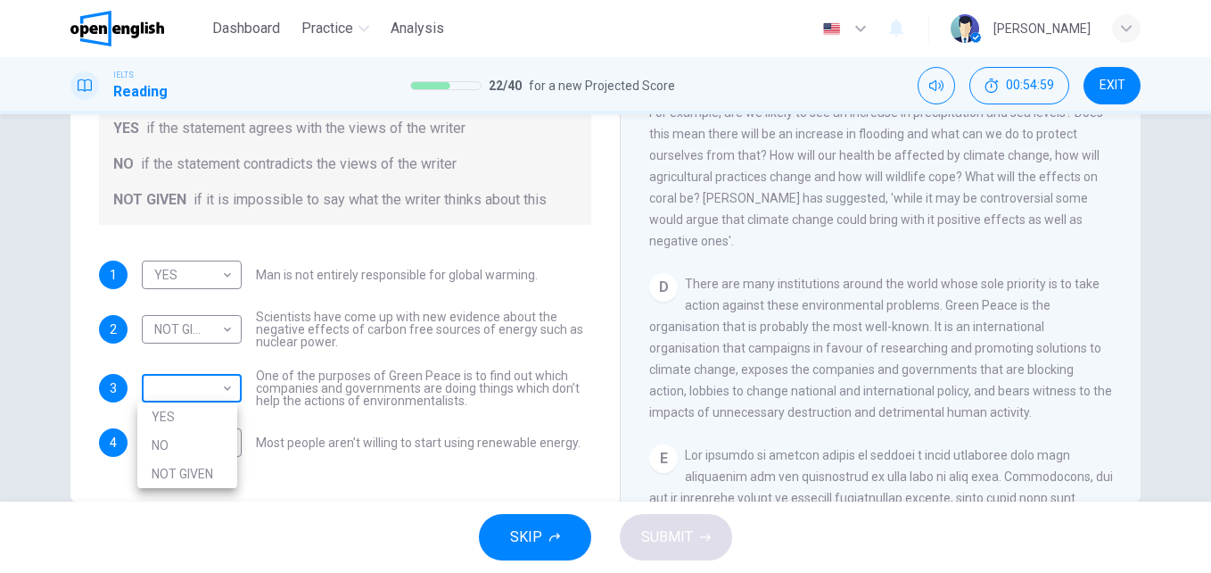
click at [227, 389] on body "This site uses cookies, as explained in our Privacy Policy . If you agree to th…" at bounding box center [605, 286] width 1211 height 573
click at [219, 407] on li "YES" at bounding box center [187, 416] width 100 height 29
type input "***"
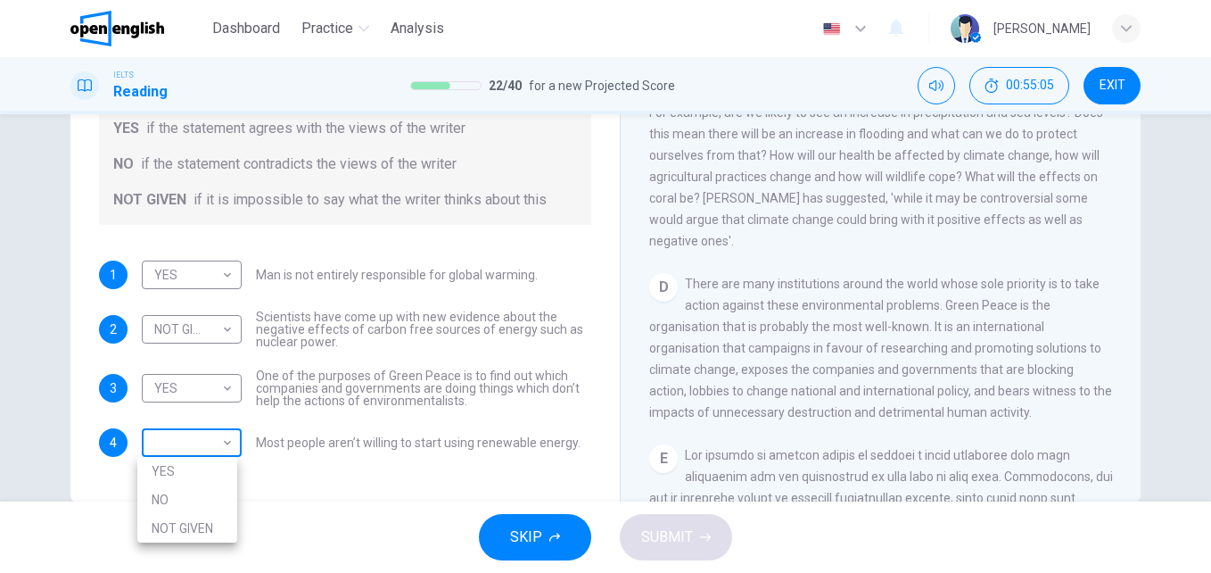
click at [228, 444] on body "This site uses cookies, as explained in our Privacy Policy . If you agree to th…" at bounding box center [605, 286] width 1211 height 573
click at [201, 501] on li "NO" at bounding box center [187, 499] width 100 height 29
type input "**"
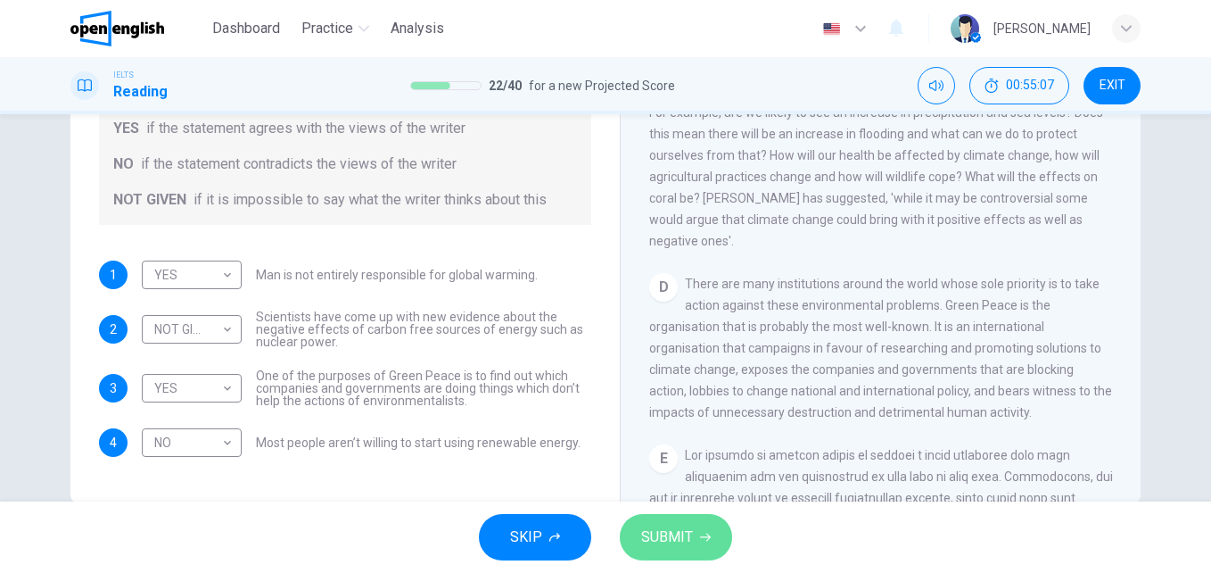
click at [667, 542] on span "SUBMIT" at bounding box center [667, 537] width 52 height 25
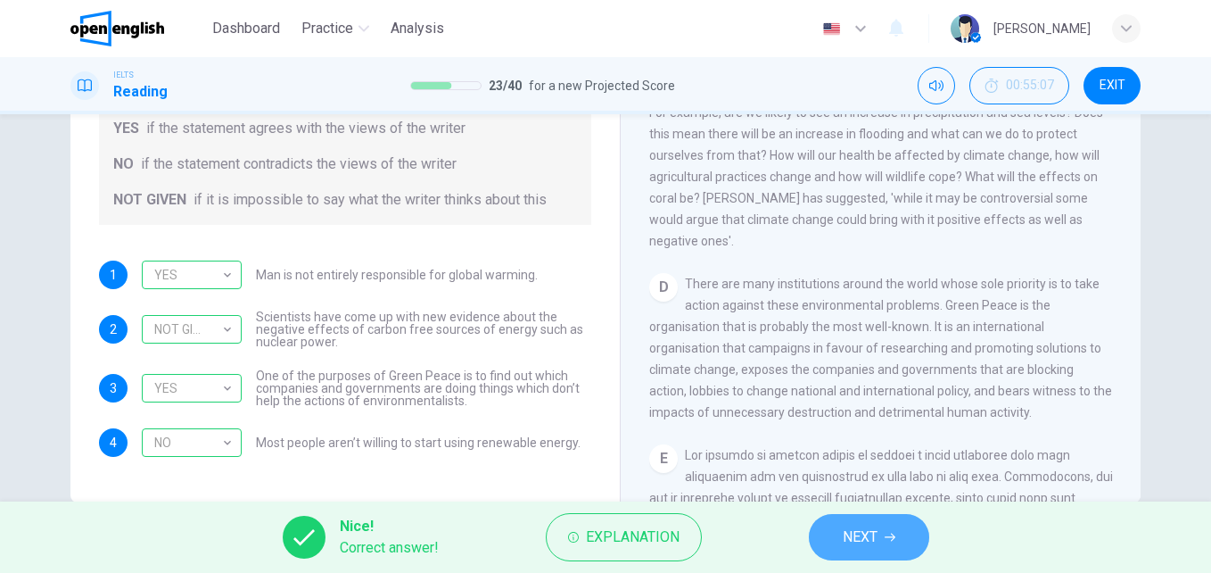
click at [860, 518] on button "NEXT" at bounding box center [869, 537] width 120 height 46
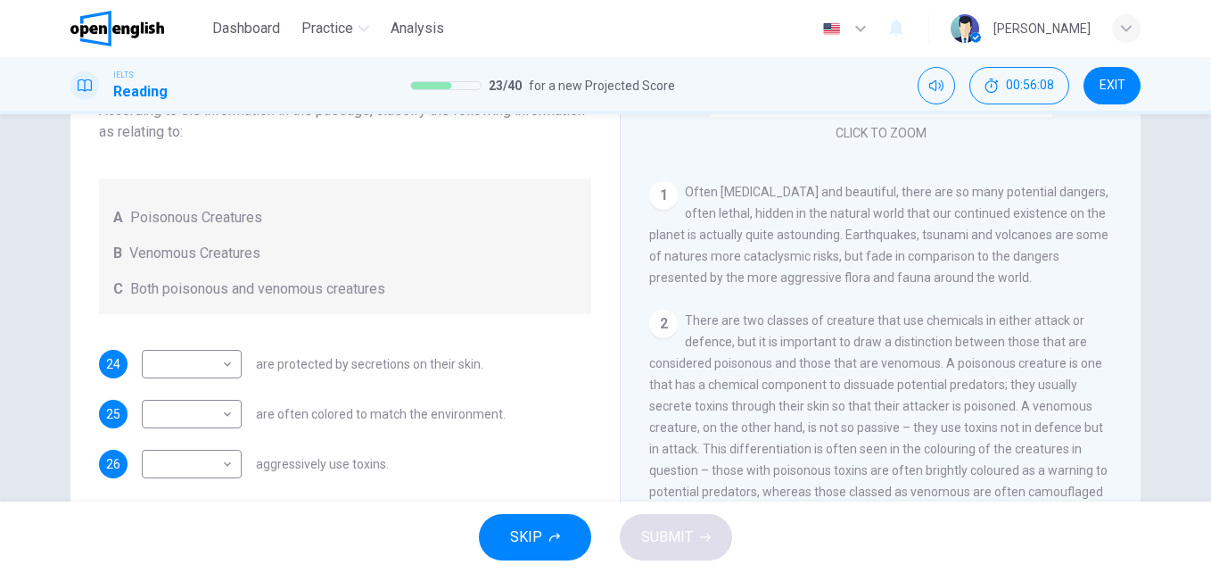
scroll to position [275, 0]
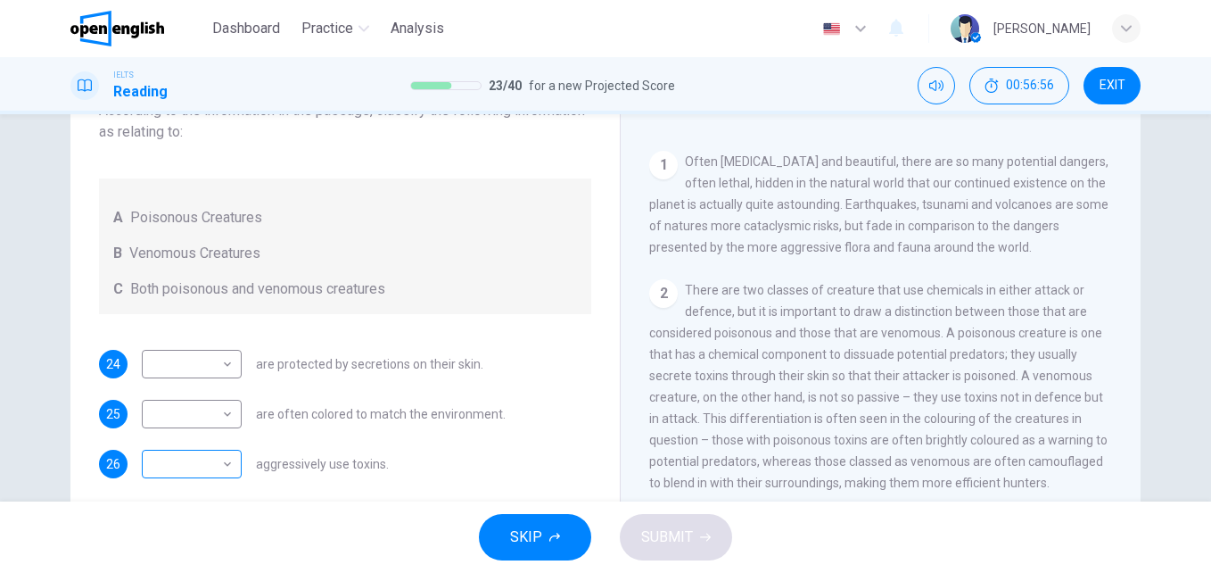
click at [217, 463] on body "This site uses cookies, as explained in our Privacy Policy . If you agree to th…" at bounding box center [605, 286] width 1211 height 573
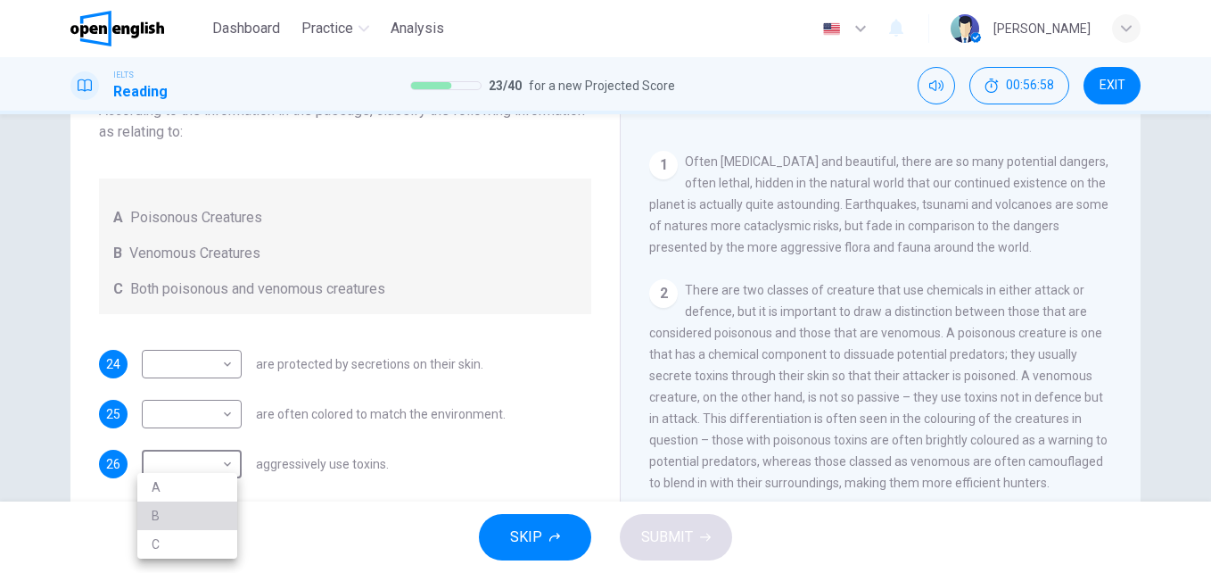
click at [192, 509] on li "B" at bounding box center [187, 515] width 100 height 29
type input "*"
click at [230, 355] on body "This site uses cookies, as explained in our Privacy Policy . If you agree to th…" at bounding box center [605, 286] width 1211 height 573
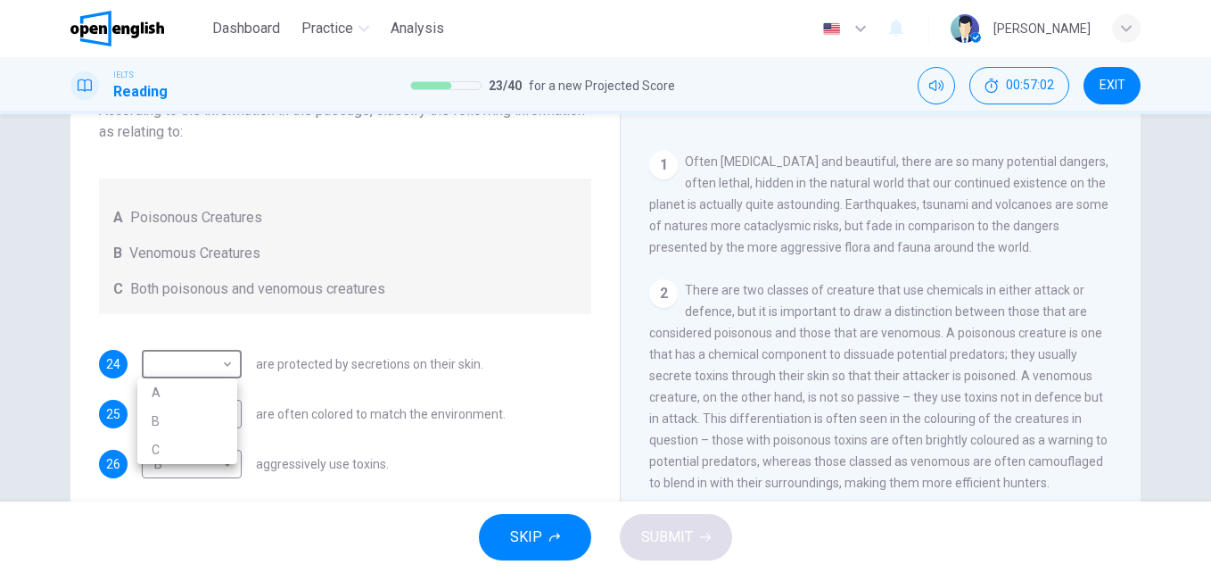
click at [219, 391] on li "A" at bounding box center [187, 392] width 100 height 29
type input "*"
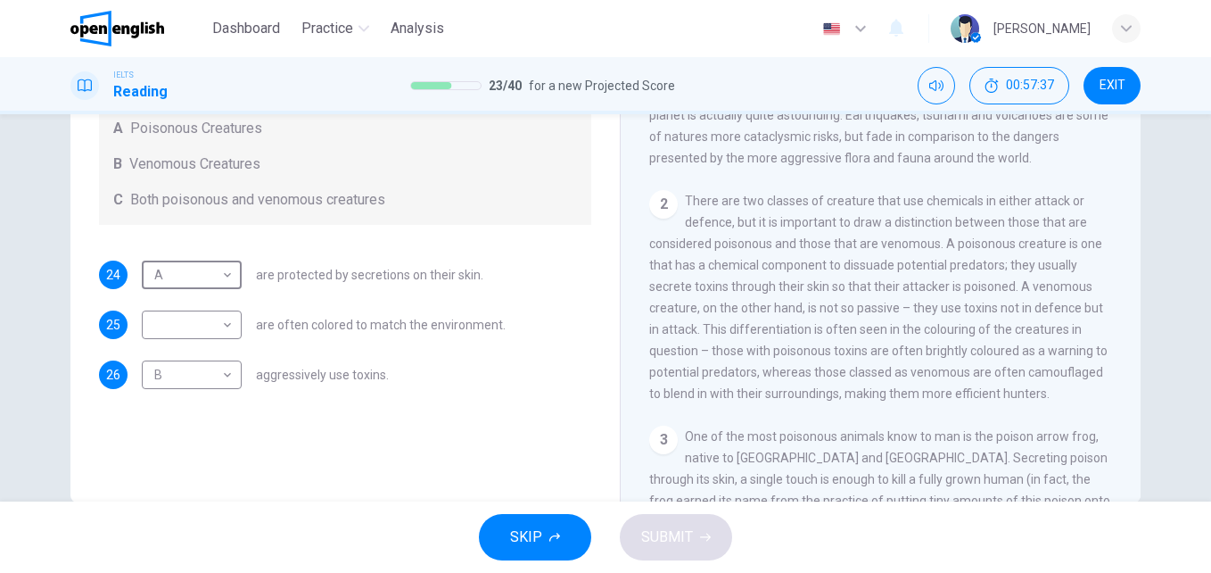
scroll to position [364, 0]
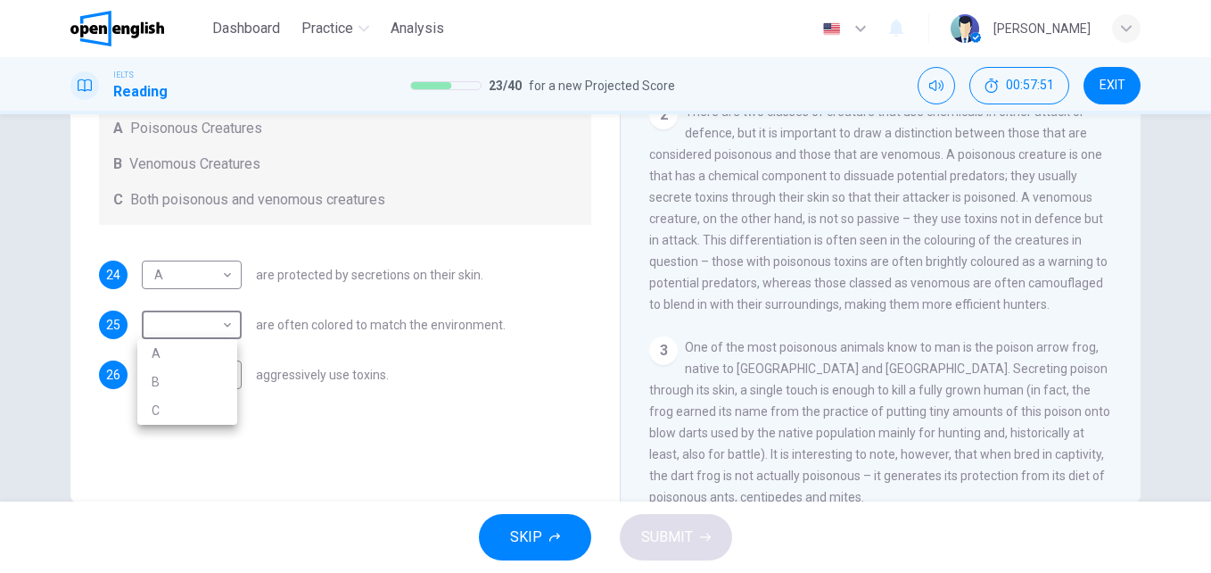
click at [220, 322] on body "This site uses cookies, as explained in our Privacy Policy . If you agree to th…" at bounding box center [605, 286] width 1211 height 573
click at [212, 410] on li "C" at bounding box center [187, 410] width 100 height 29
type input "*"
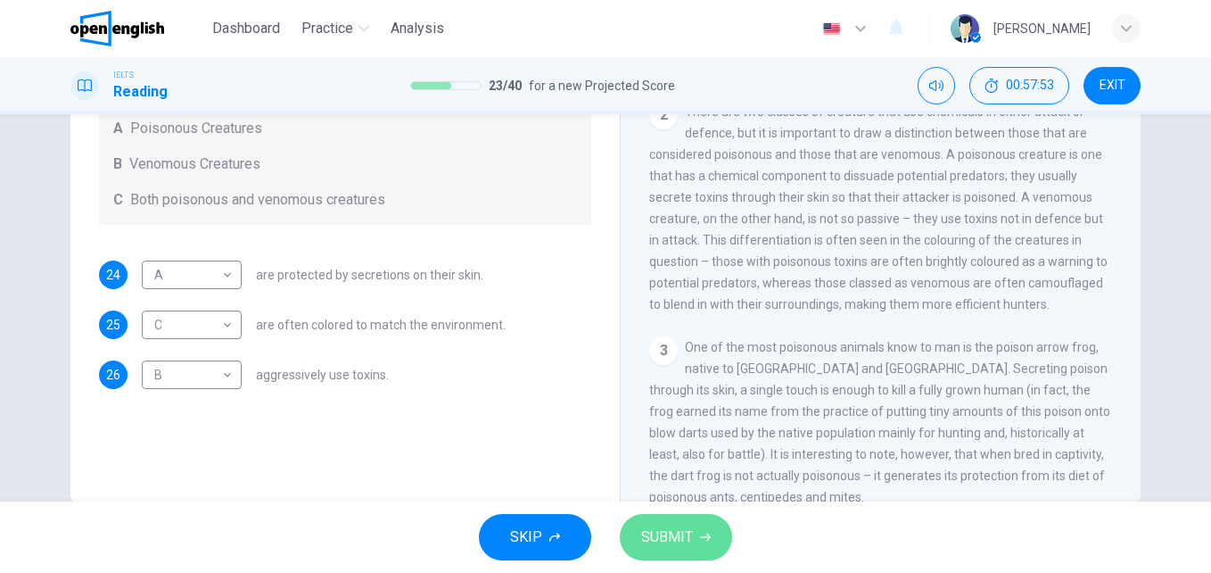
click at [686, 542] on span "SUBMIT" at bounding box center [667, 537] width 52 height 25
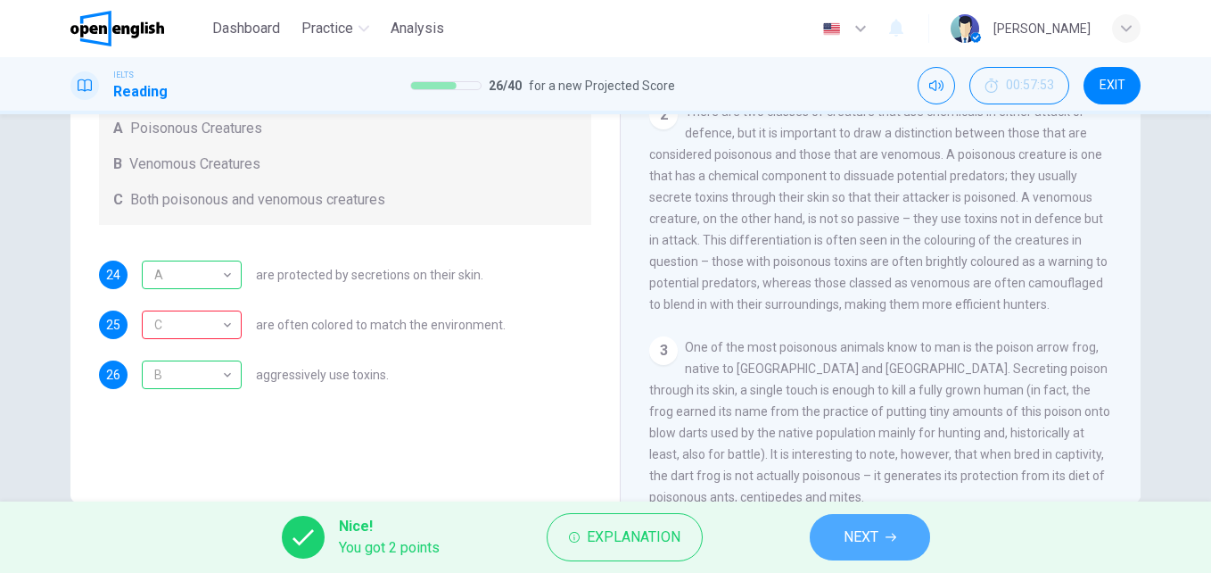
click at [871, 527] on span "NEXT" at bounding box center [861, 537] width 35 height 25
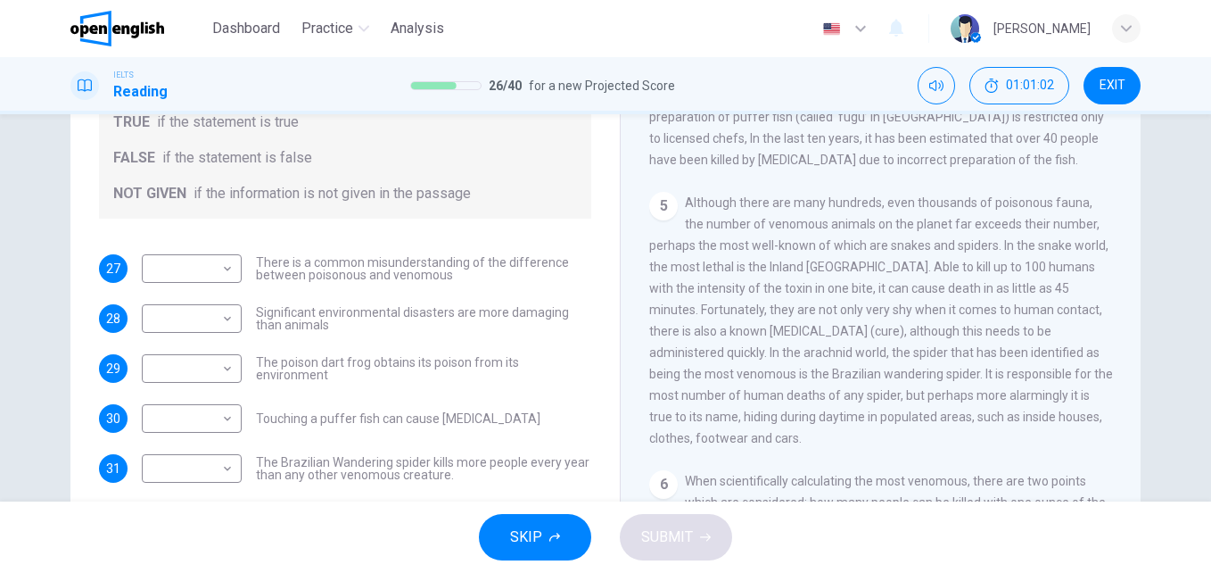
scroll to position [178, 0]
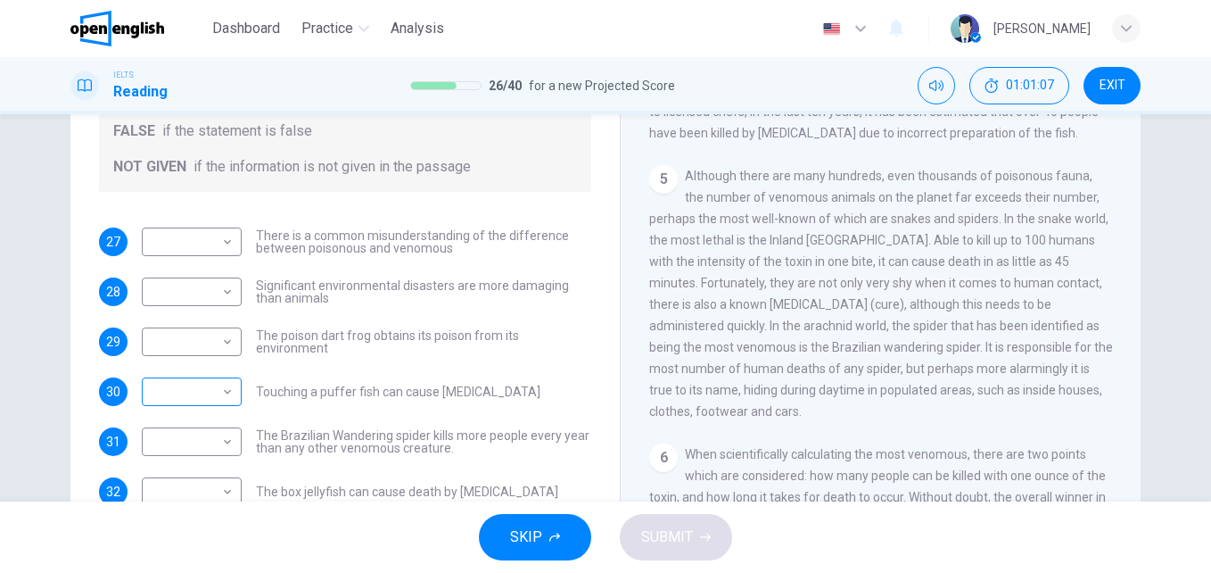
click at [227, 398] on body "This site uses cookies, as explained in our Privacy Policy . If you agree to th…" at bounding box center [605, 286] width 1211 height 573
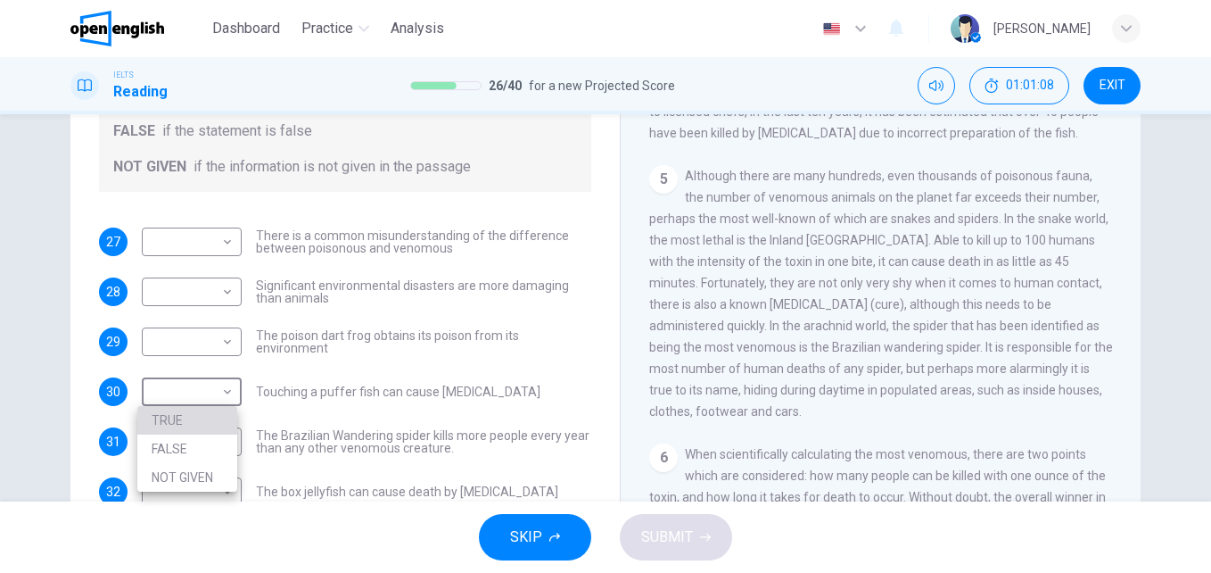
click at [203, 416] on li "TRUE" at bounding box center [187, 420] width 100 height 29
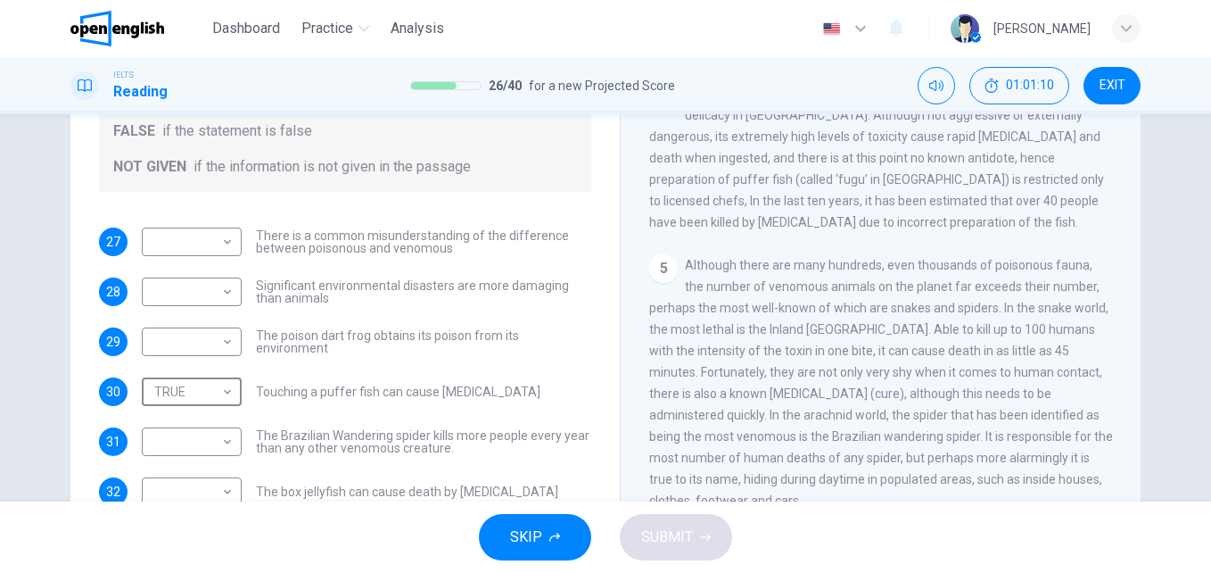
scroll to position [810, 0]
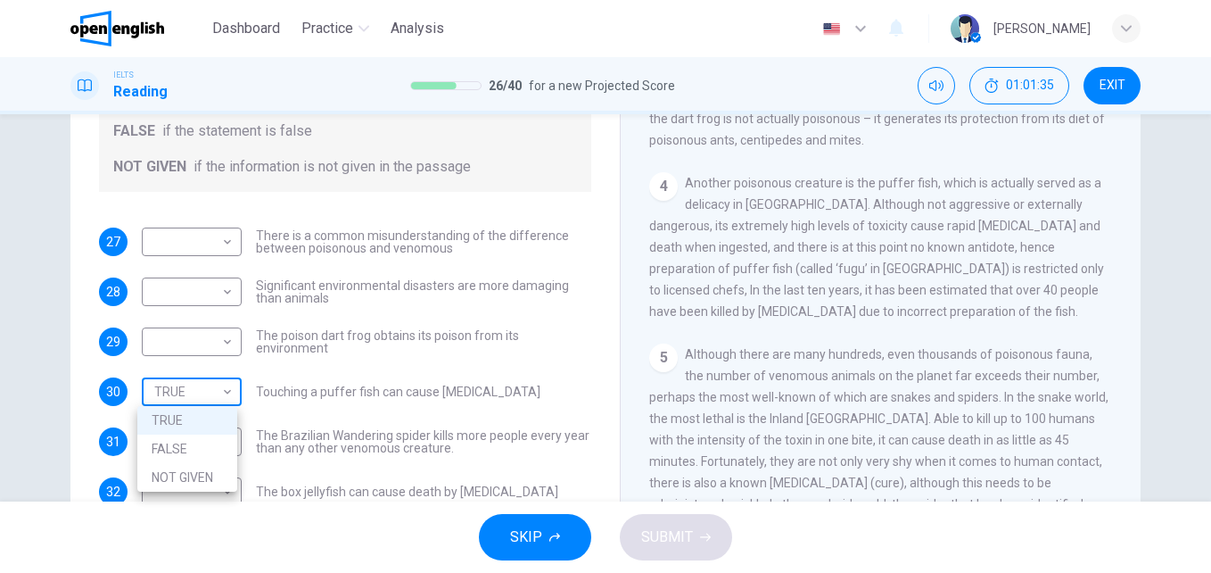
click at [228, 392] on body "This site uses cookies, as explained in our Privacy Policy . If you agree to th…" at bounding box center [605, 286] width 1211 height 573
click at [223, 441] on li "FALSE" at bounding box center [187, 448] width 100 height 29
type input "*****"
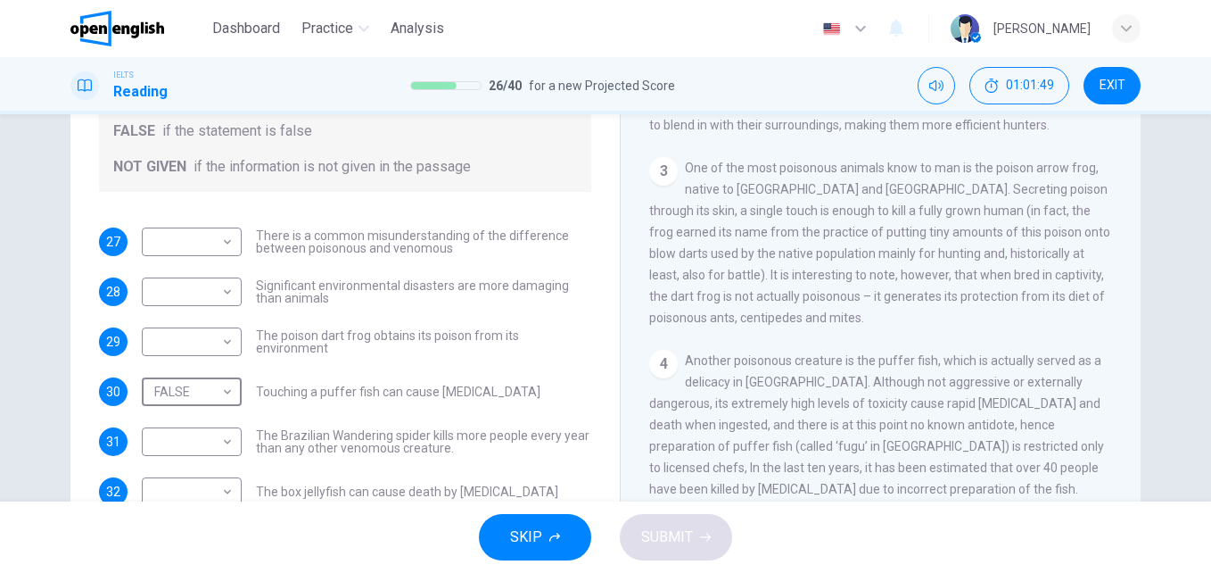
scroll to position [632, 0]
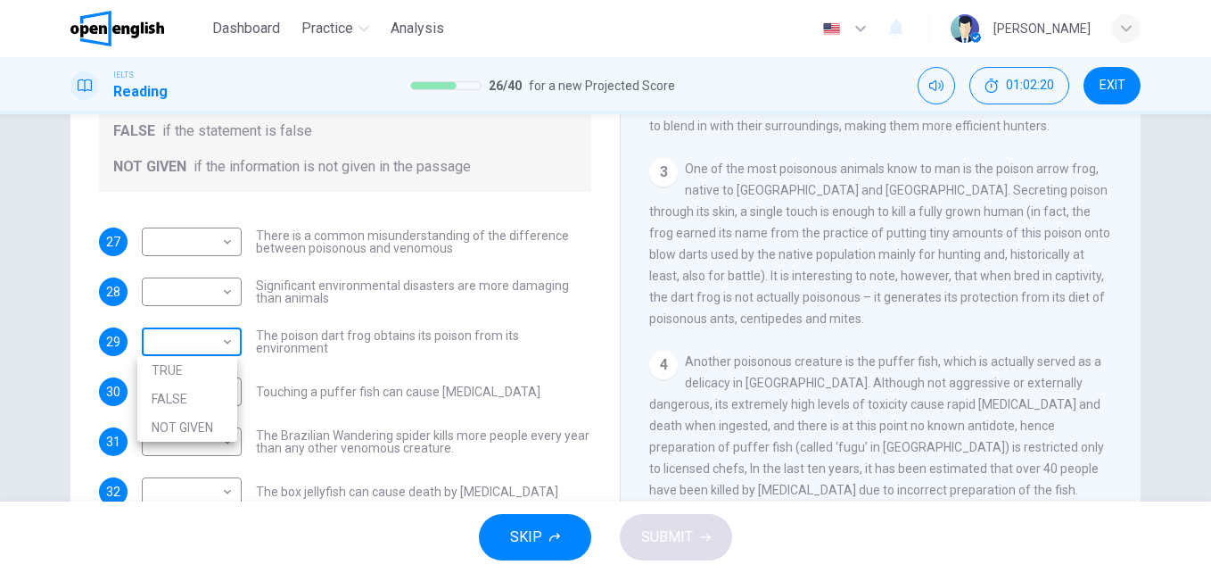
click at [227, 343] on body "This site uses cookies, as explained in our Privacy Policy . If you agree to th…" at bounding box center [605, 286] width 1211 height 573
click at [201, 382] on li "TRUE" at bounding box center [187, 370] width 100 height 29
drag, startPoint x: 213, startPoint y: 339, endPoint x: 219, endPoint y: 361, distance: 22.9
click at [214, 339] on body "This site uses cookies, as explained in our Privacy Policy . If you agree to th…" at bounding box center [605, 286] width 1211 height 573
click at [220, 392] on li "FALSE" at bounding box center [187, 398] width 100 height 29
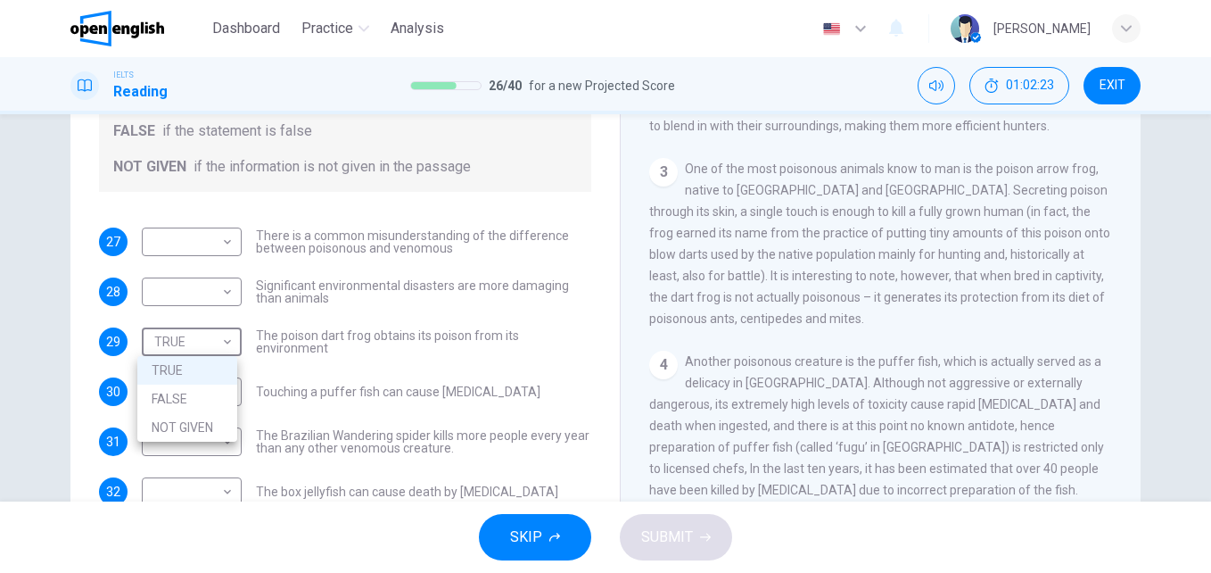
type input "*****"
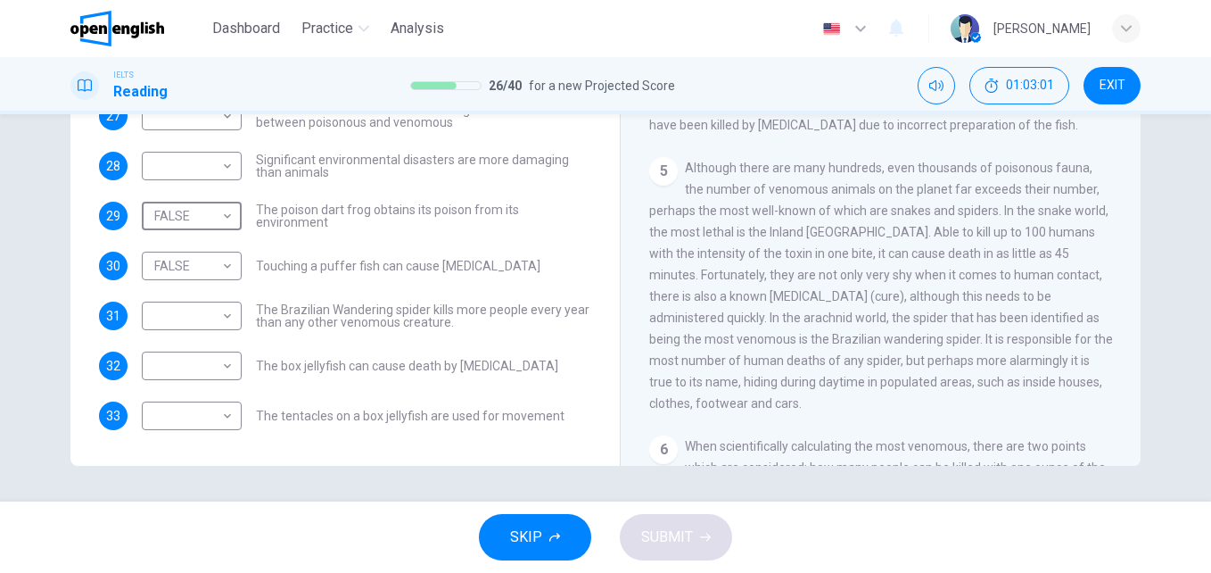
scroll to position [899, 0]
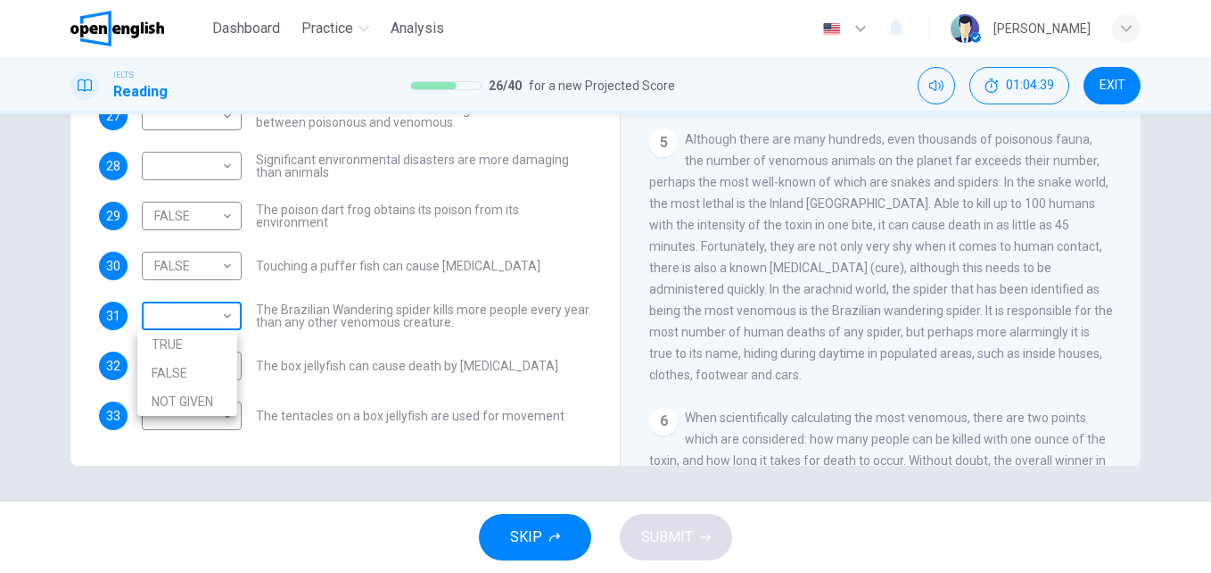
click at [205, 321] on body "This site uses cookies, as explained in our Privacy Policy . If you agree to th…" at bounding box center [605, 286] width 1211 height 573
click at [185, 376] on li "FALSE" at bounding box center [187, 373] width 100 height 29
type input "*****"
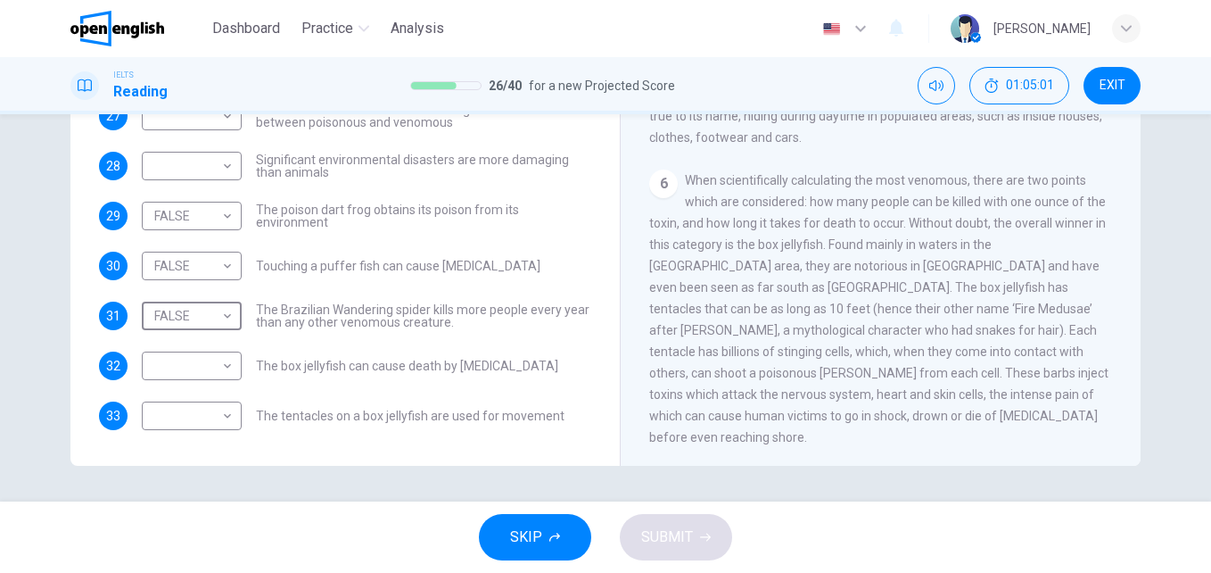
scroll to position [1167, 0]
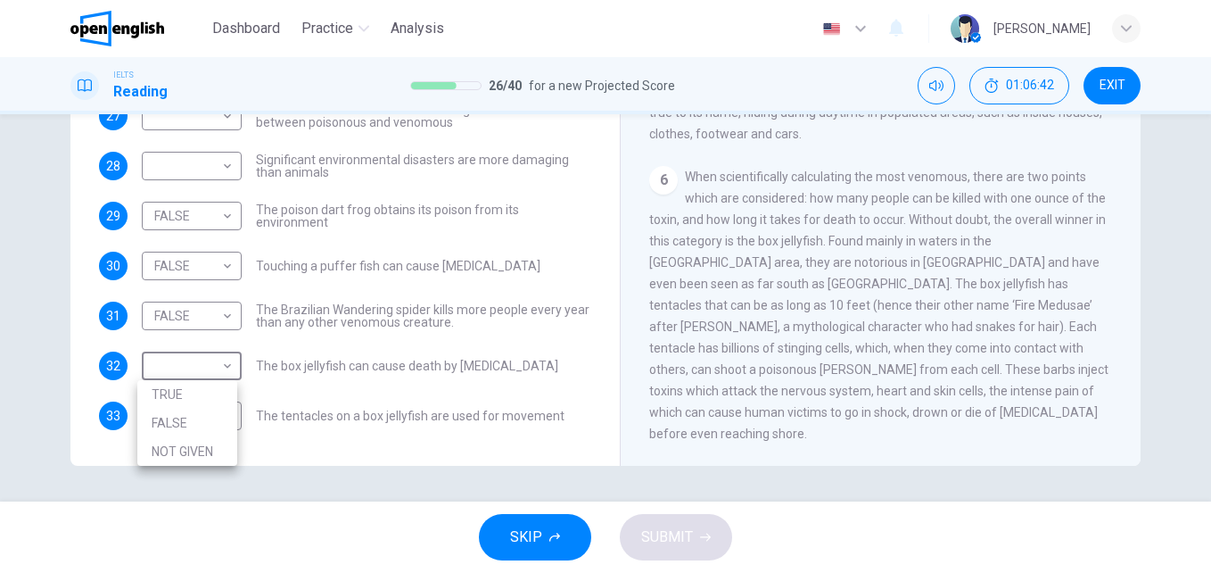
drag, startPoint x: 229, startPoint y: 370, endPoint x: 227, endPoint y: 383, distance: 12.6
click at [229, 375] on body "This site uses cookies, as explained in our Privacy Policy . If you agree to th…" at bounding box center [605, 286] width 1211 height 573
click at [206, 401] on li "TRUE" at bounding box center [187, 394] width 100 height 29
type input "****"
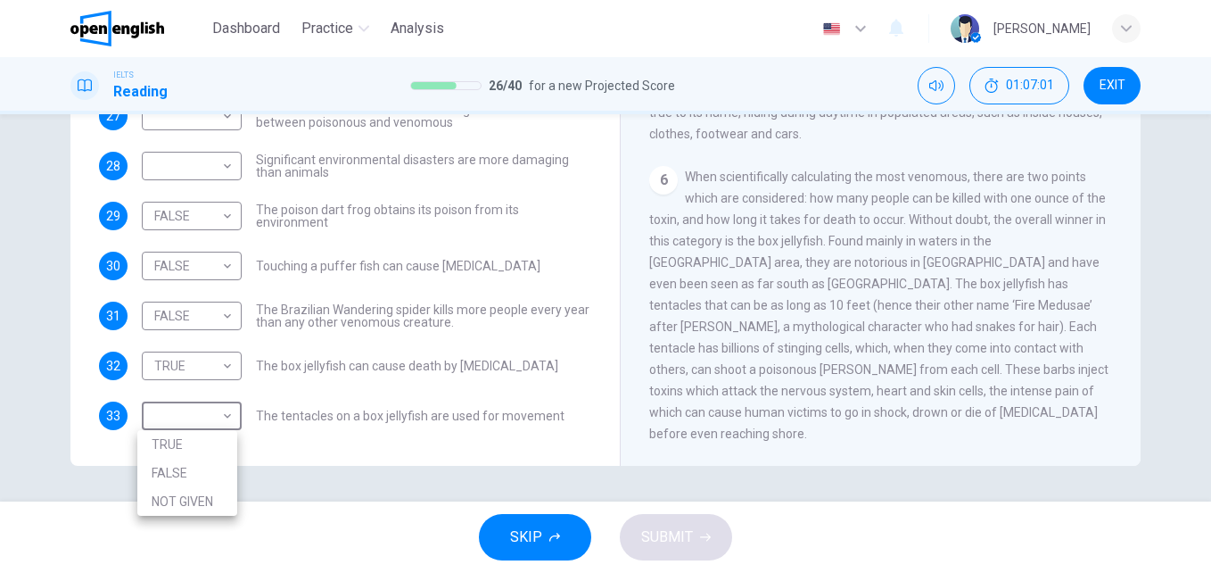
click at [225, 417] on body "This site uses cookies, as explained in our Privacy Policy . If you agree to th…" at bounding box center [605, 286] width 1211 height 573
click at [191, 508] on li "NOT GIVEN" at bounding box center [187, 501] width 100 height 29
type input "*********"
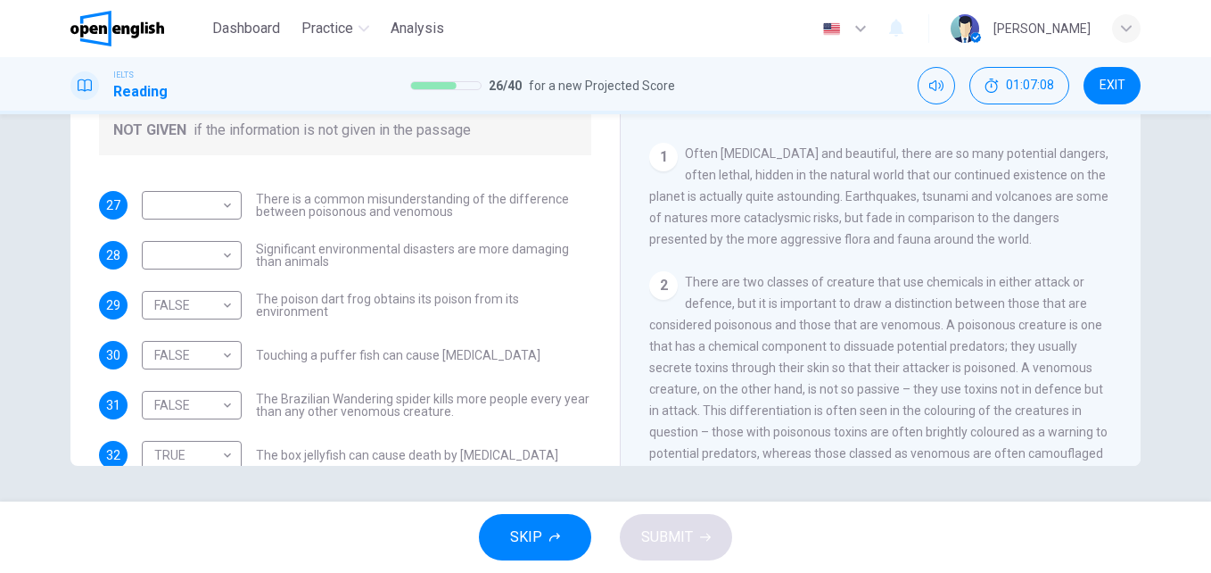
scroll to position [96, 0]
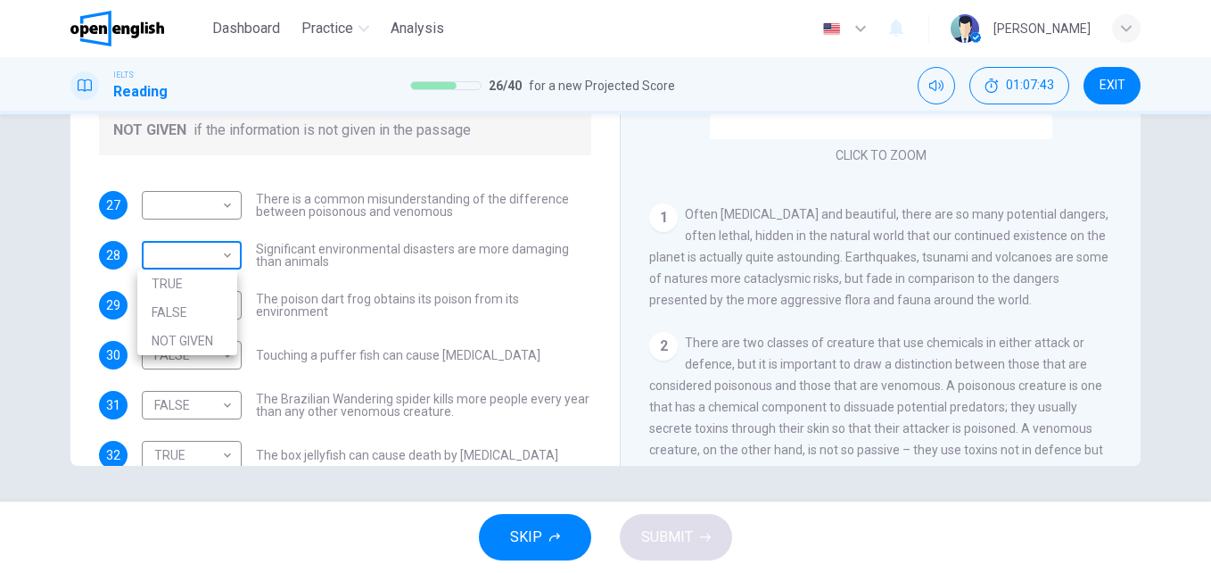
click at [219, 260] on body "This site uses cookies, as explained in our Privacy Policy . If you agree to th…" at bounding box center [605, 286] width 1211 height 573
click at [186, 292] on li "TRUE" at bounding box center [187, 283] width 100 height 29
type input "****"
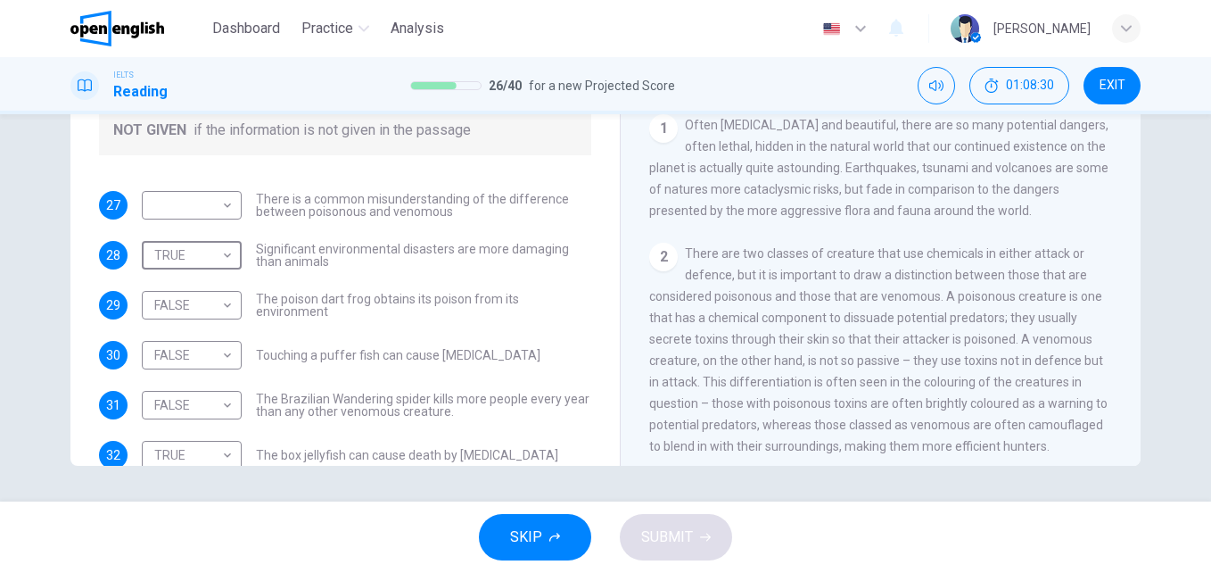
scroll to position [275, 0]
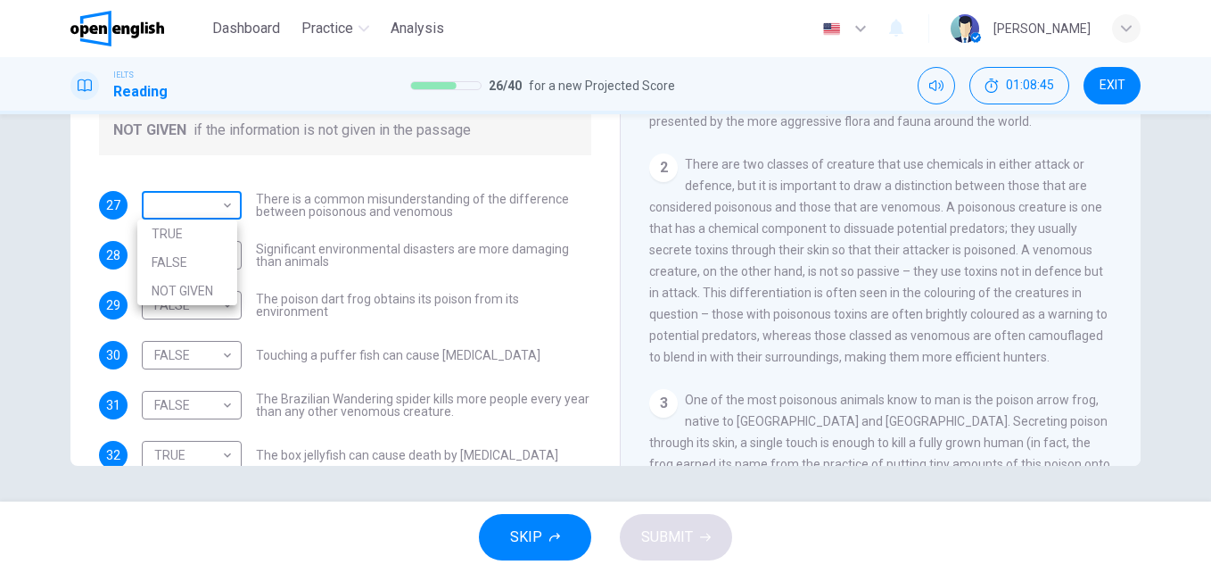
click at [228, 202] on body "This site uses cookies, as explained in our Privacy Policy . If you agree to th…" at bounding box center [605, 286] width 1211 height 573
click at [208, 234] on li "TRUE" at bounding box center [187, 233] width 100 height 29
type input "****"
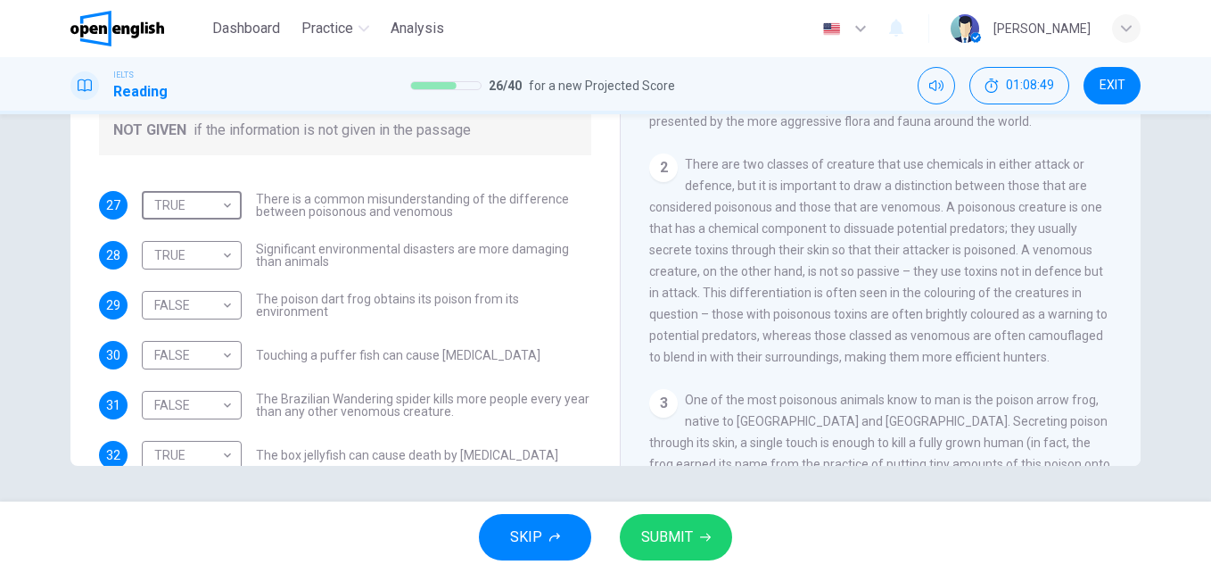
click at [691, 534] on span "SUBMIT" at bounding box center [667, 537] width 52 height 25
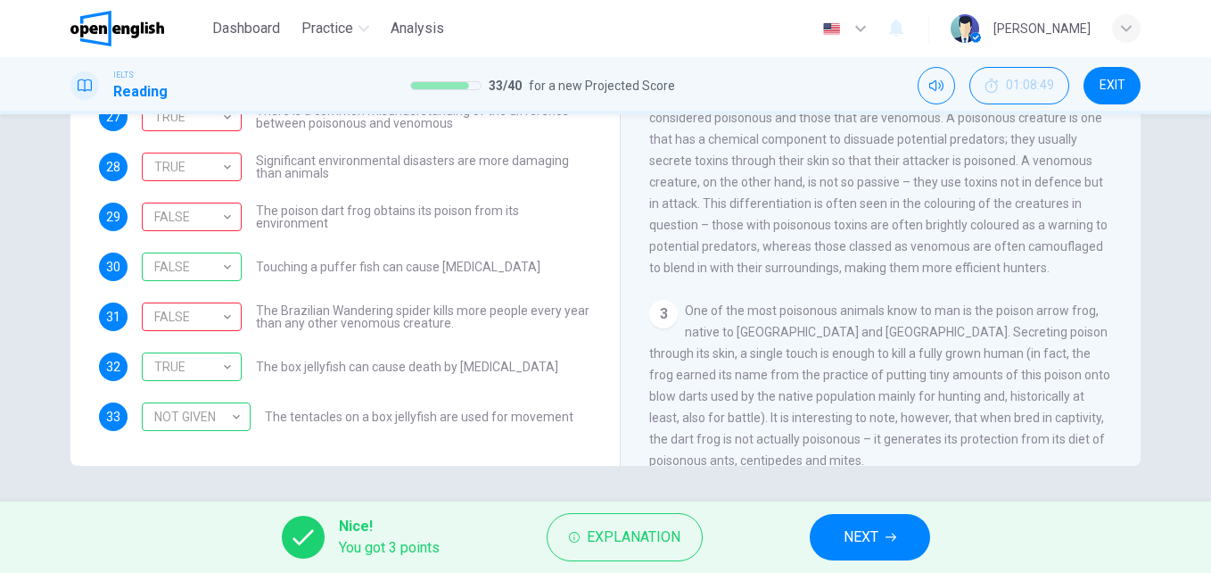
scroll to position [122, 0]
click at [831, 531] on button "NEXT" at bounding box center [870, 537] width 120 height 46
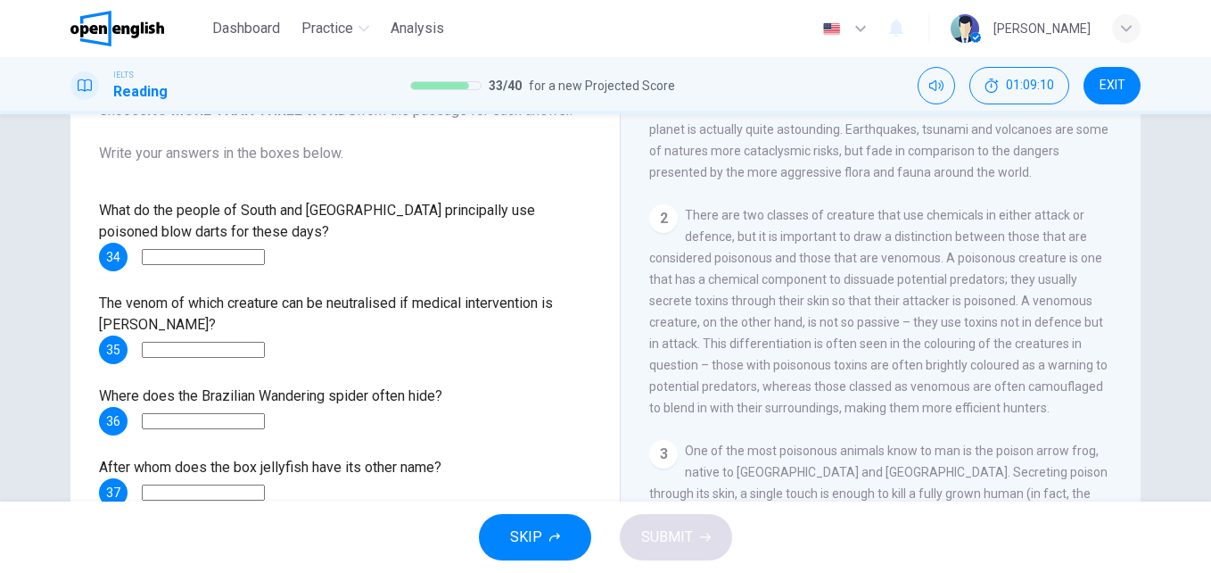
scroll to position [357, 0]
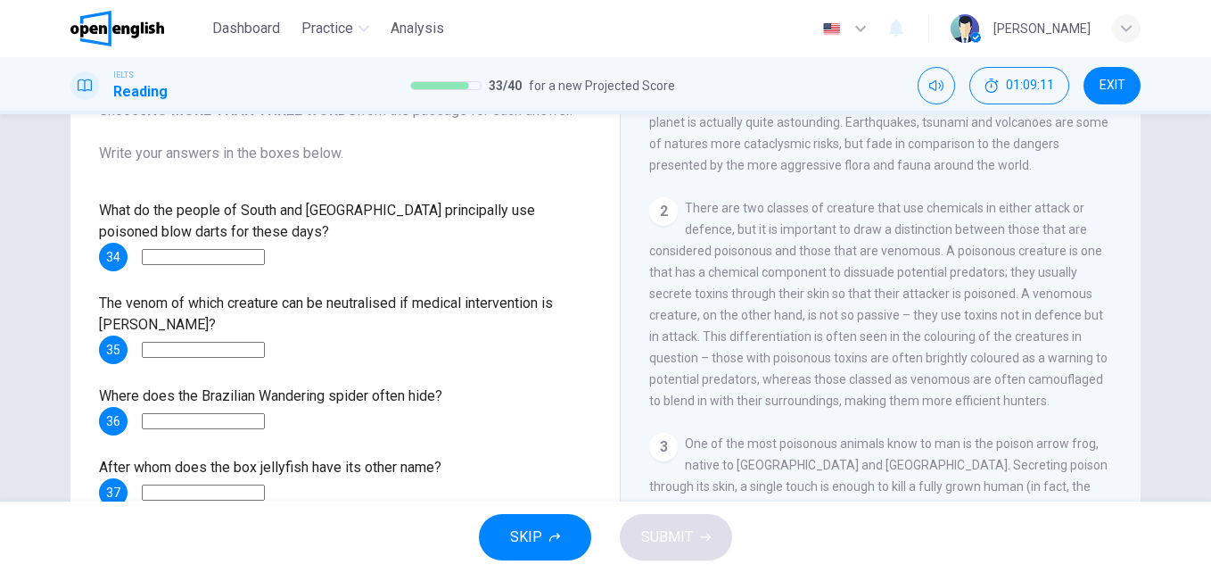
click at [250, 257] on input at bounding box center [203, 257] width 123 height 16
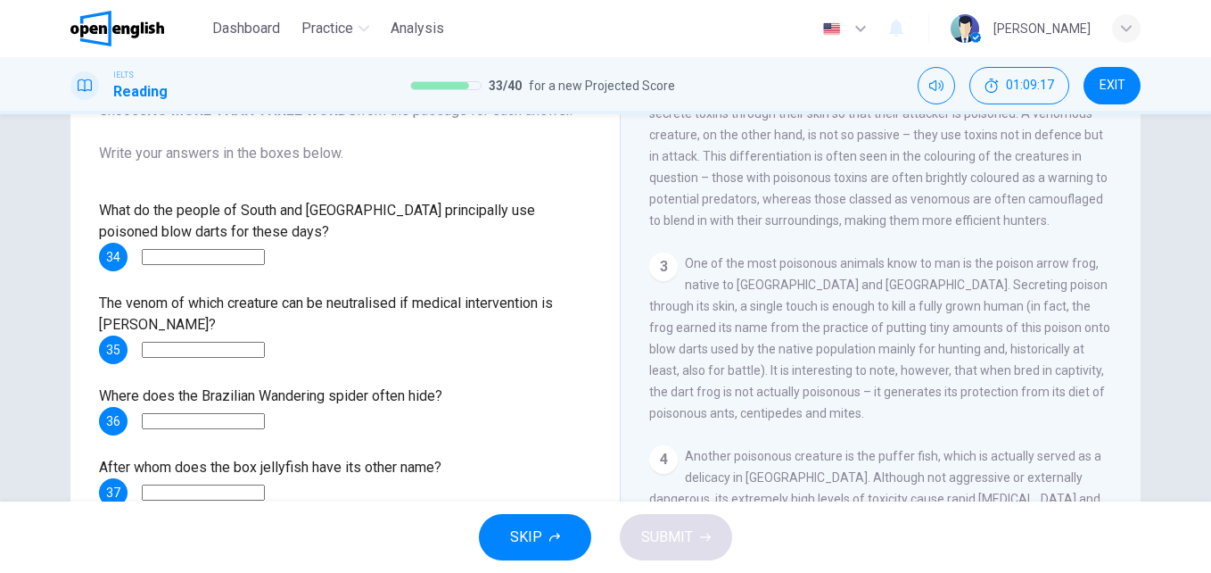
scroll to position [535, 0]
type input "**********"
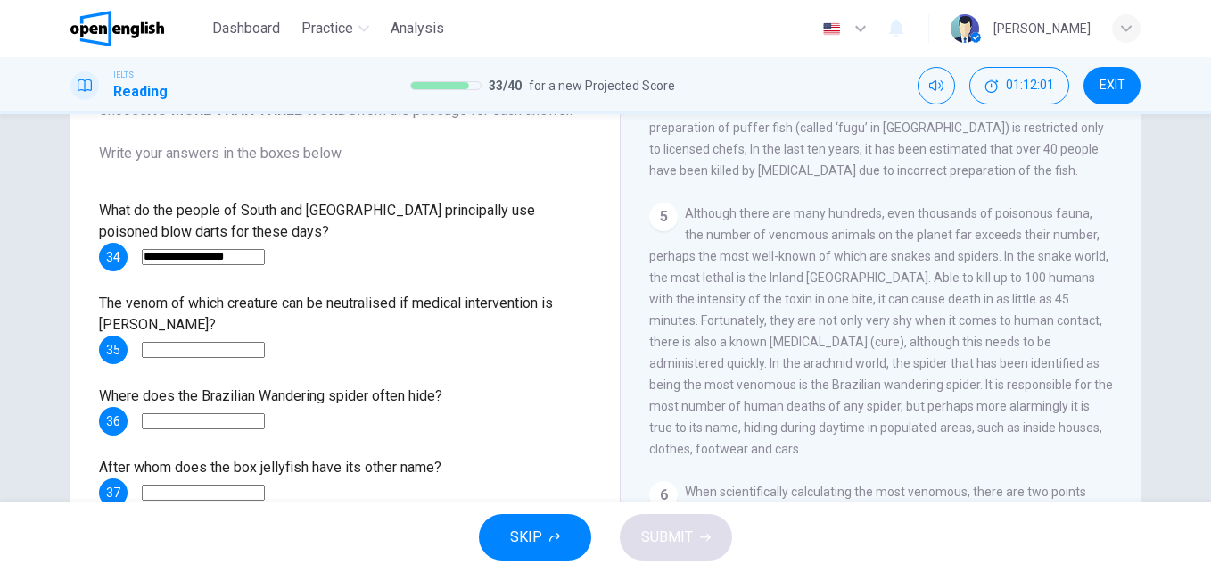
scroll to position [981, 0]
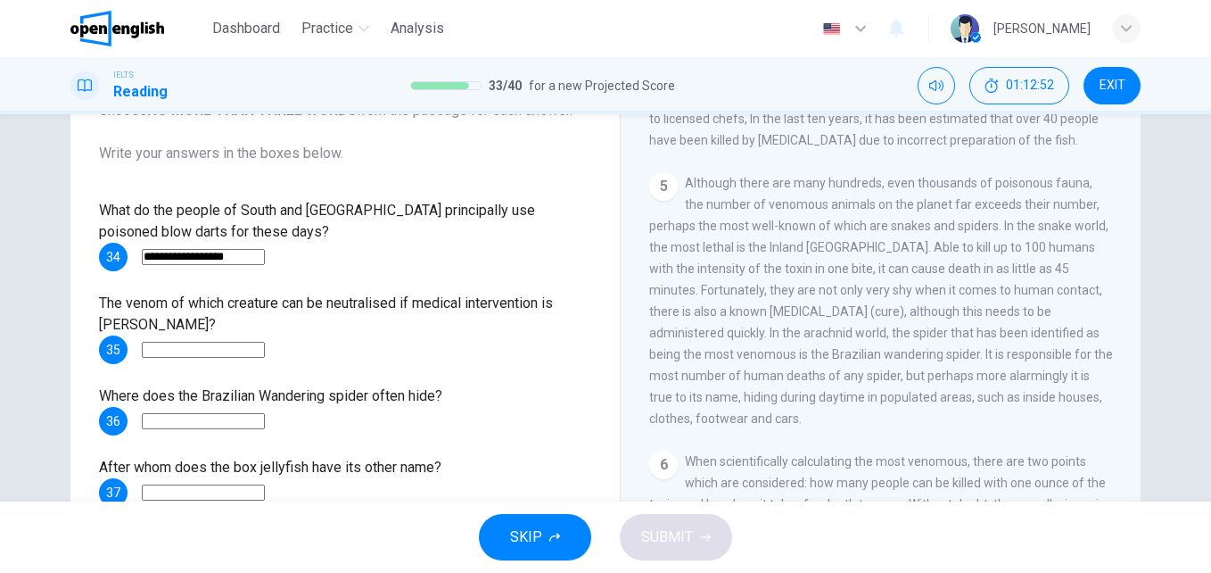
click at [194, 345] on input at bounding box center [203, 350] width 123 height 16
type input "**********"
click at [265, 417] on input at bounding box center [203, 421] width 123 height 16
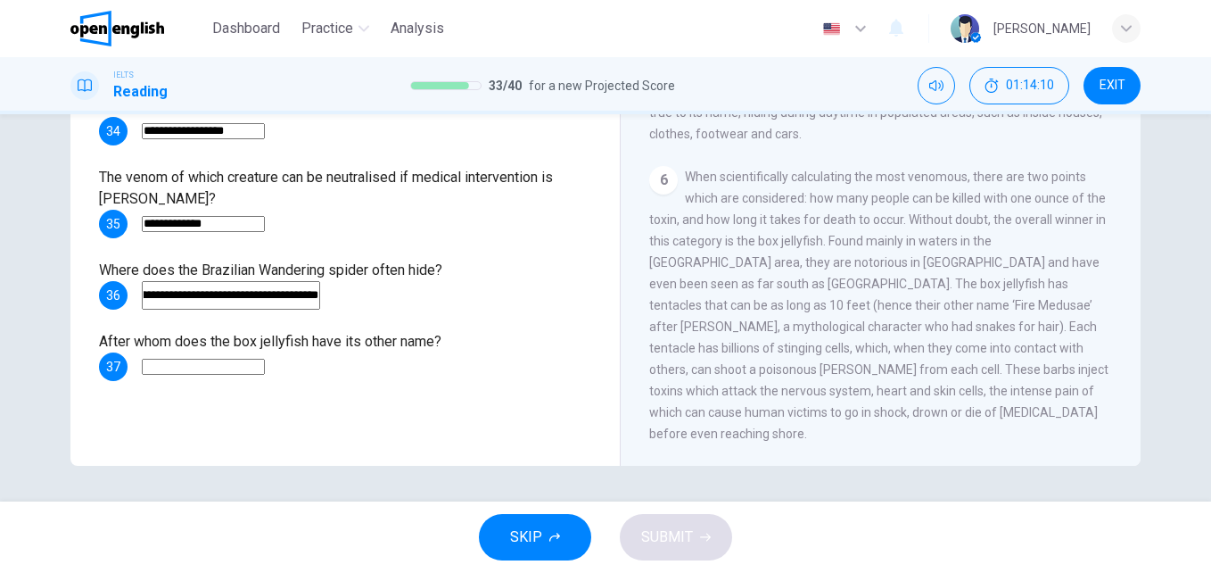
scroll to position [1167, 0]
type input "**********"
click at [255, 375] on input at bounding box center [203, 367] width 123 height 16
type input "******"
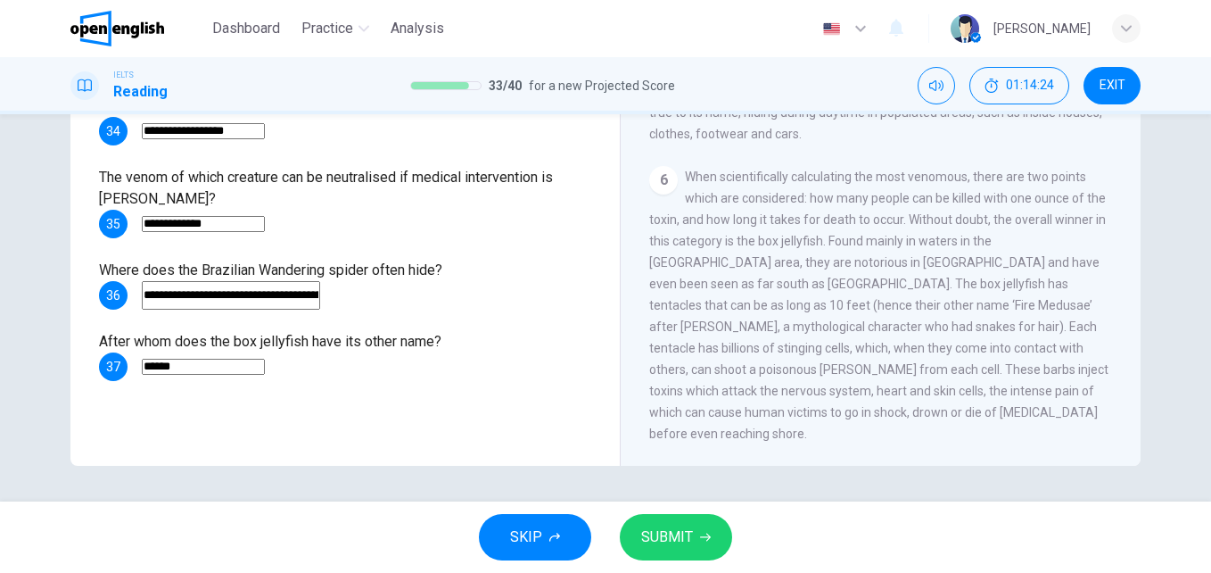
click at [681, 541] on span "SUBMIT" at bounding box center [667, 537] width 52 height 25
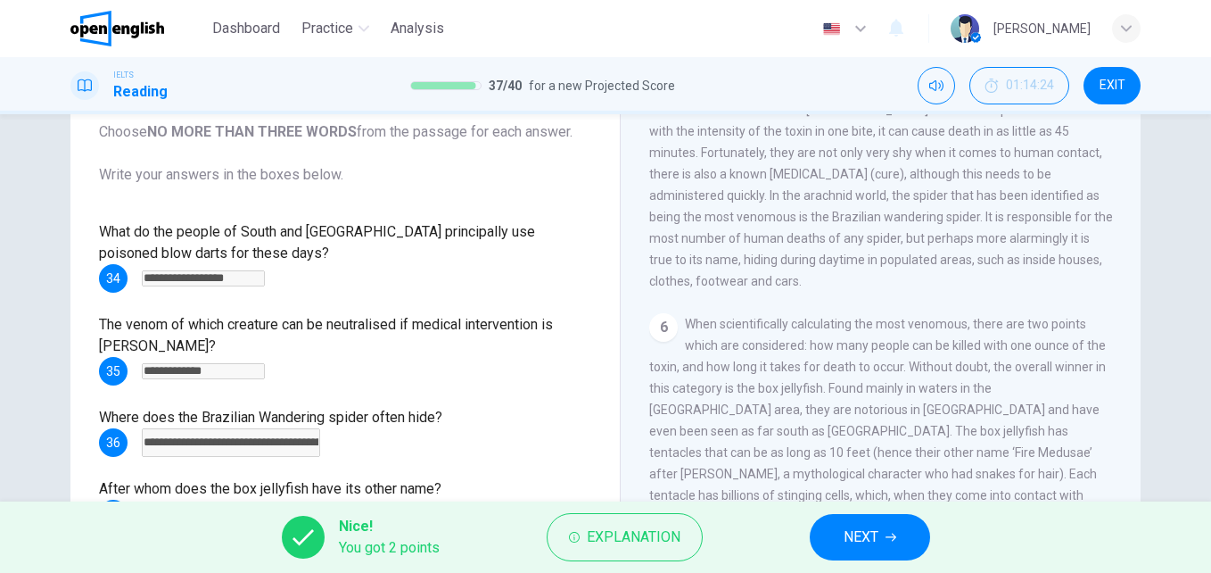
scroll to position [126, 0]
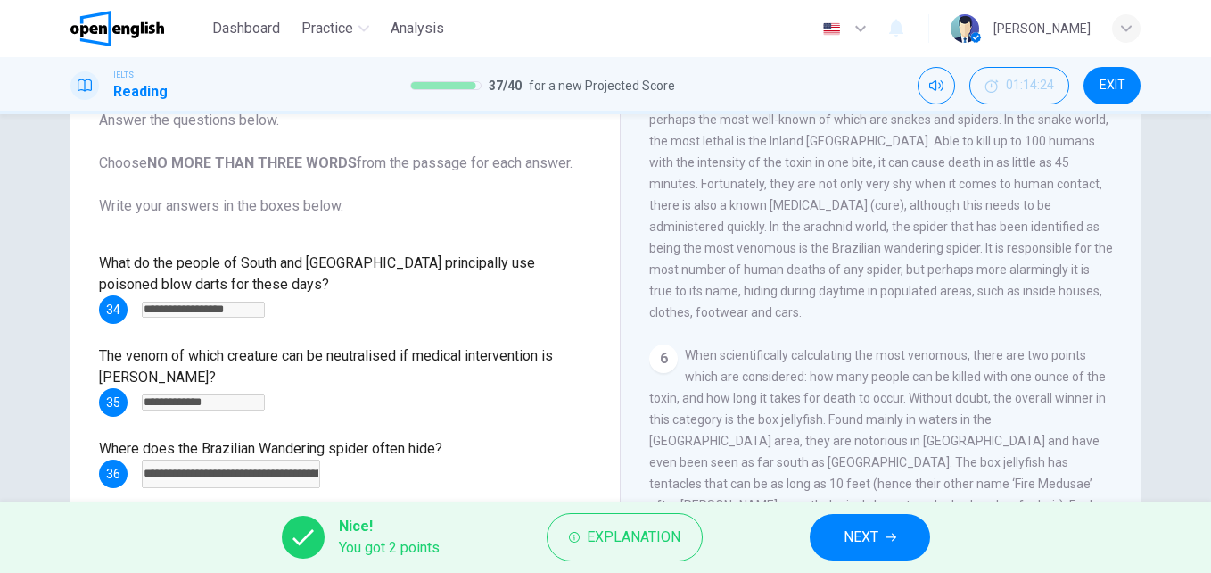
click at [866, 542] on span "NEXT" at bounding box center [861, 537] width 35 height 25
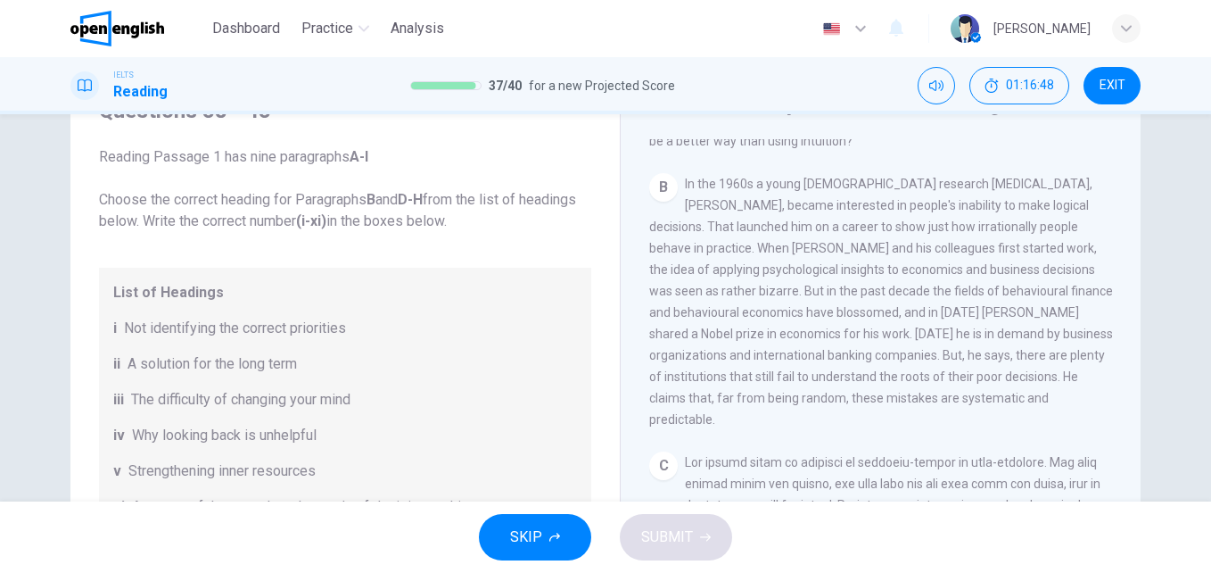
scroll to position [446, 0]
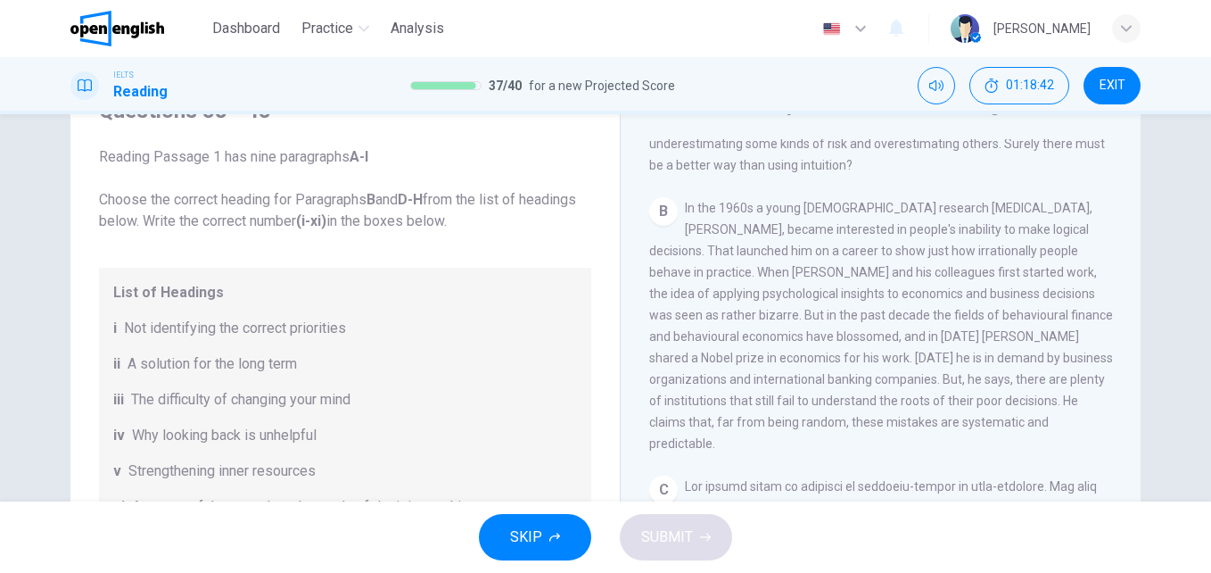
click at [1028, 436] on div "B In the 1960s a young [DEMOGRAPHIC_DATA] research [MEDICAL_DATA], [PERSON_NAME…" at bounding box center [881, 325] width 464 height 257
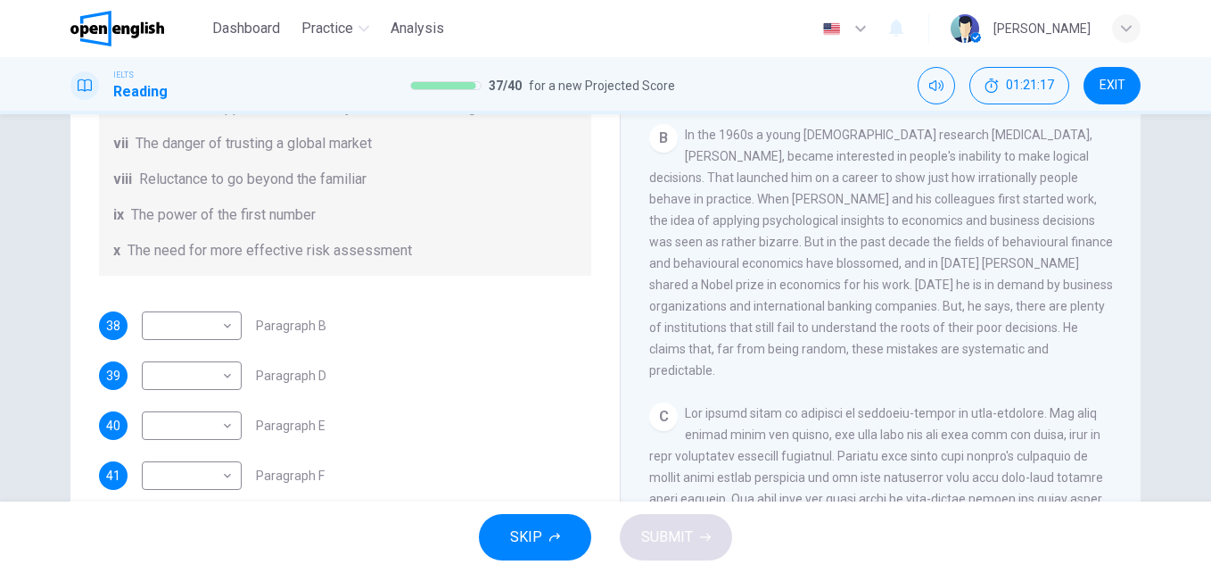
scroll to position [178, 0]
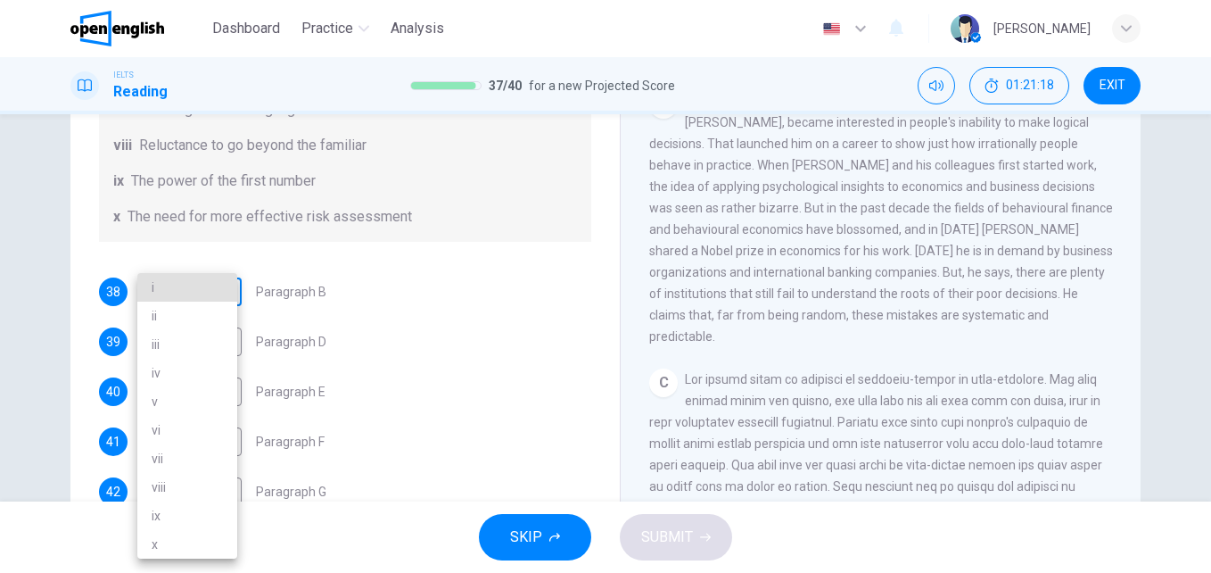
click at [218, 294] on body "This site uses cookies, as explained in our Privacy Policy . If you agree to th…" at bounding box center [605, 286] width 1211 height 573
click at [169, 431] on li "vi" at bounding box center [187, 430] width 100 height 29
type input "**"
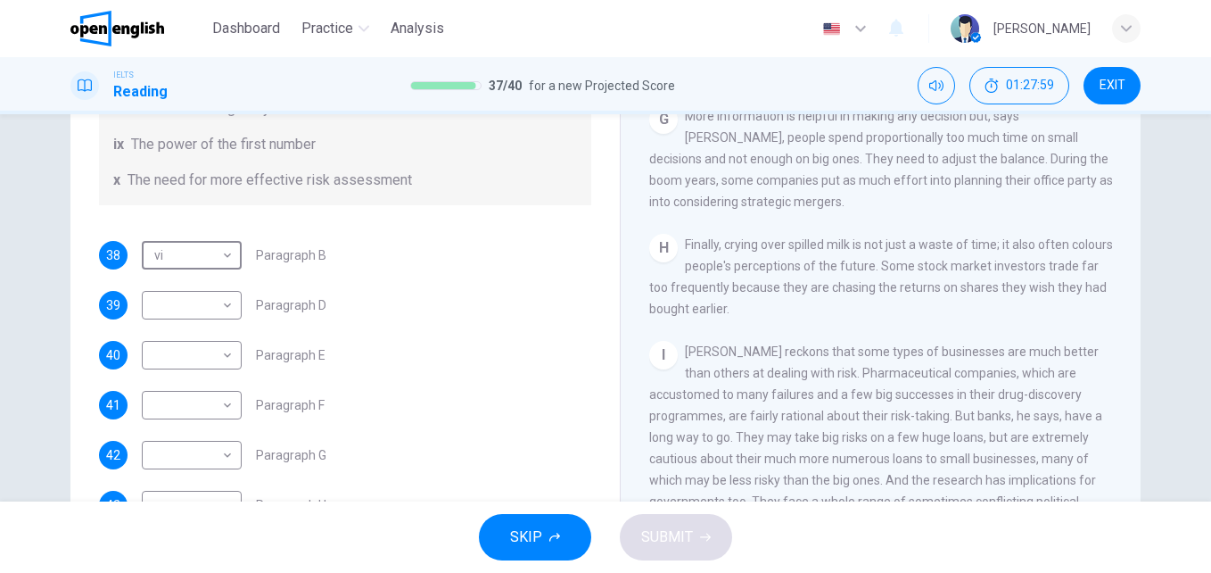
scroll to position [304, 0]
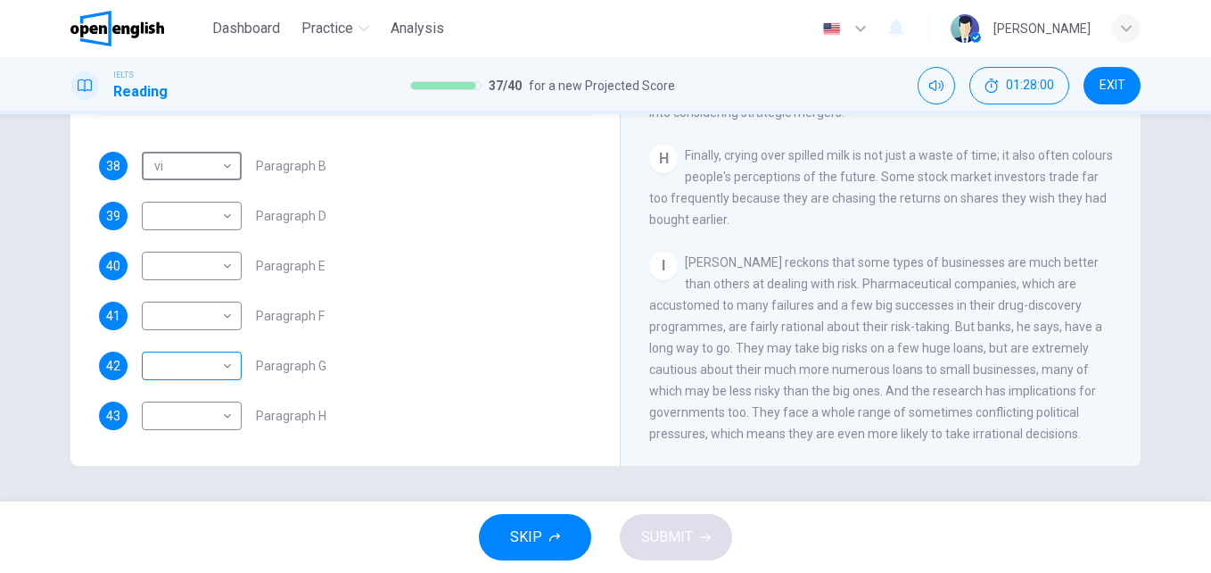
click at [232, 366] on div "​ ​" at bounding box center [192, 365] width 100 height 29
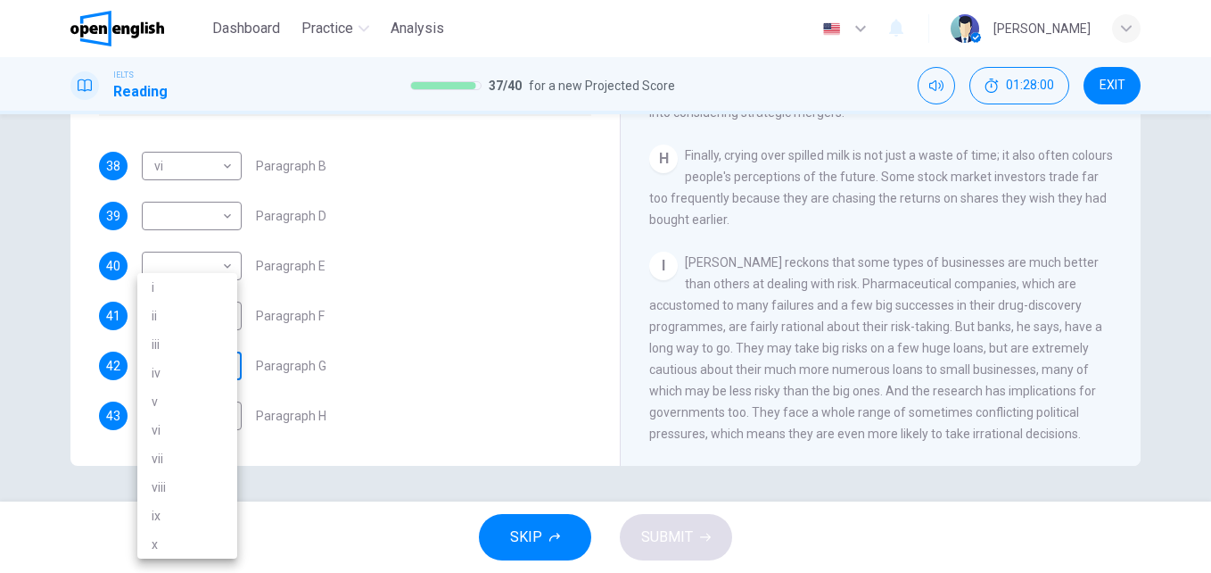
click at [211, 370] on body "This site uses cookies, as explained in our Privacy Policy . If you agree to th…" at bounding box center [605, 286] width 1211 height 573
click at [202, 273] on li "i" at bounding box center [187, 287] width 100 height 29
type input "*"
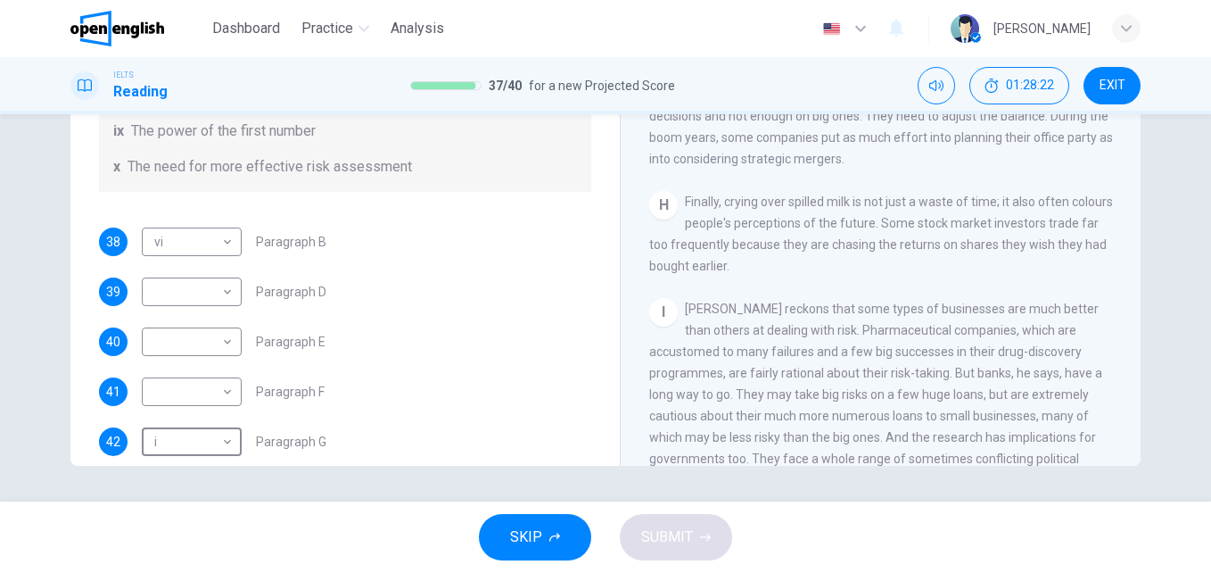
scroll to position [343, 0]
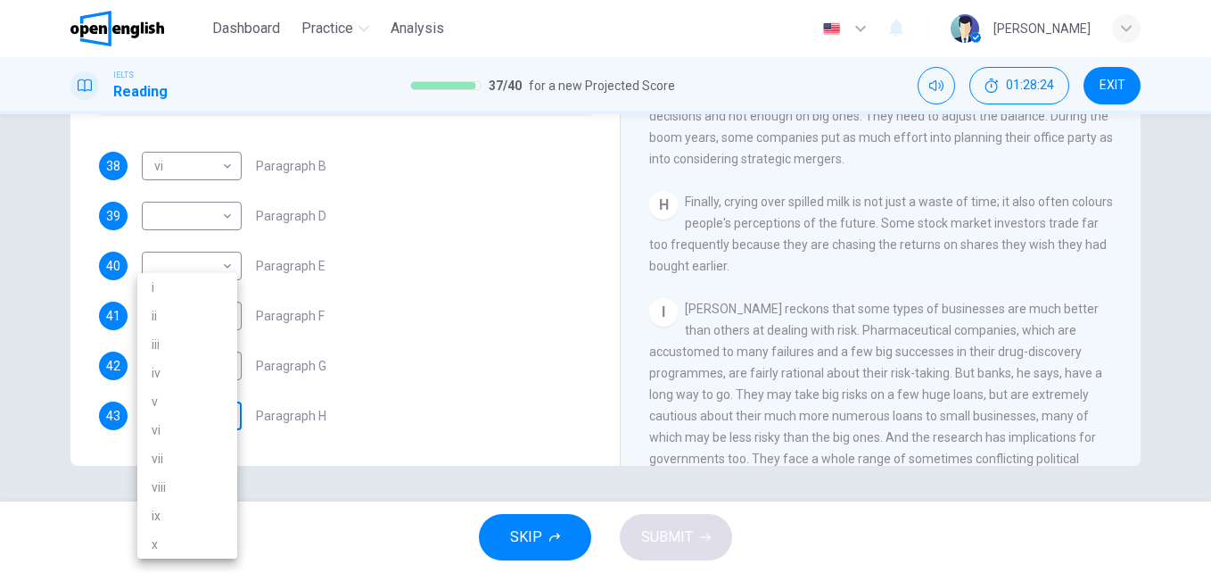
click at [192, 412] on body "This site uses cookies, as explained in our Privacy Policy . If you agree to th…" at bounding box center [605, 286] width 1211 height 573
click at [186, 374] on li "iv" at bounding box center [187, 373] width 100 height 29
type input "**"
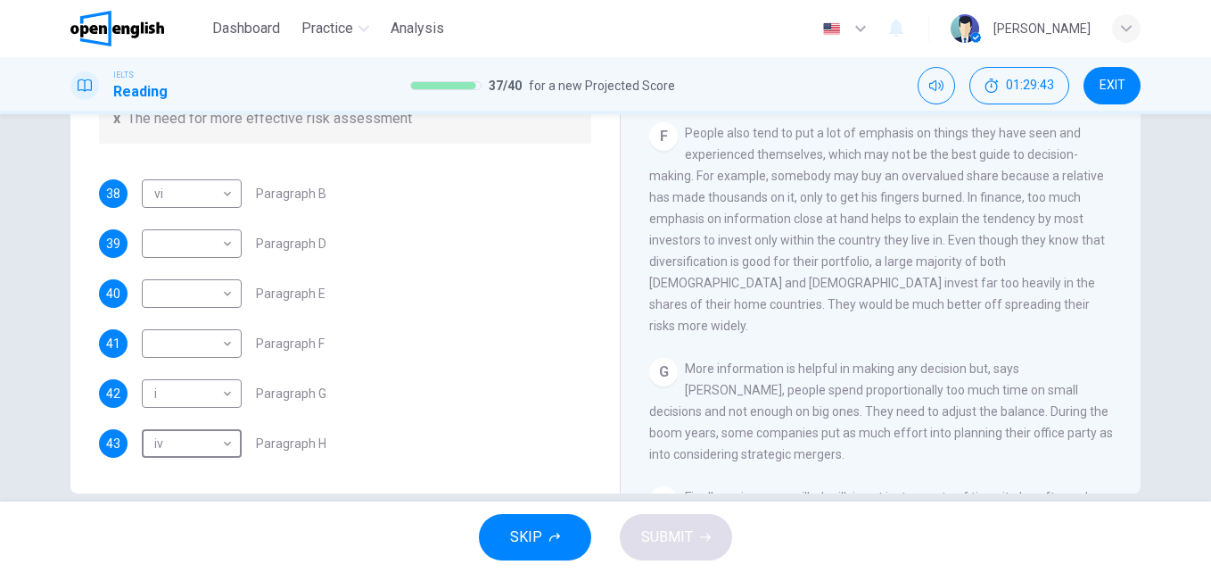
scroll to position [304, 0]
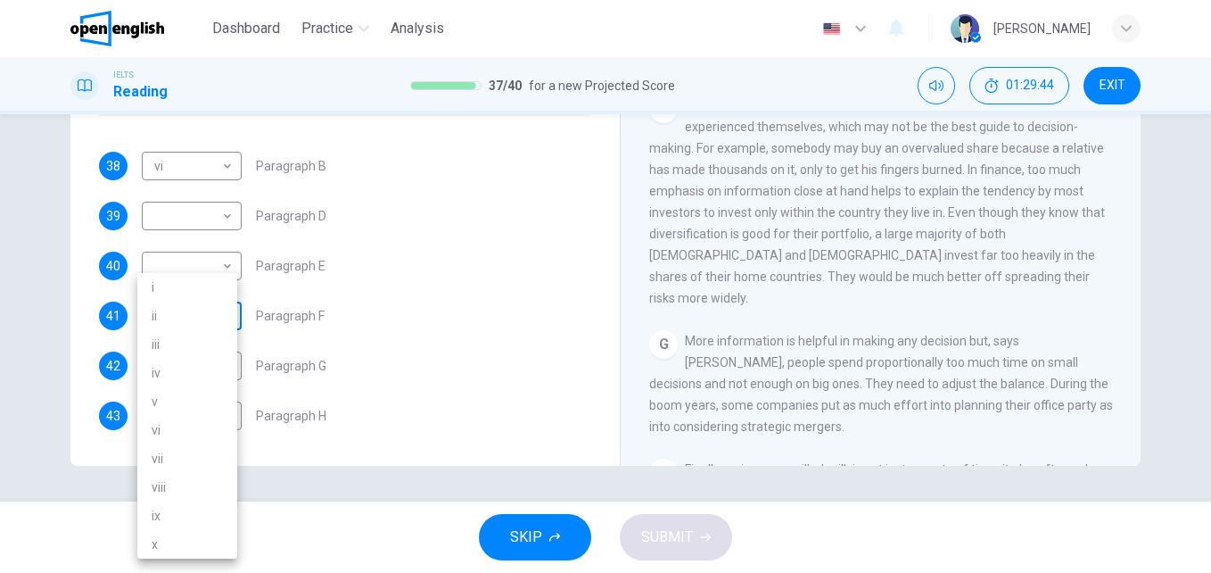
click at [226, 329] on body "This site uses cookies, as explained in our Privacy Policy . If you agree to th…" at bounding box center [605, 286] width 1211 height 573
click at [162, 483] on li "viii" at bounding box center [187, 487] width 100 height 29
type input "****"
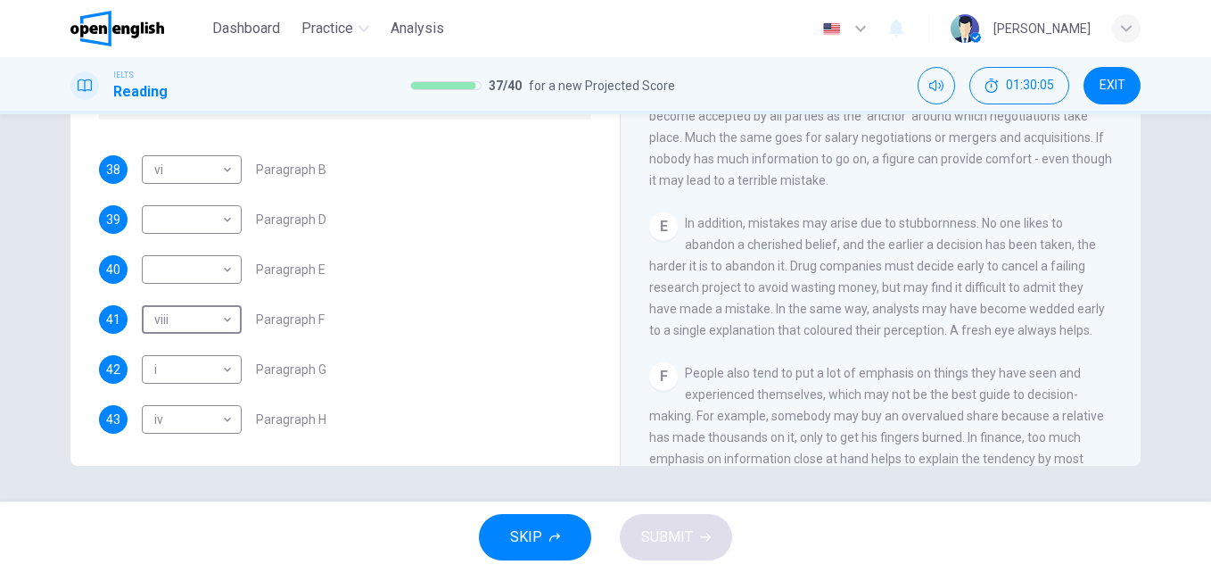
scroll to position [343, 0]
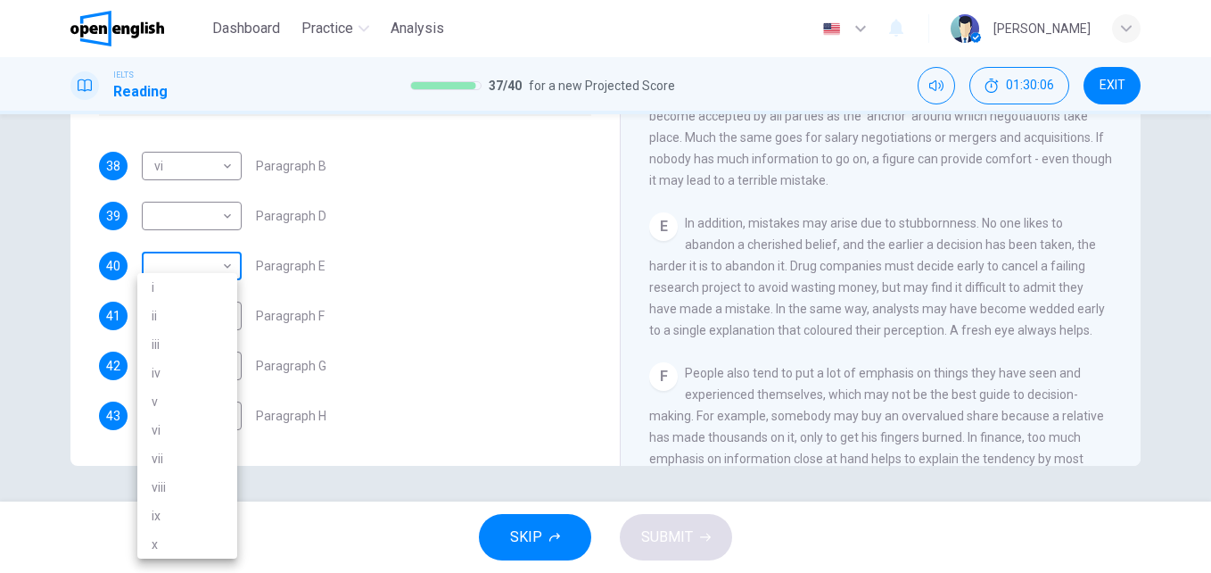
click at [223, 253] on body "This site uses cookies, as explained in our Privacy Policy . If you agree to th…" at bounding box center [605, 286] width 1211 height 573
click at [167, 343] on li "iii" at bounding box center [187, 344] width 100 height 29
type input "***"
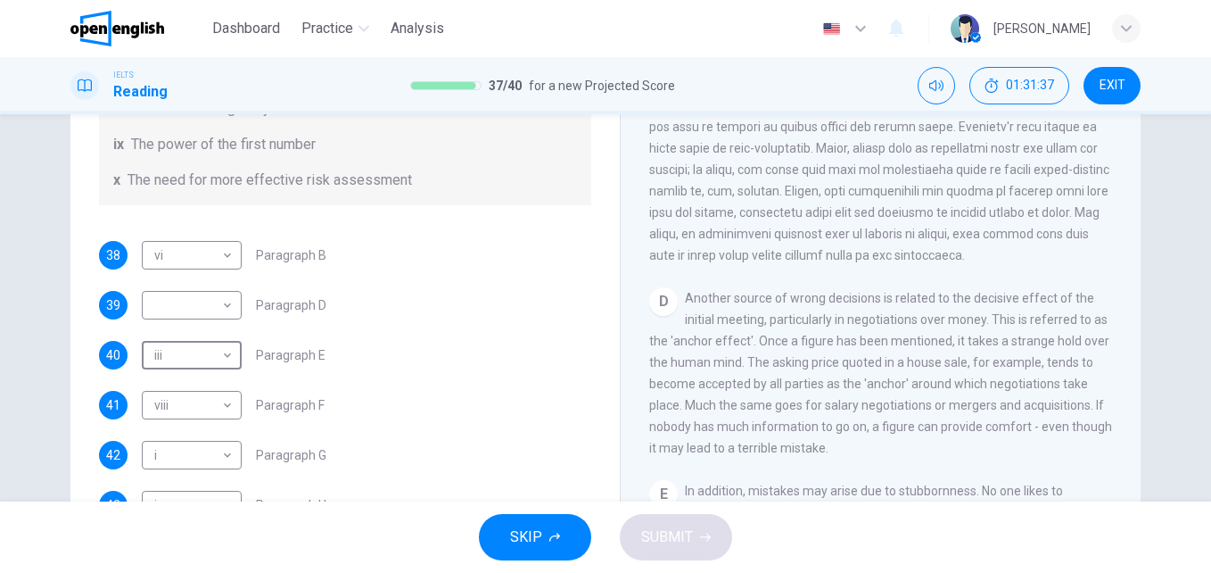
scroll to position [304, 0]
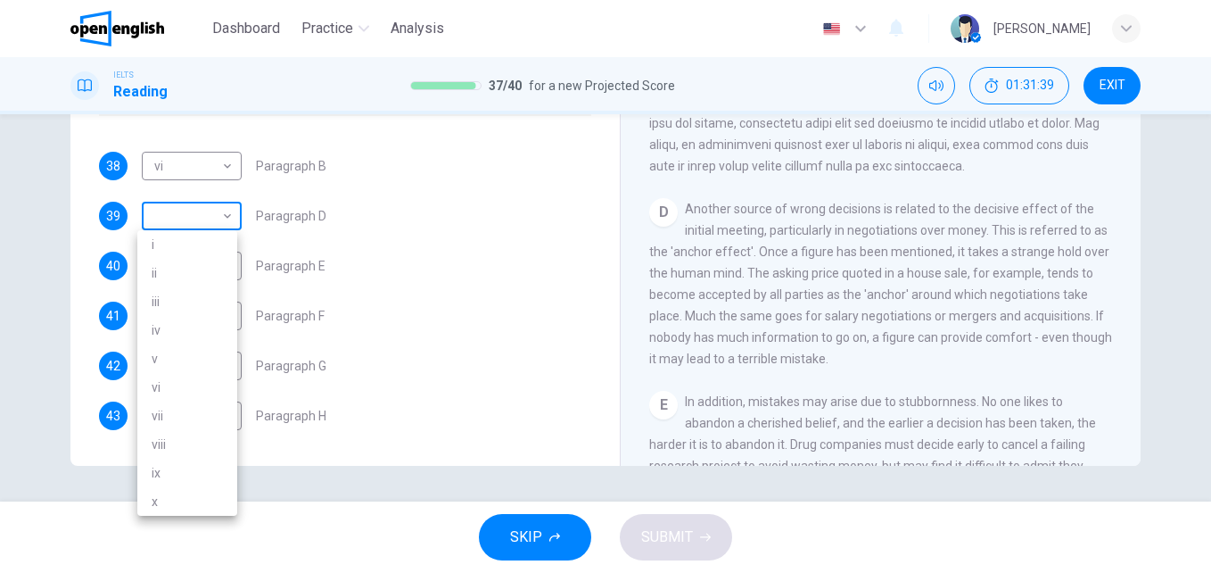
click at [229, 202] on body "This site uses cookies, as explained in our Privacy Policy . If you agree to th…" at bounding box center [605, 286] width 1211 height 573
click at [178, 425] on li "vii" at bounding box center [187, 415] width 100 height 29
type input "***"
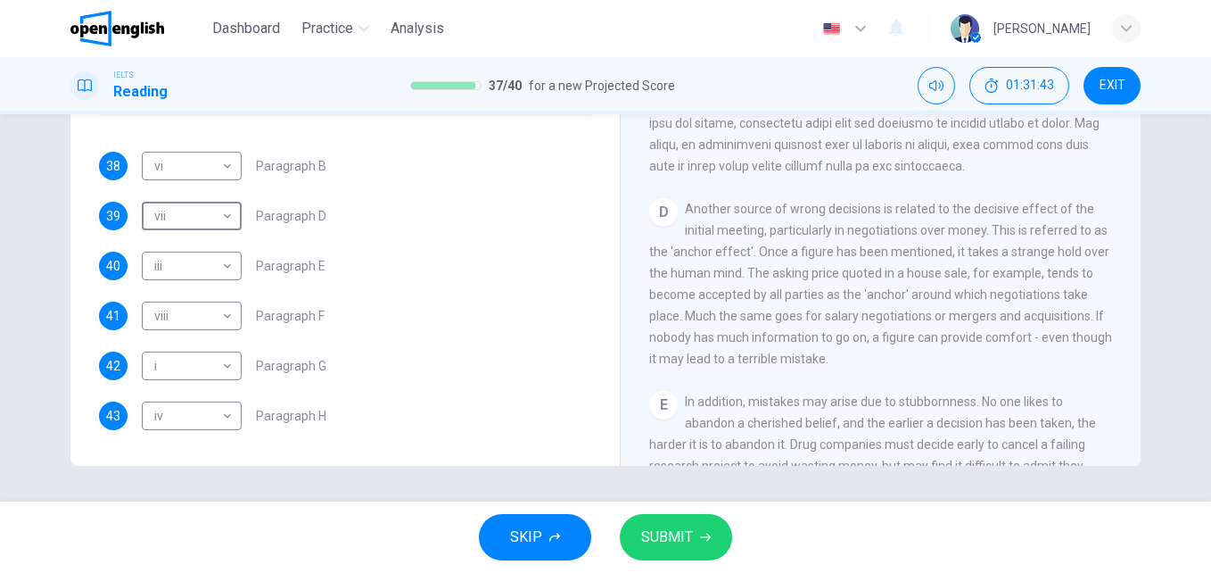
click at [692, 548] on button "SUBMIT" at bounding box center [676, 537] width 112 height 46
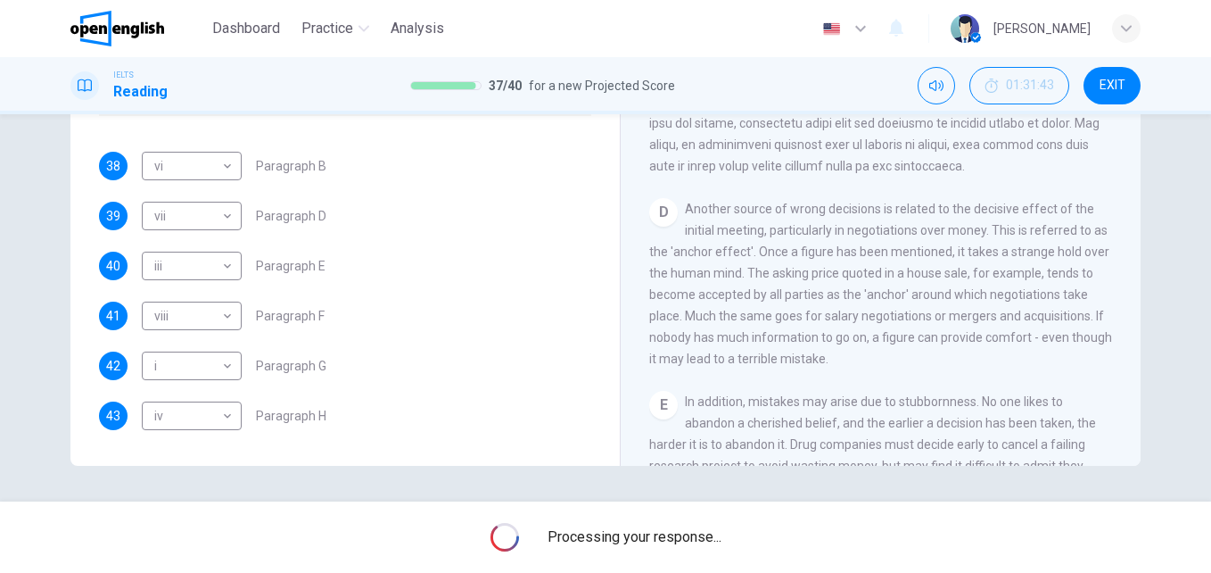
scroll to position [0, 0]
